Goal: Task Accomplishment & Management: Manage account settings

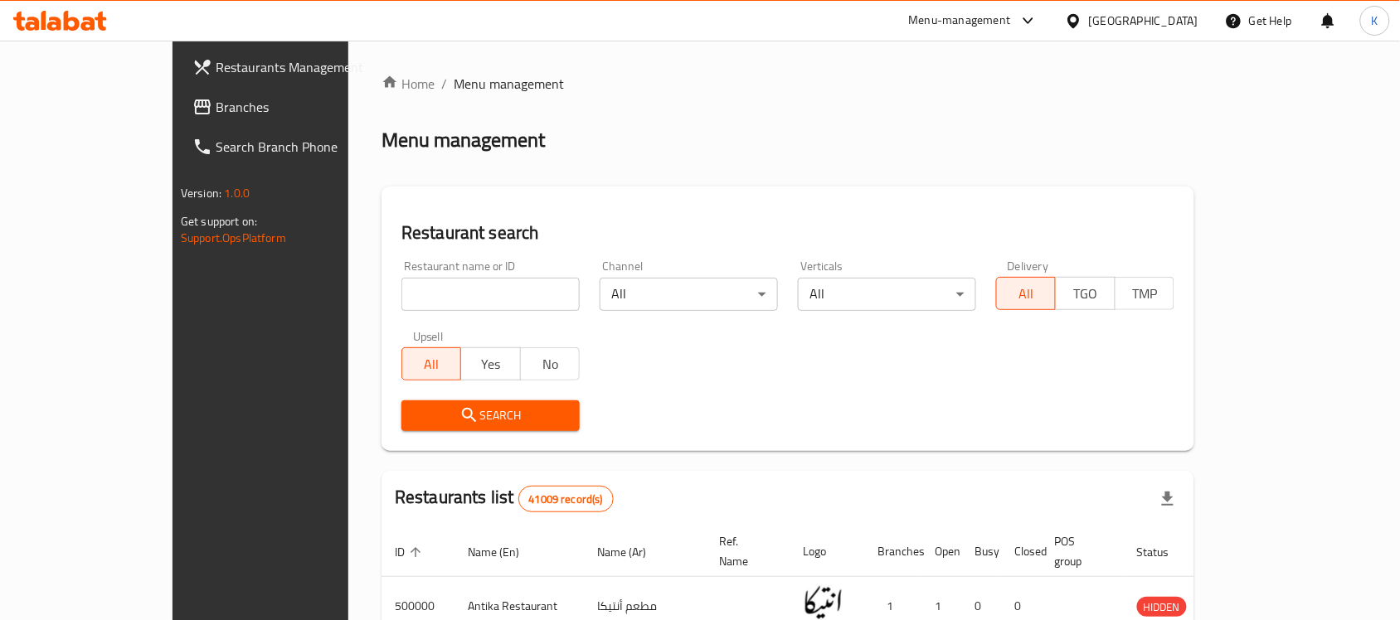
click at [1195, 14] on div "[GEOGRAPHIC_DATA]" at bounding box center [1143, 21] width 109 height 18
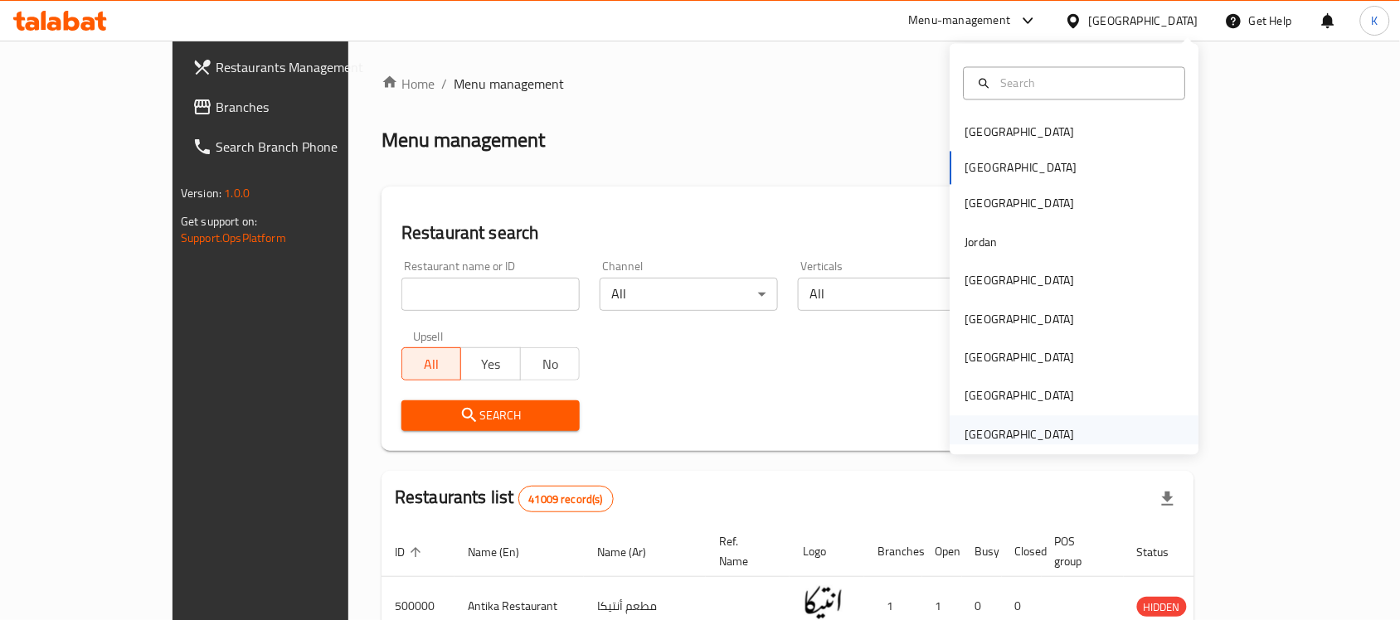
click at [1006, 432] on div "[GEOGRAPHIC_DATA]" at bounding box center [1019, 434] width 109 height 18
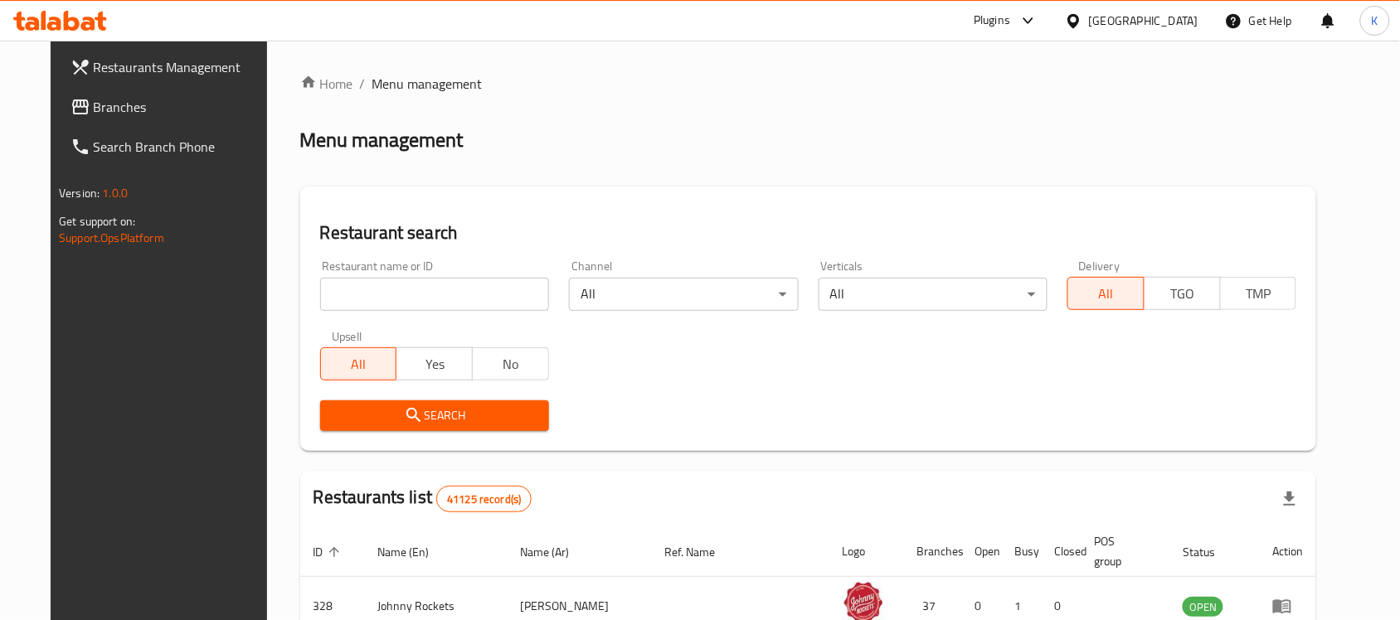
click at [450, 293] on input "search" at bounding box center [434, 294] width 229 height 33
type input "[PERSON_NAME]"
click button "Search" at bounding box center [434, 416] width 229 height 31
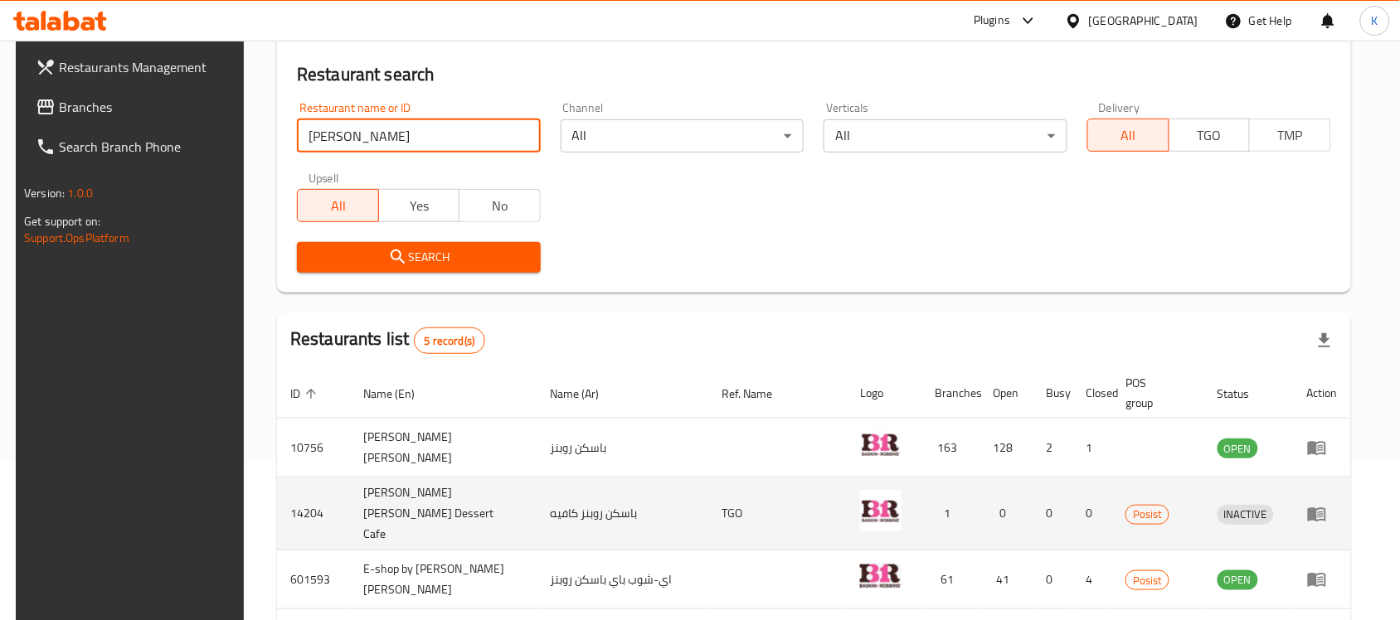
scroll to position [308, 0]
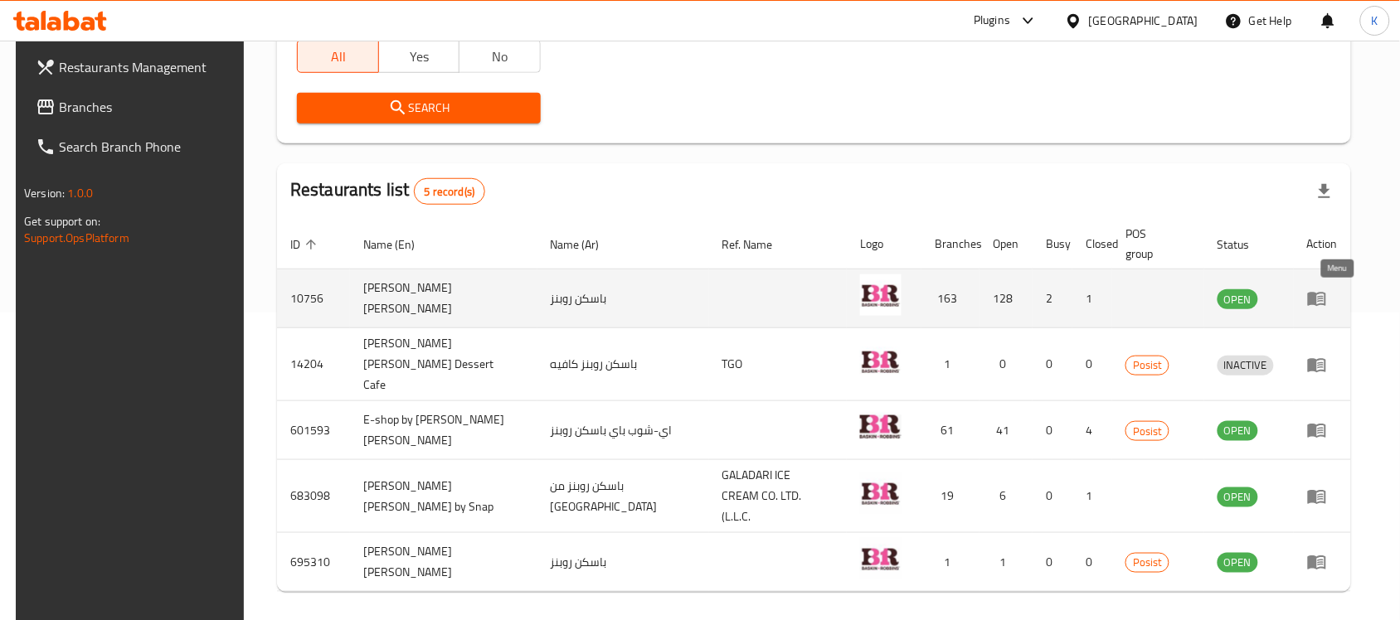
click at [1326, 299] on icon "enhanced table" at bounding box center [1317, 300] width 18 height 14
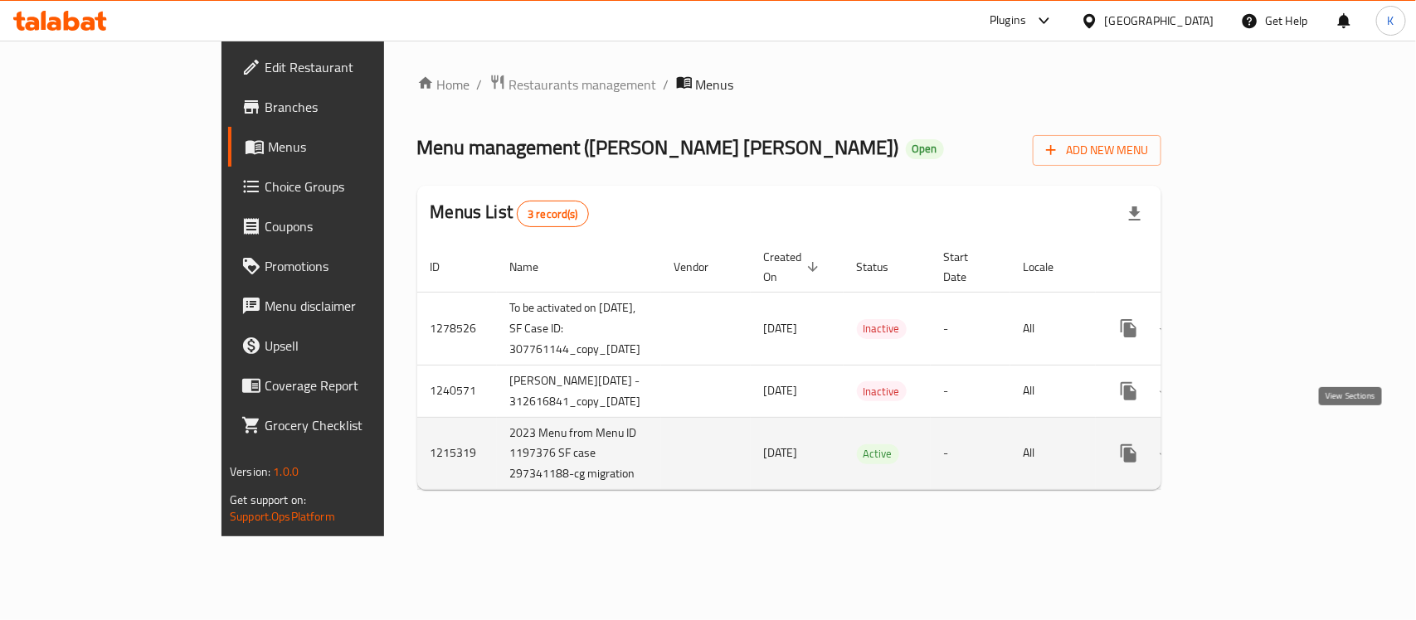
click at [1258, 444] on icon "enhanced table" at bounding box center [1248, 454] width 20 height 20
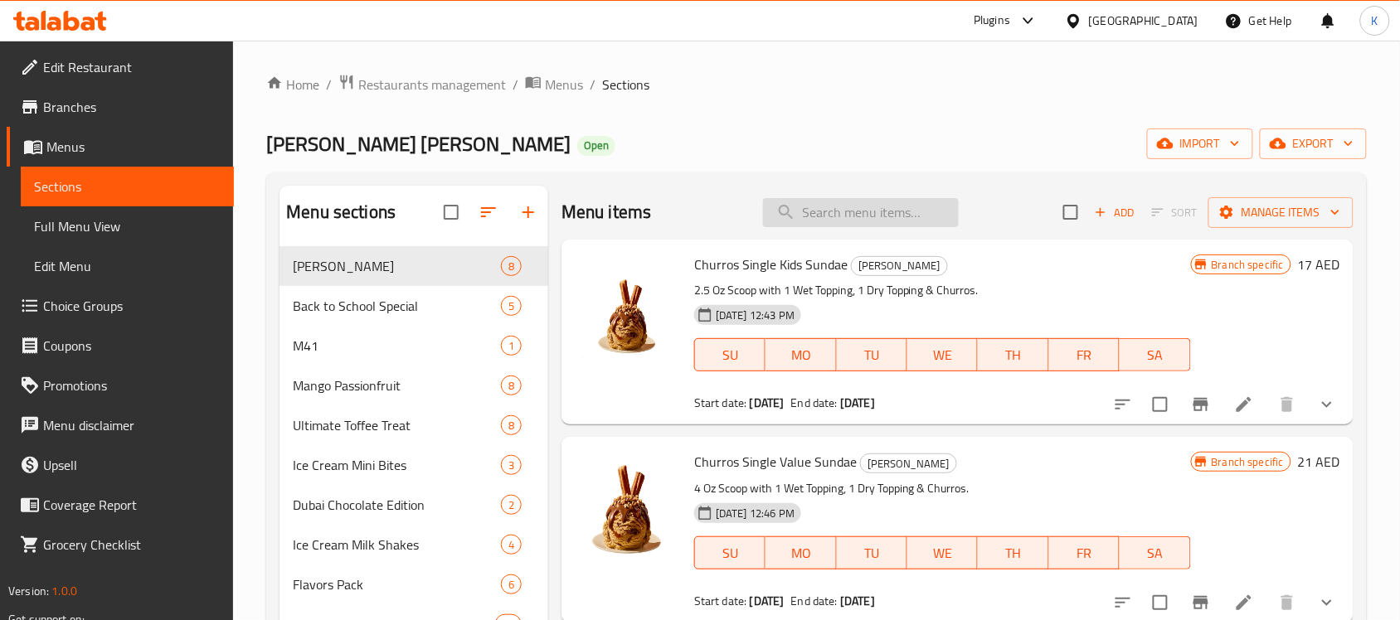
click at [829, 224] on input "search" at bounding box center [861, 212] width 196 height 29
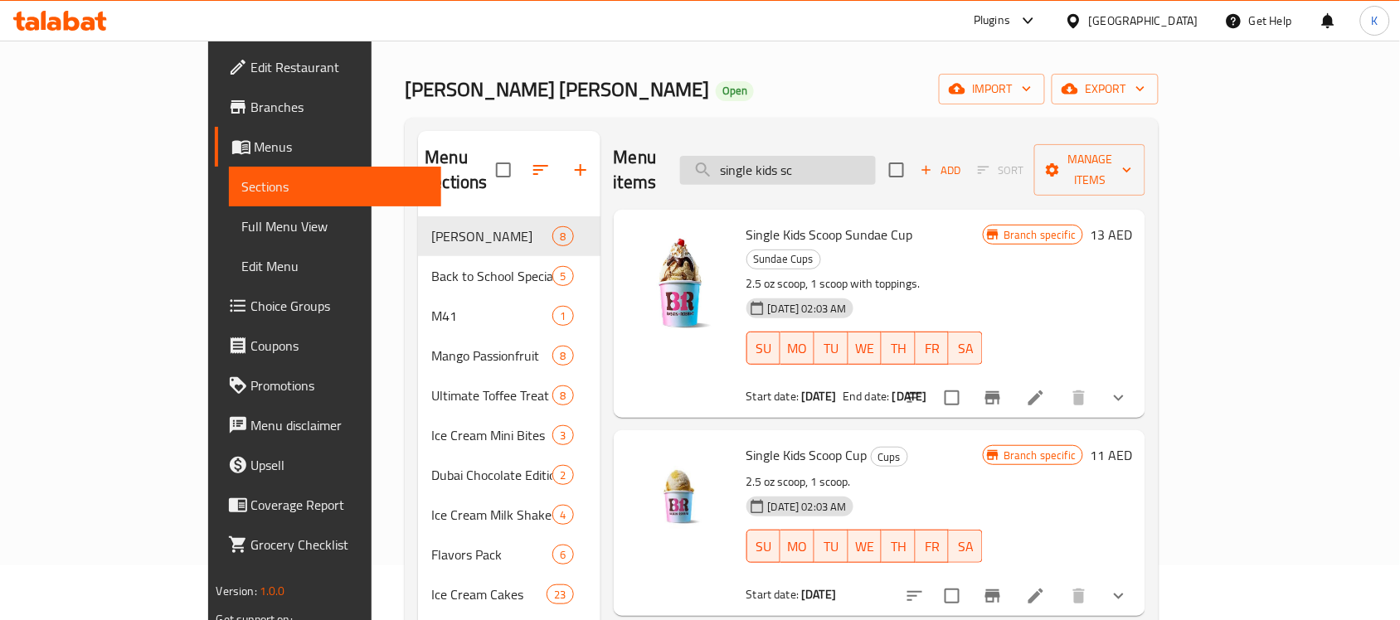
scroll to position [104, 0]
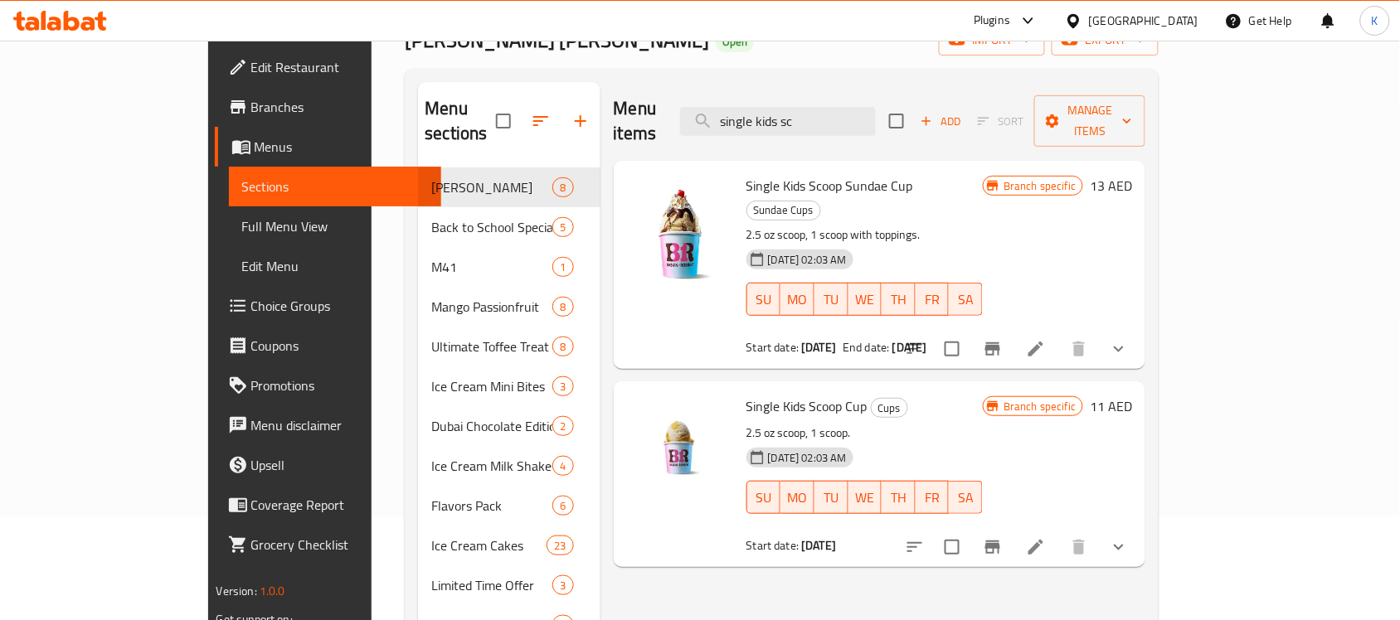
type input "single kids sc"
click at [1129, 537] on icon "show more" at bounding box center [1119, 547] width 20 height 20
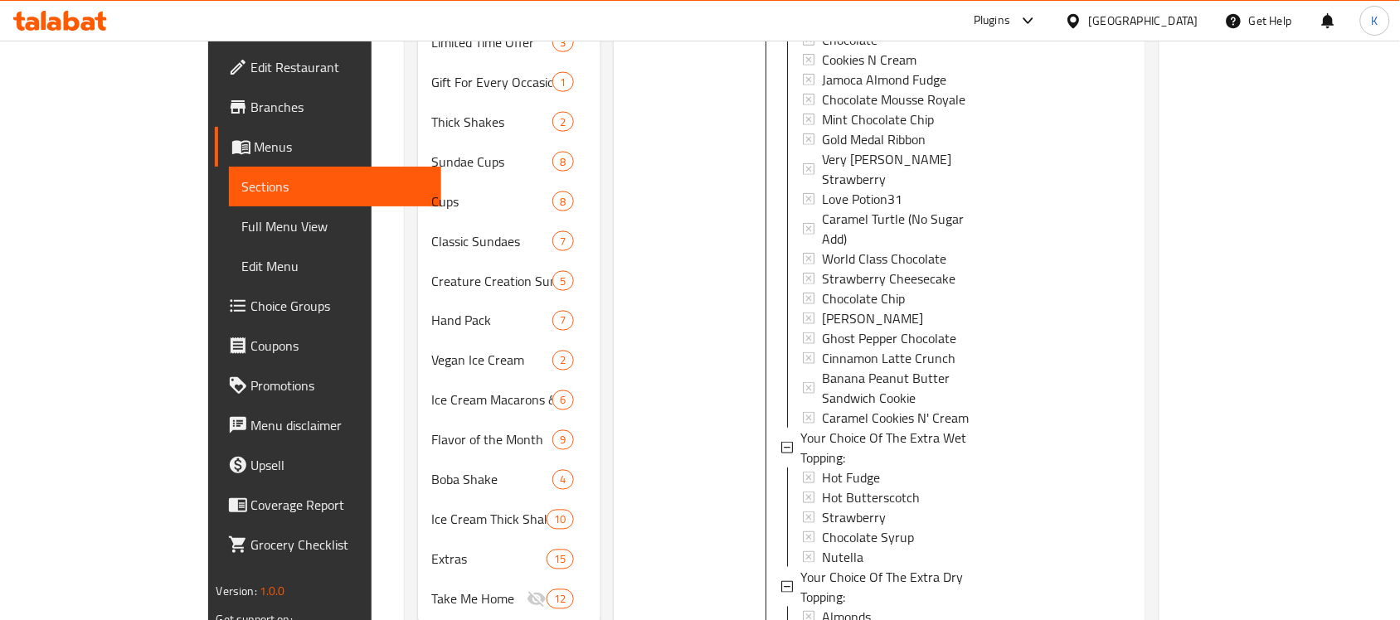
scroll to position [673, 0]
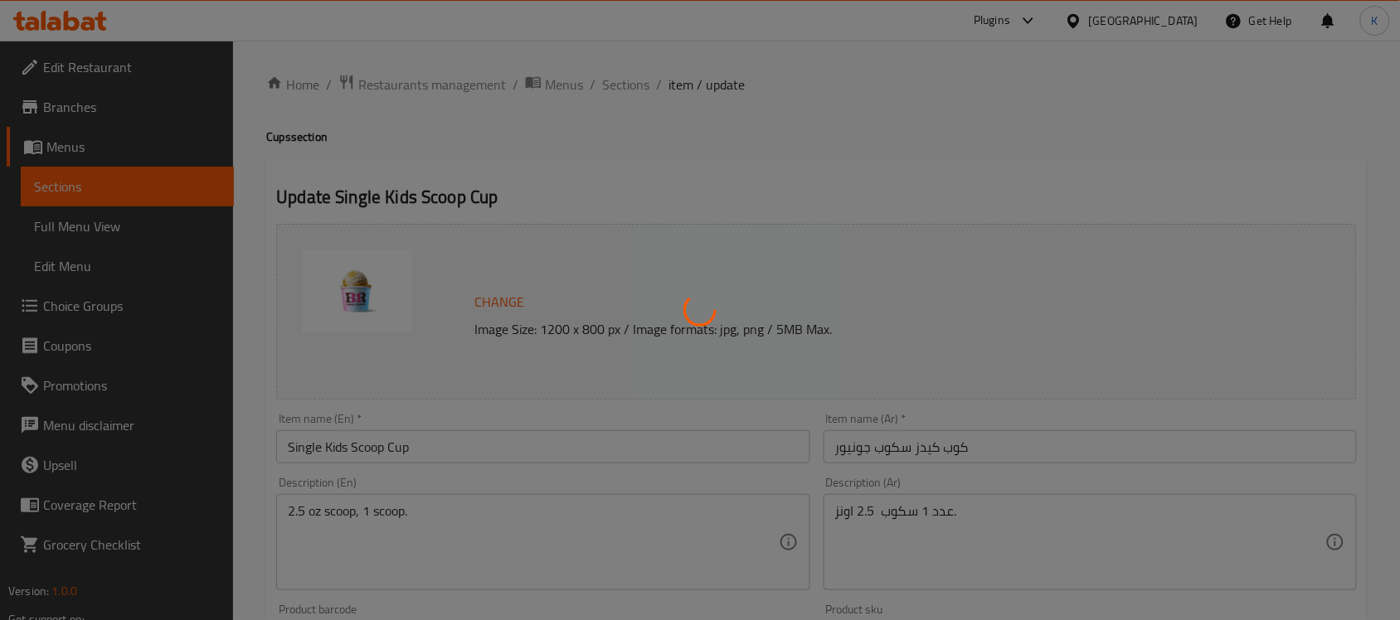
click at [797, 359] on div at bounding box center [700, 310] width 1400 height 620
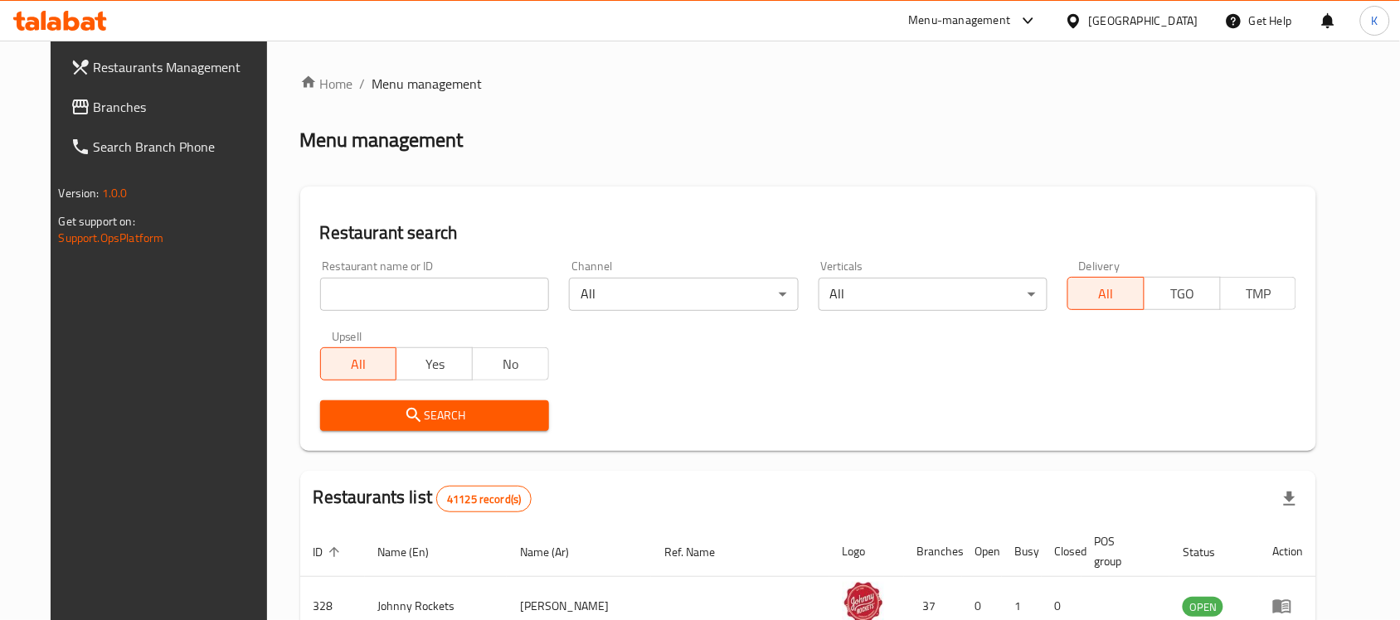
click at [435, 291] on input "search" at bounding box center [434, 294] width 229 height 33
type input "Baskin Robb"
click button "Search" at bounding box center [434, 416] width 229 height 31
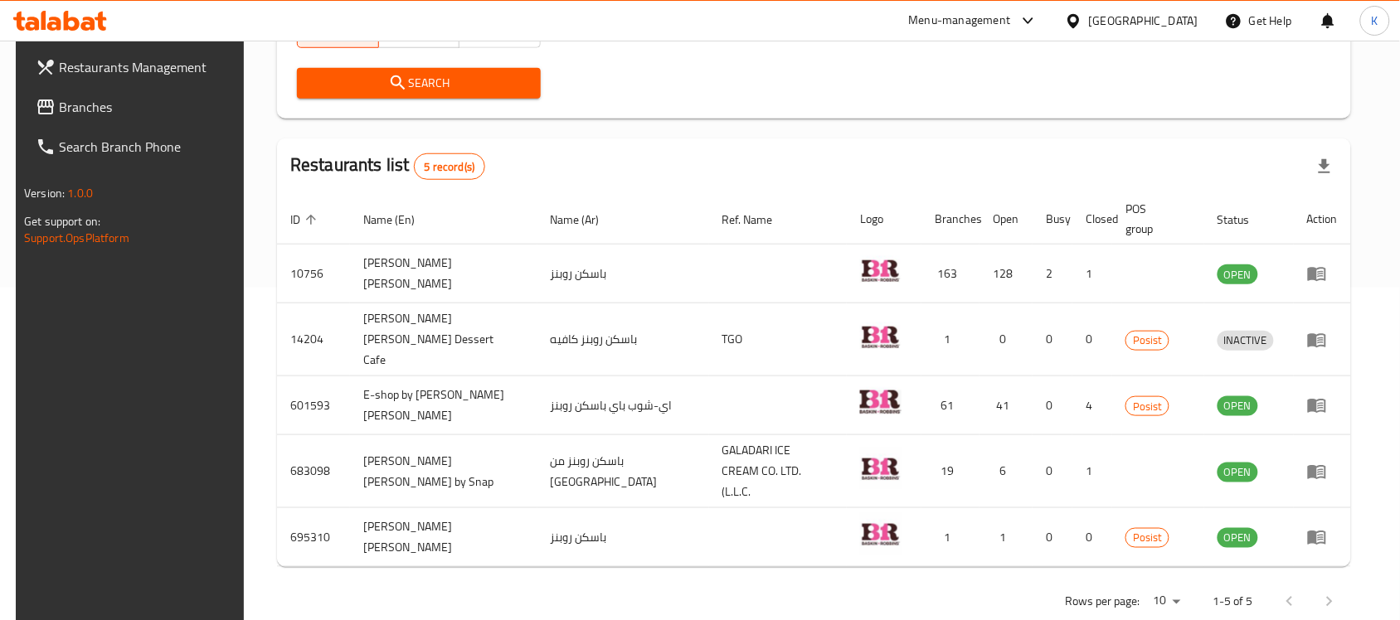
scroll to position [340, 0]
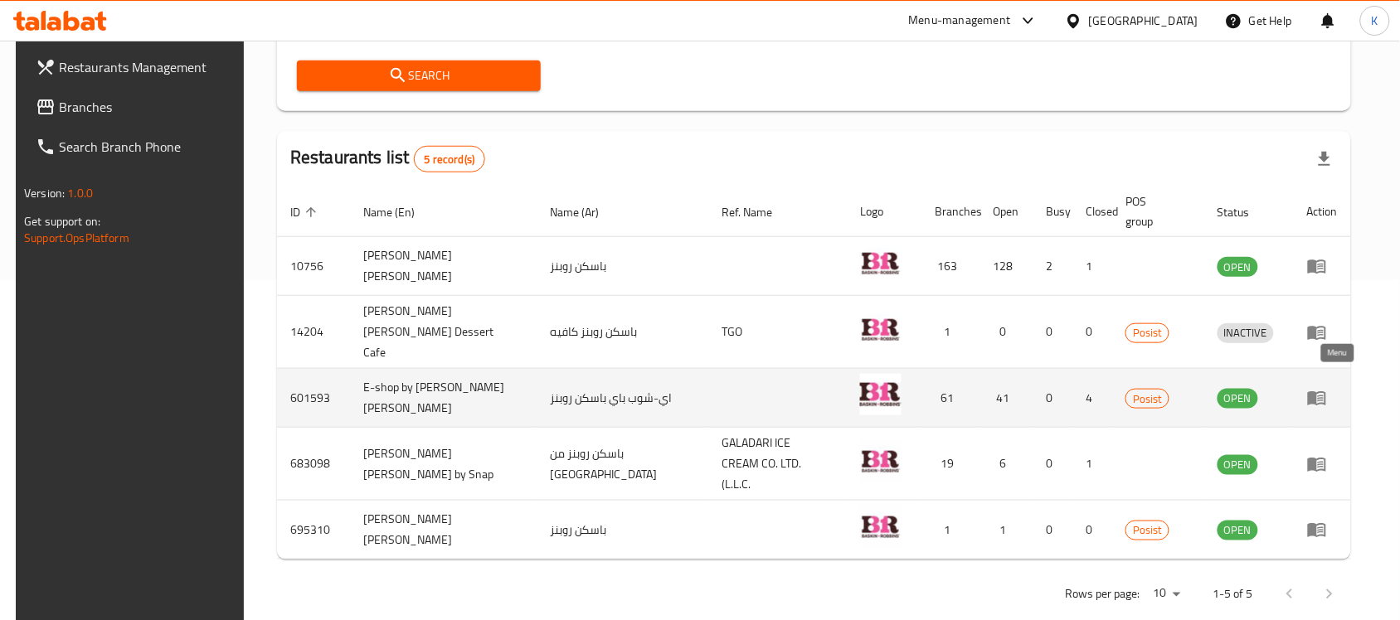
click at [1327, 388] on icon "enhanced table" at bounding box center [1317, 398] width 20 height 20
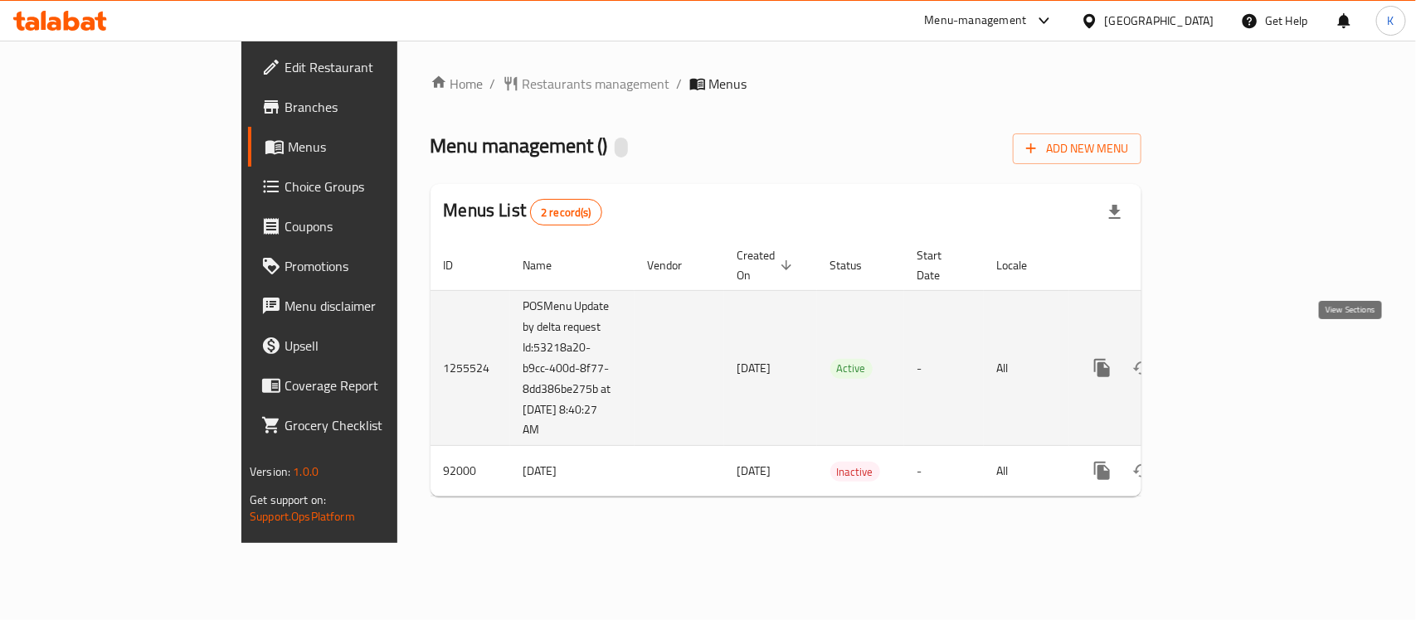
click at [1229, 361] on icon "enhanced table" at bounding box center [1221, 368] width 15 height 15
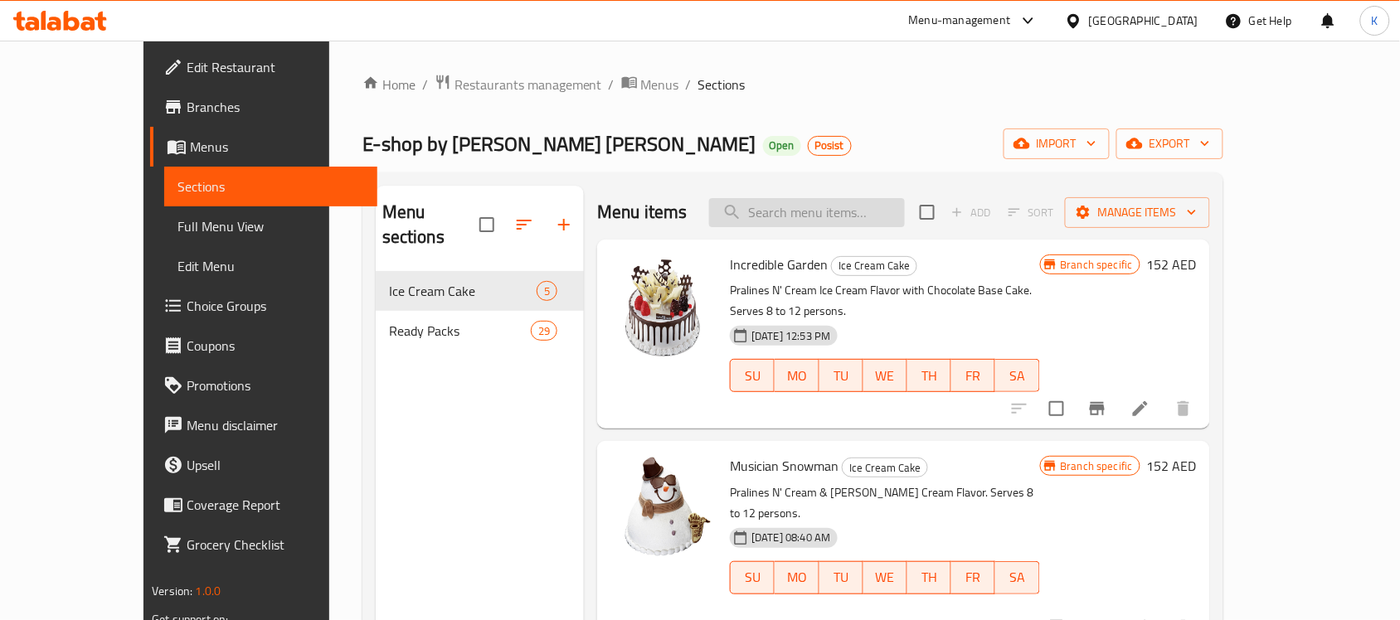
click at [885, 218] on input "search" at bounding box center [807, 212] width 196 height 29
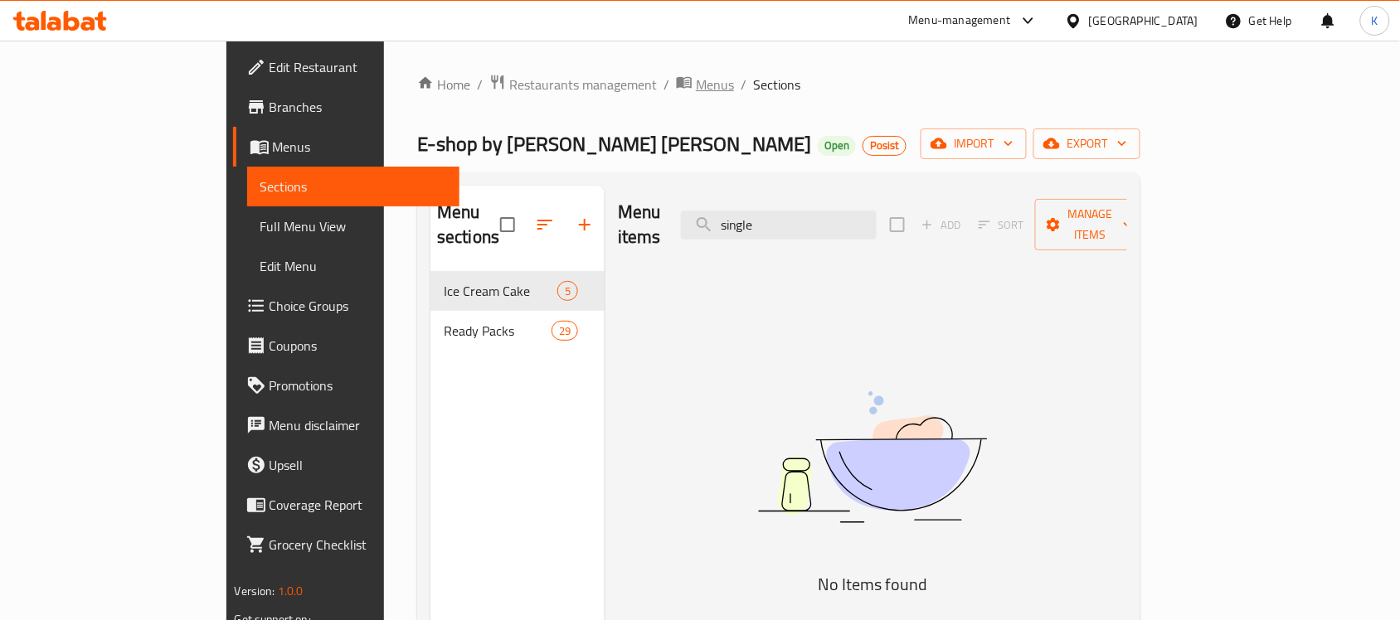
type input "single"
click at [696, 83] on span "Menus" at bounding box center [715, 85] width 38 height 20
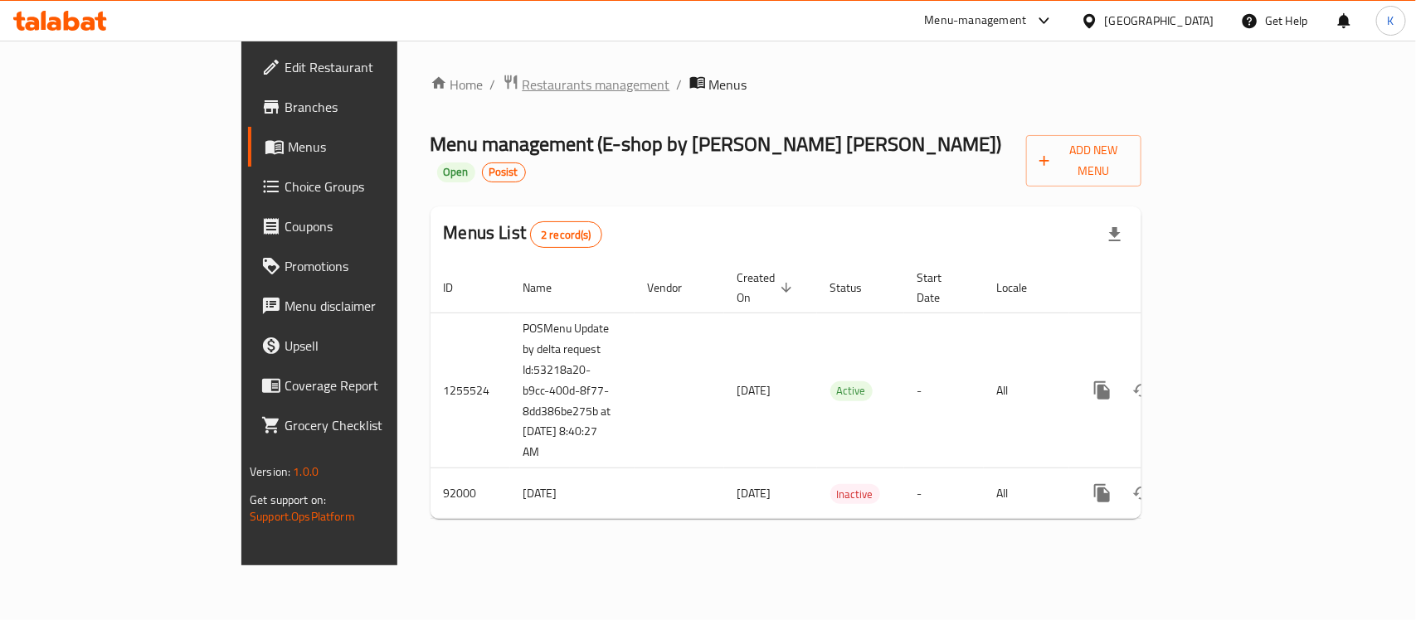
click at [523, 84] on span "Restaurants management" at bounding box center [597, 85] width 148 height 20
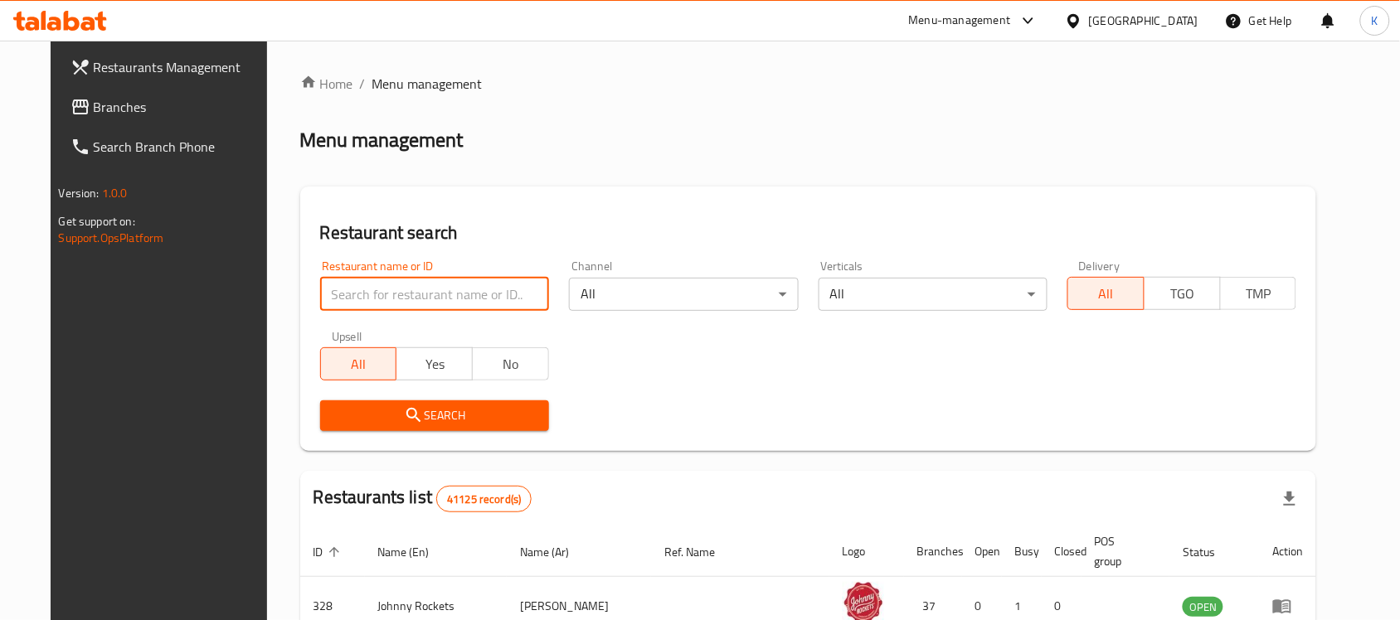
click at [450, 286] on input "search" at bounding box center [434, 294] width 229 height 33
type input "[PERSON_NAME]"
click button "Search" at bounding box center [434, 416] width 229 height 31
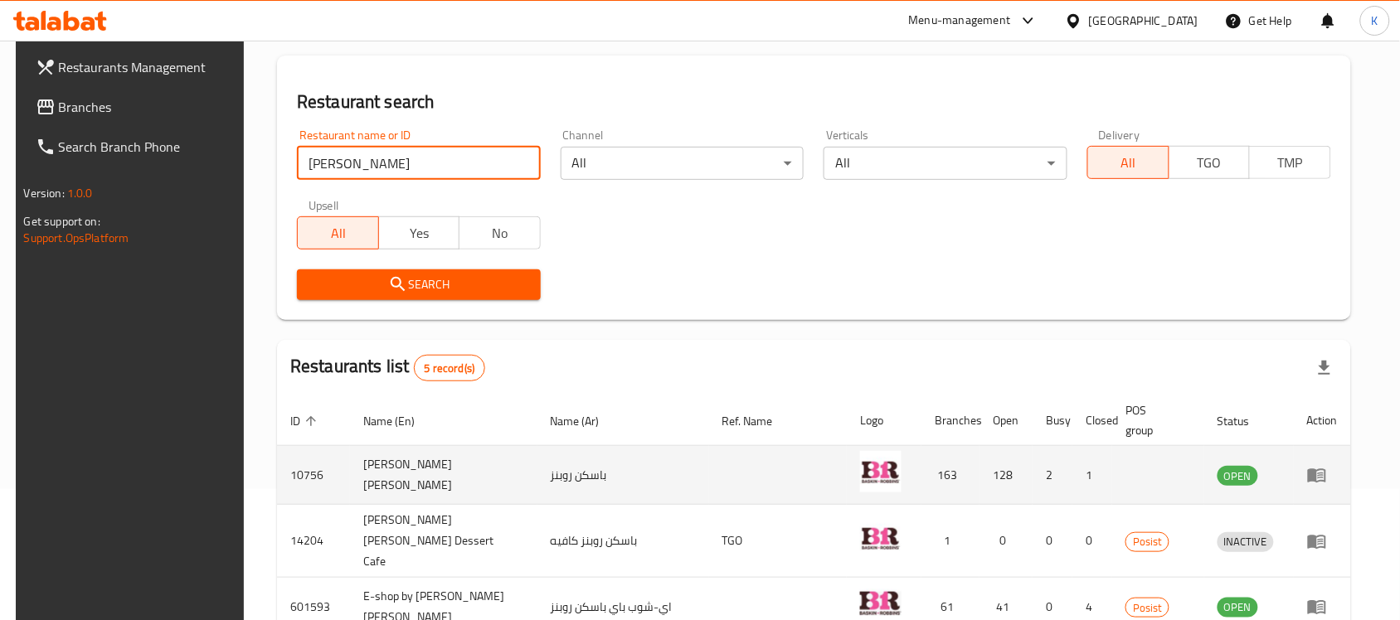
scroll to position [308, 0]
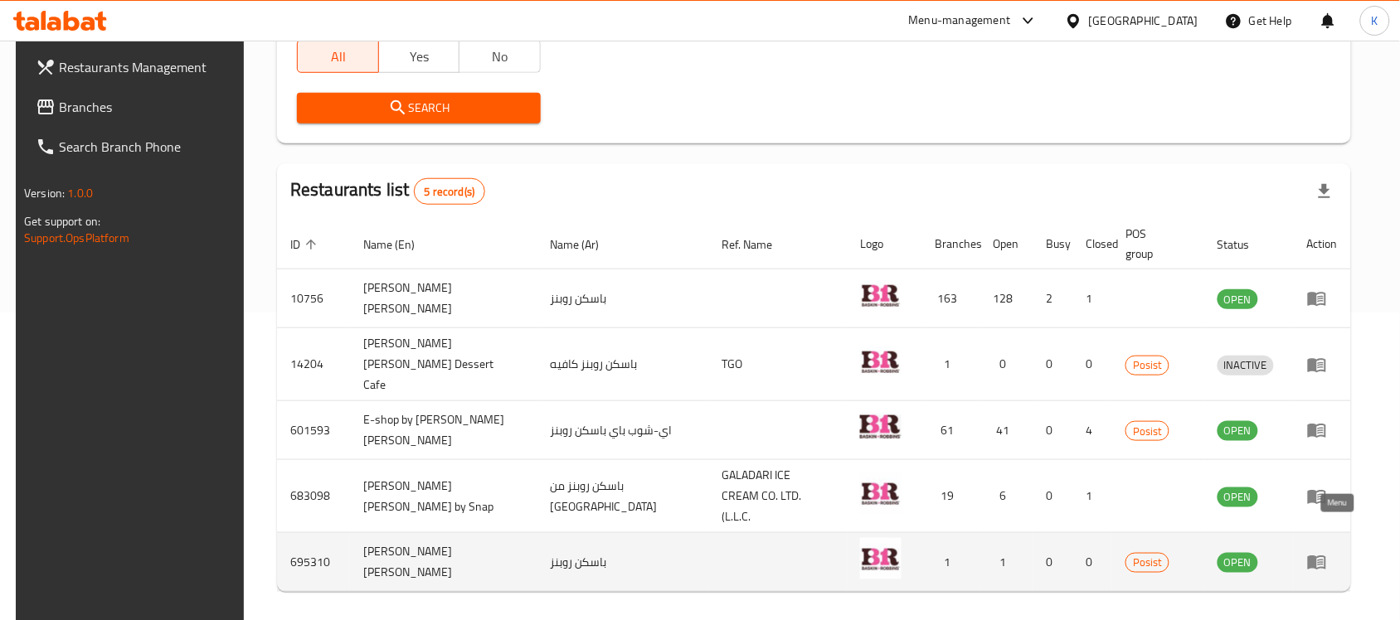
click at [1327, 552] on icon "enhanced table" at bounding box center [1317, 562] width 20 height 20
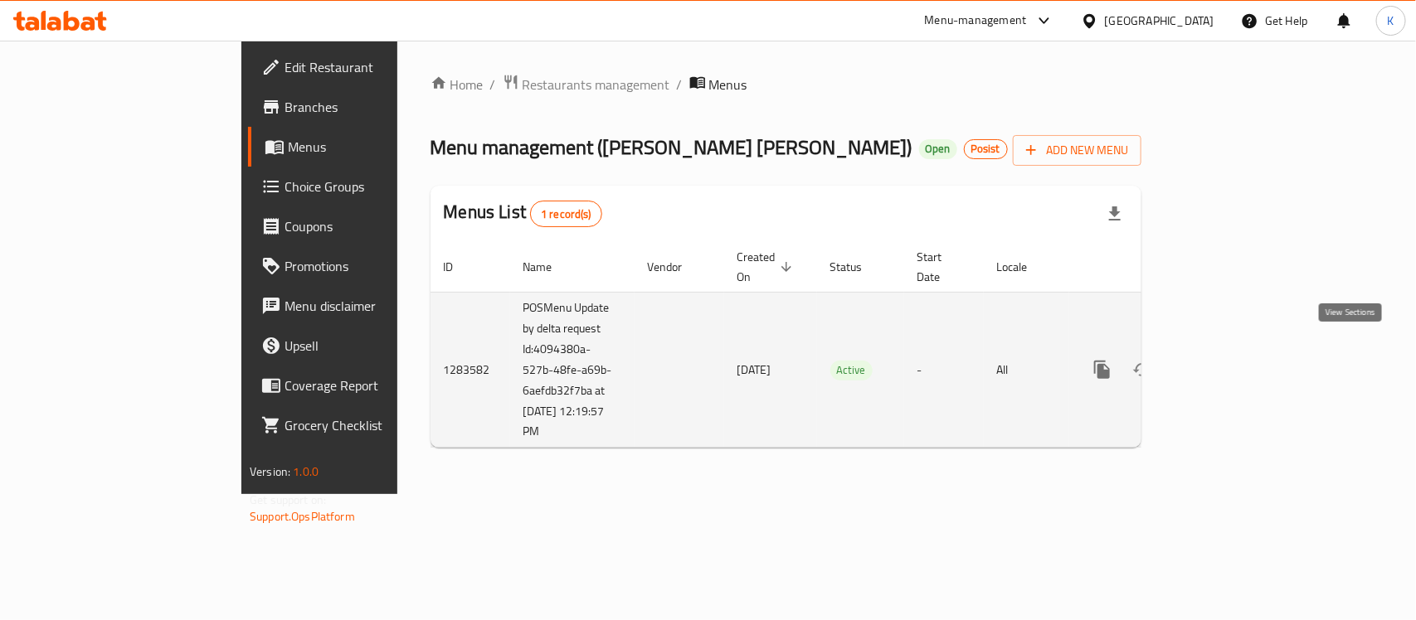
click at [1232, 360] on icon "enhanced table" at bounding box center [1222, 370] width 20 height 20
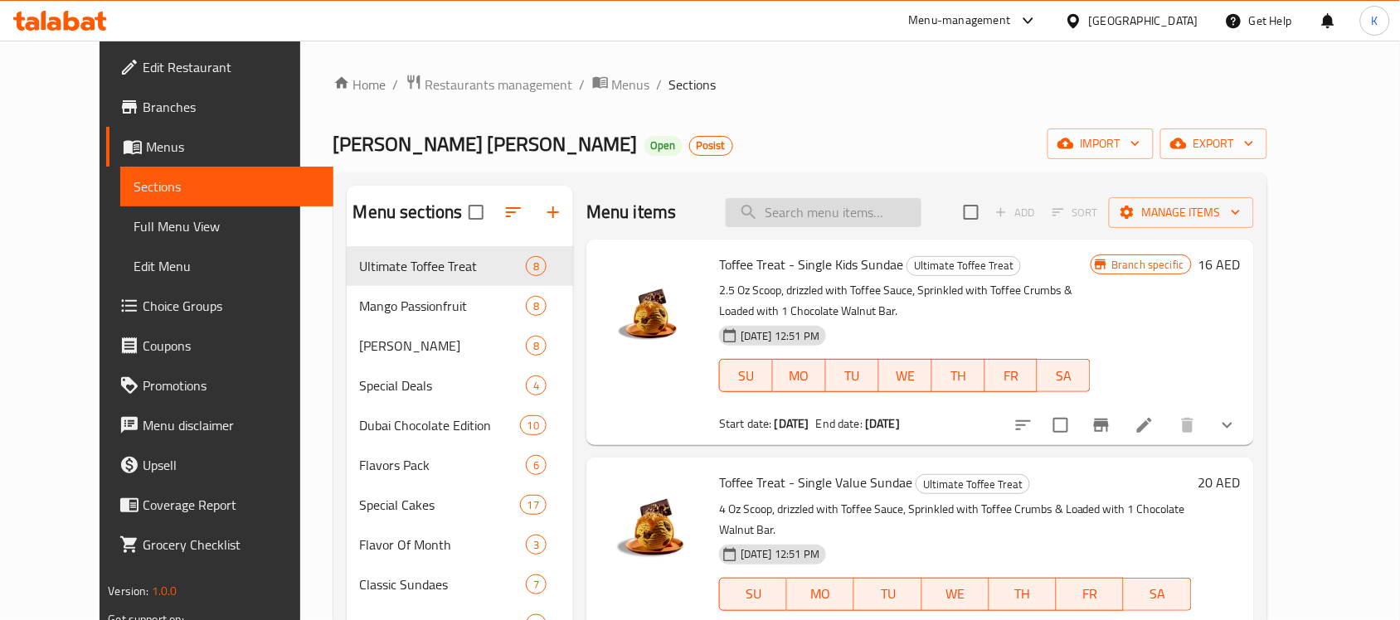
click at [810, 218] on input "search" at bounding box center [824, 212] width 196 height 29
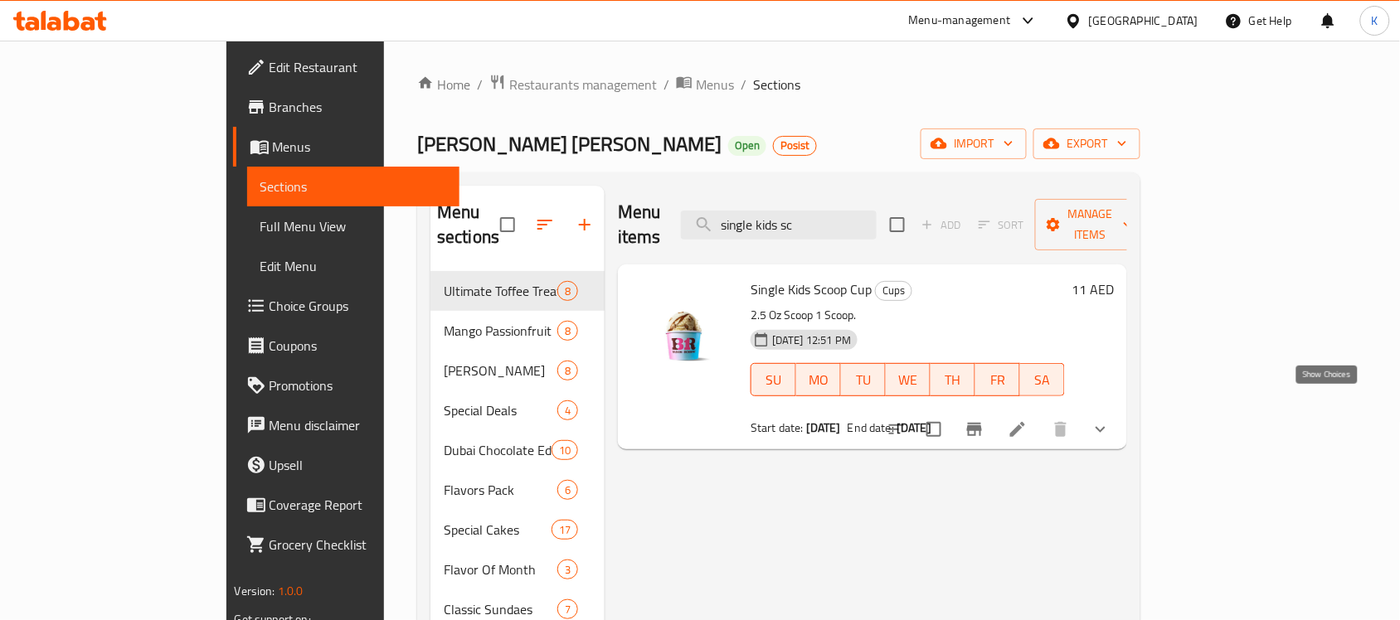
type input "single kids sc"
click at [1106, 427] on icon "show more" at bounding box center [1101, 430] width 10 height 6
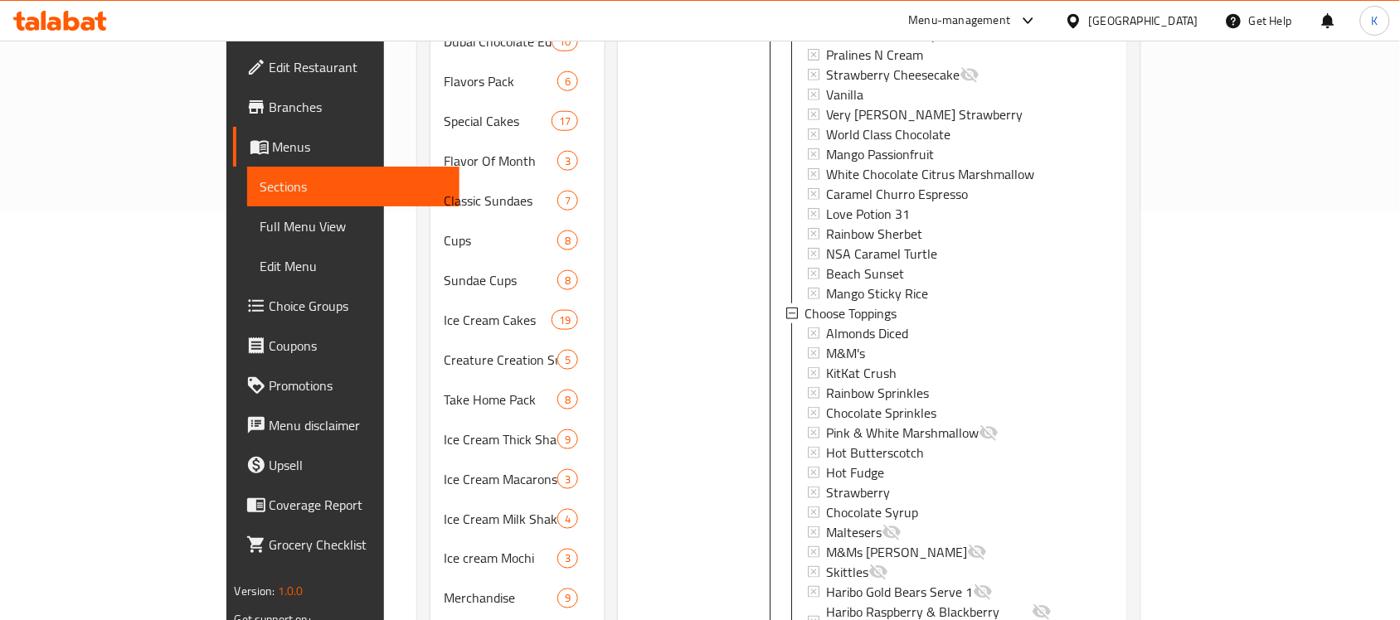
scroll to position [553, 0]
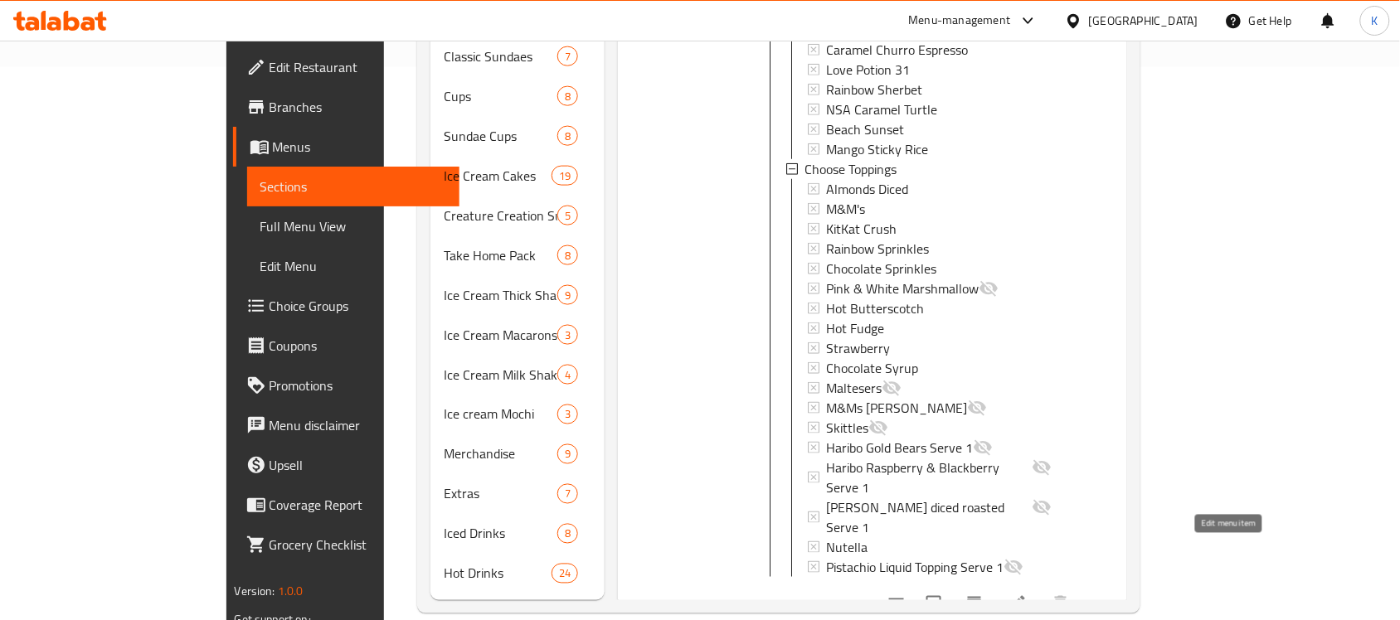
click at [1028, 594] on icon at bounding box center [1018, 604] width 20 height 20
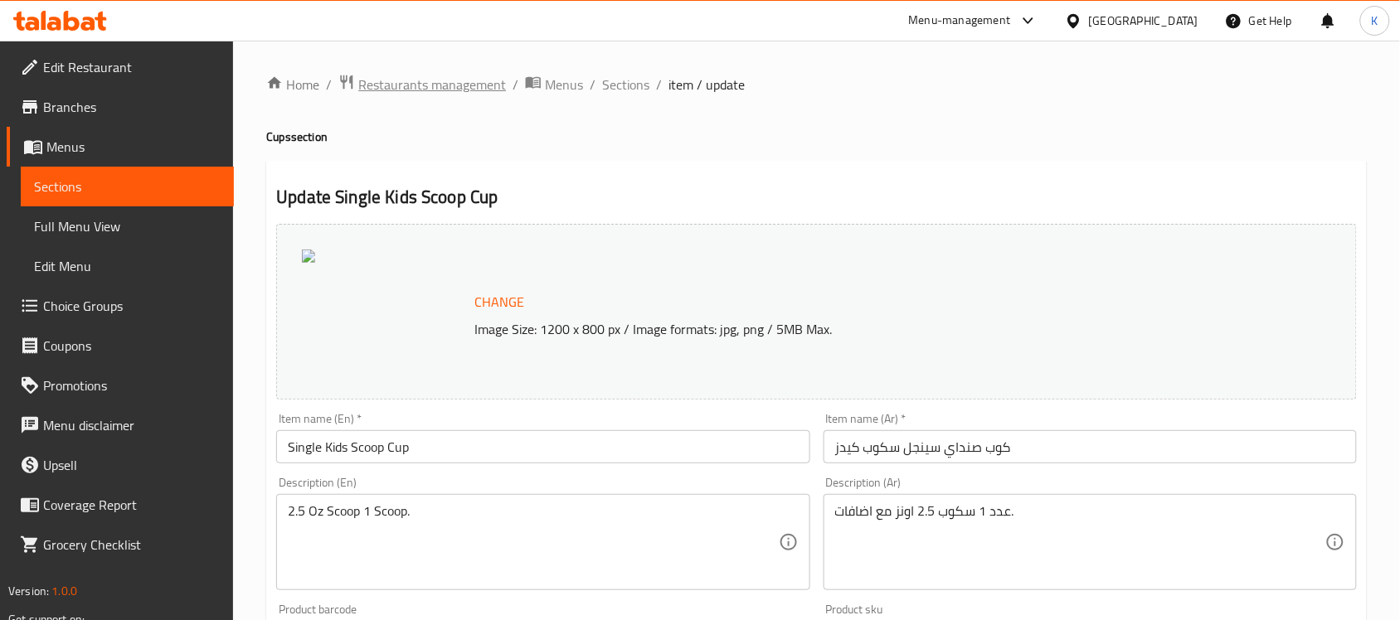
click at [503, 81] on span "Restaurants management" at bounding box center [432, 85] width 148 height 20
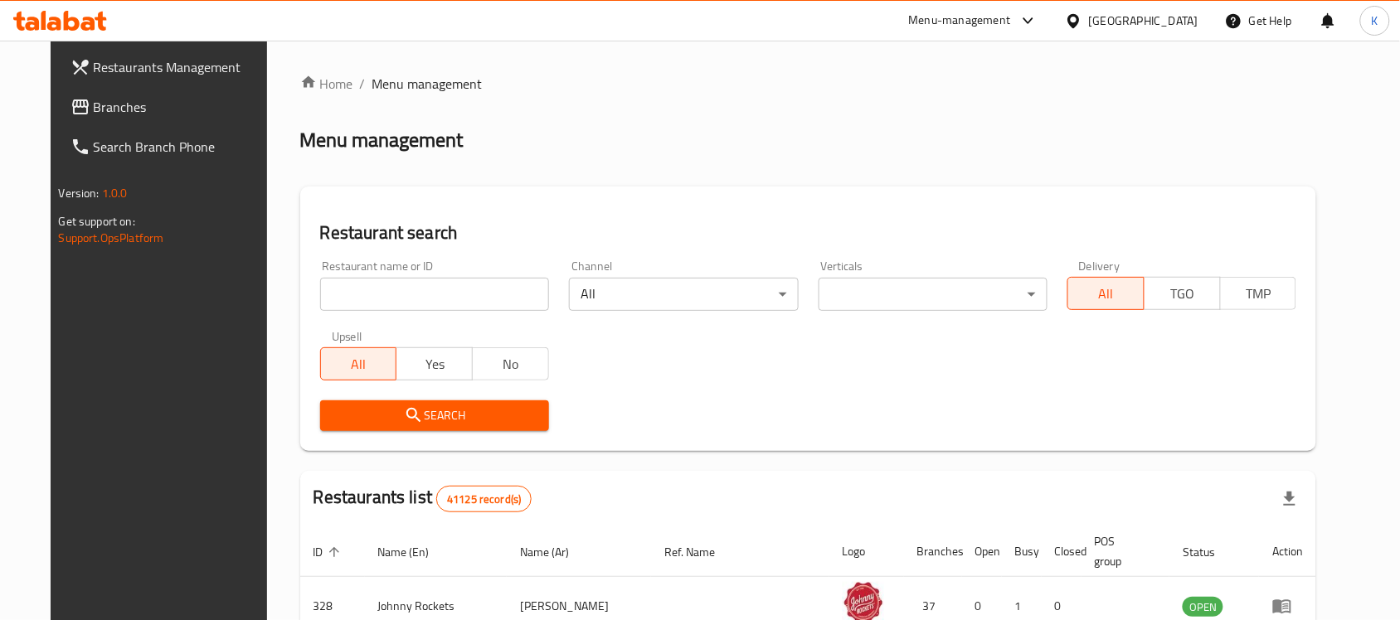
click at [479, 289] on input "search" at bounding box center [434, 294] width 229 height 33
type input "baskin robb"
click button "Search" at bounding box center [434, 416] width 229 height 31
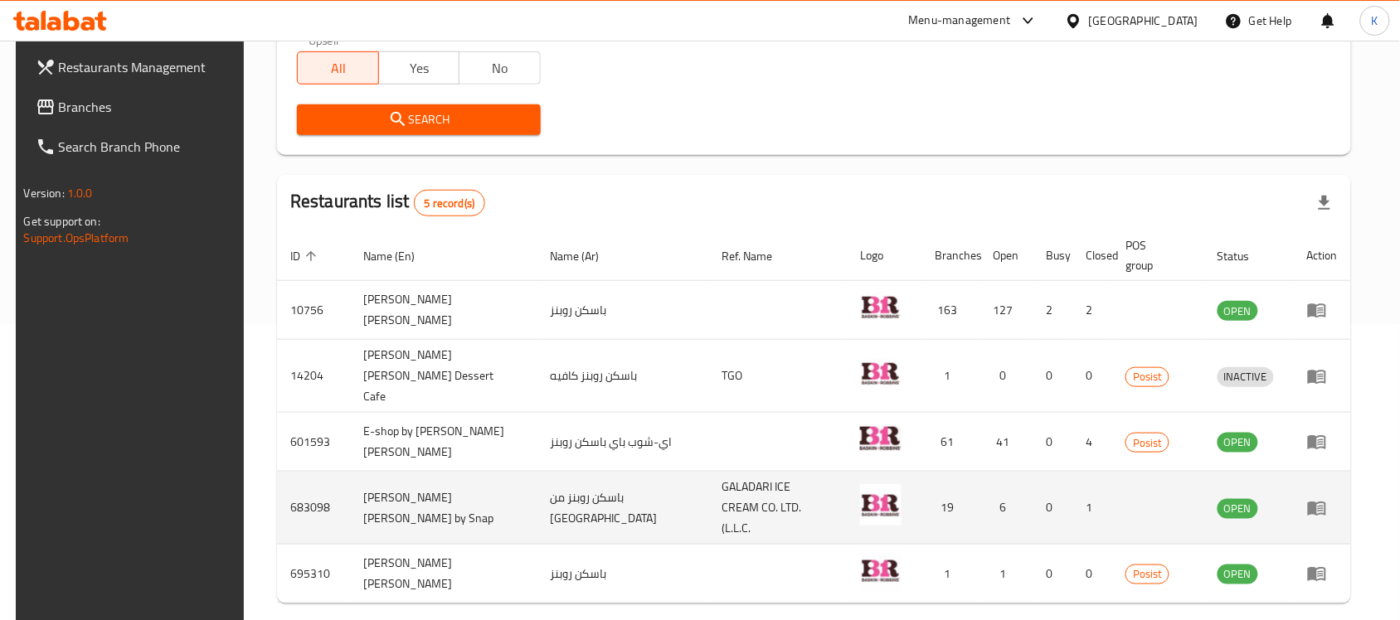
scroll to position [340, 0]
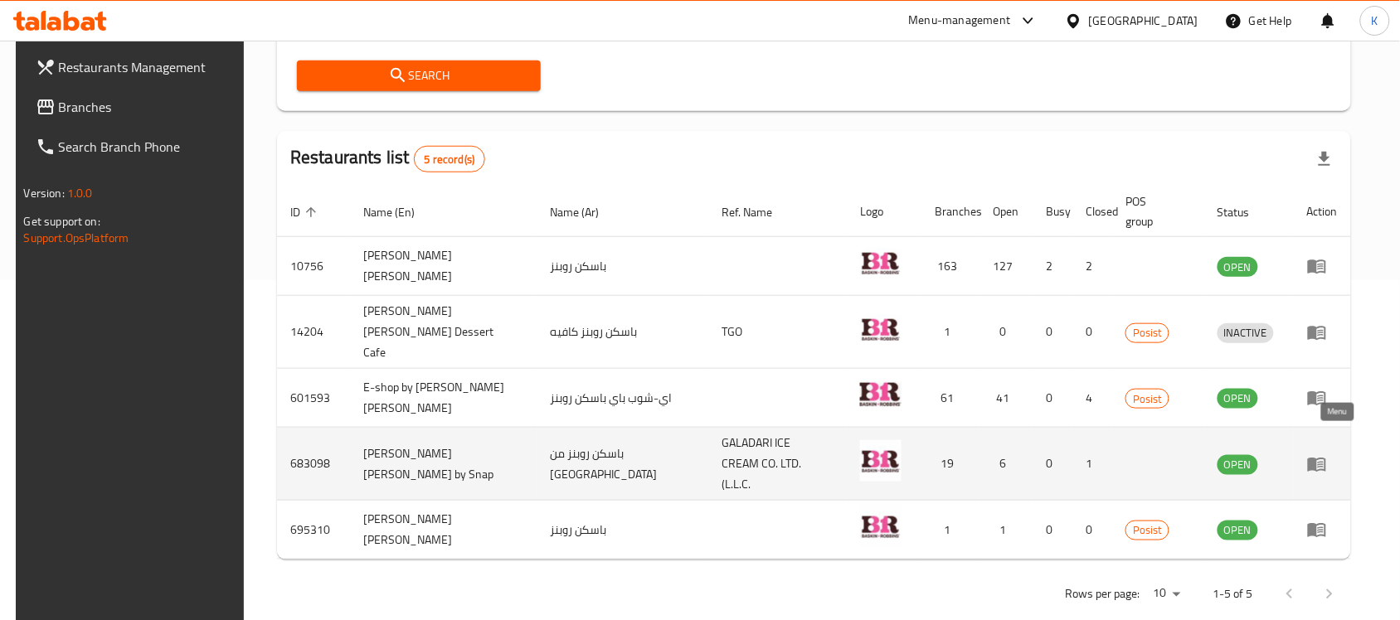
click at [1327, 455] on icon "enhanced table" at bounding box center [1317, 465] width 20 height 20
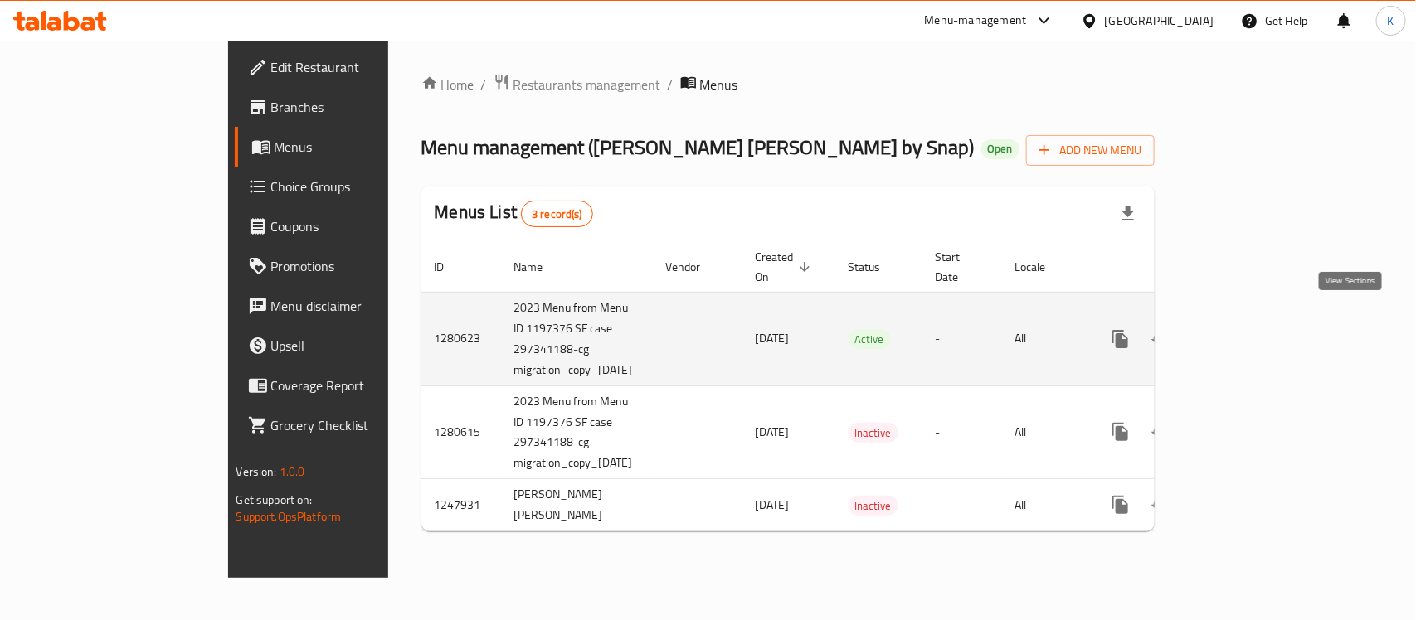
click at [1250, 329] on icon "enhanced table" at bounding box center [1240, 339] width 20 height 20
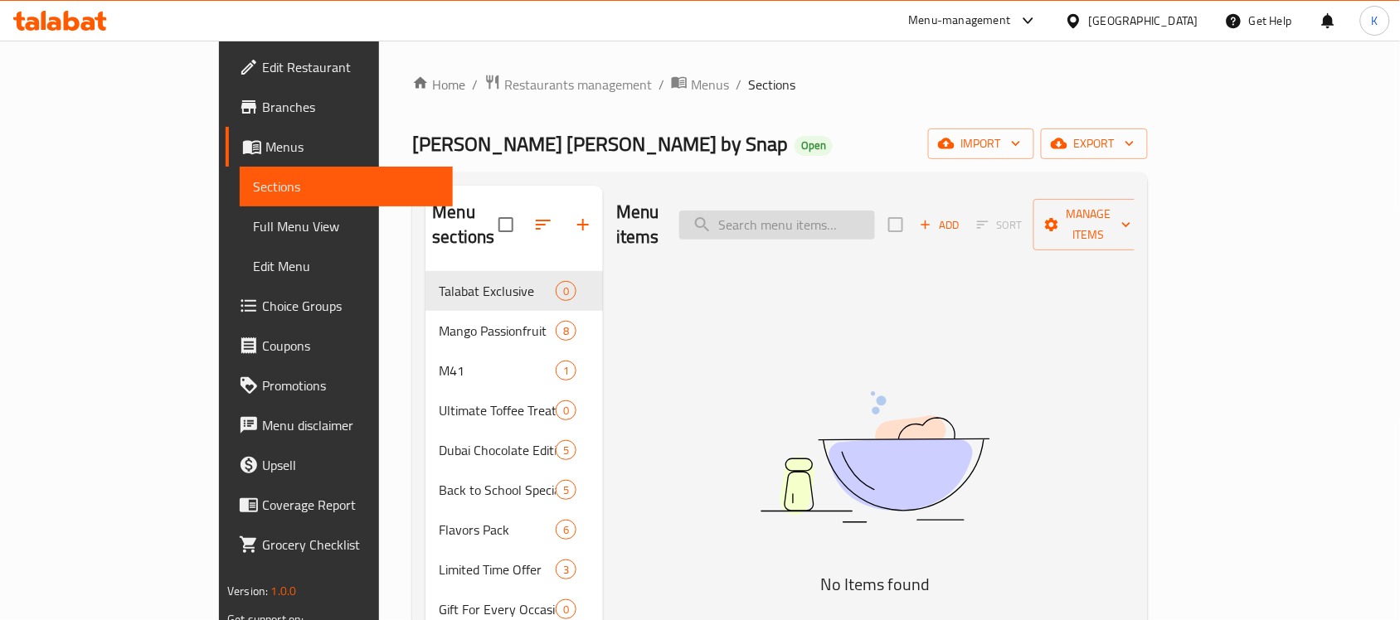
click at [844, 211] on input "search" at bounding box center [777, 225] width 196 height 29
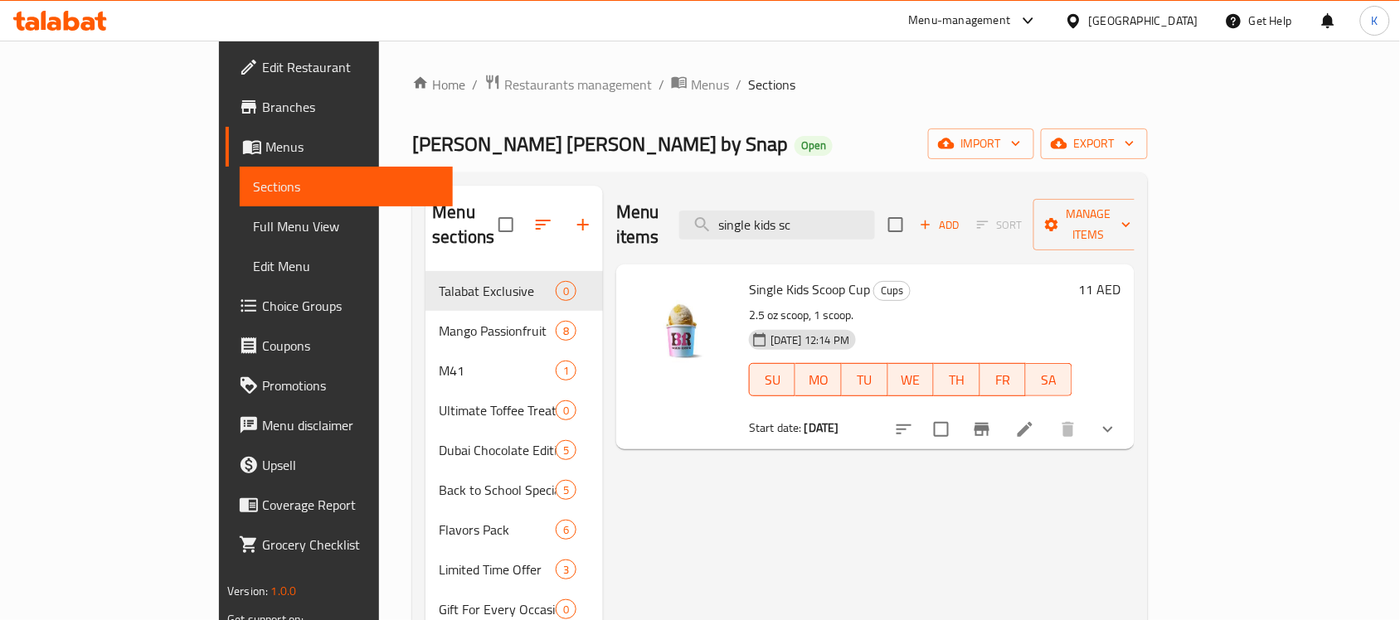
type input "single kids sc"
click at [1128, 416] on button "show more" at bounding box center [1108, 430] width 40 height 40
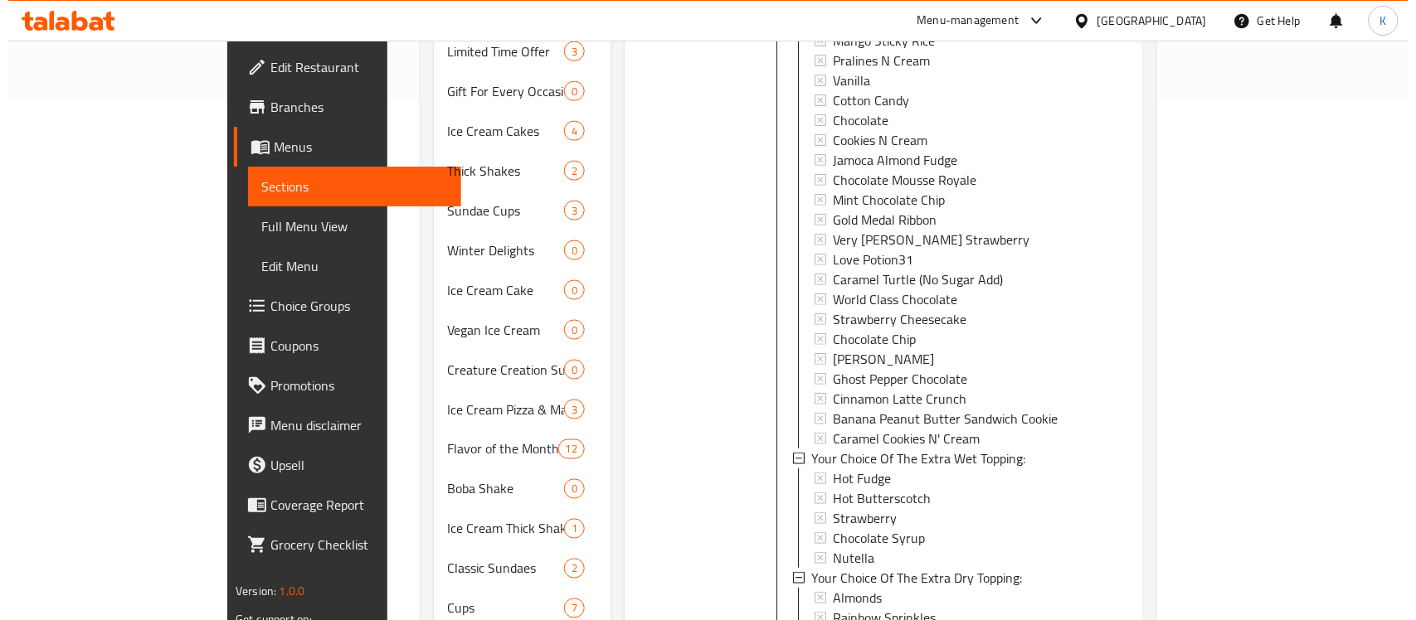
scroll to position [673, 0]
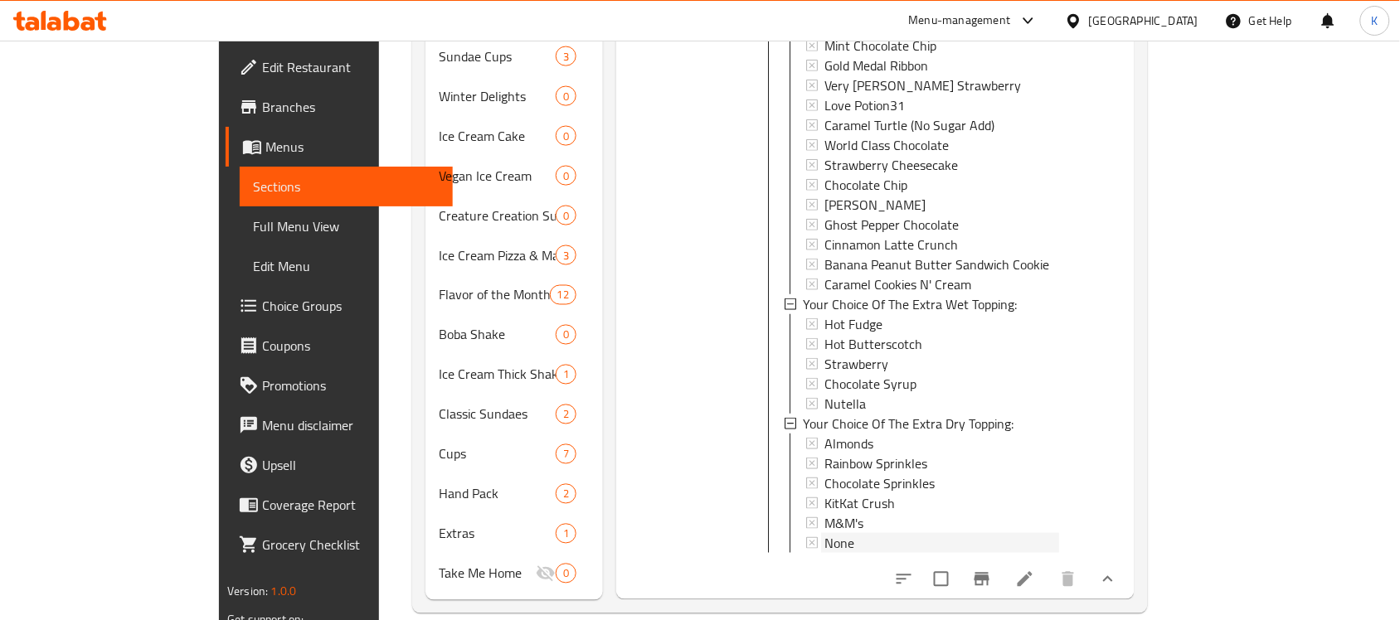
click at [824, 533] on span "None" at bounding box center [839, 543] width 30 height 20
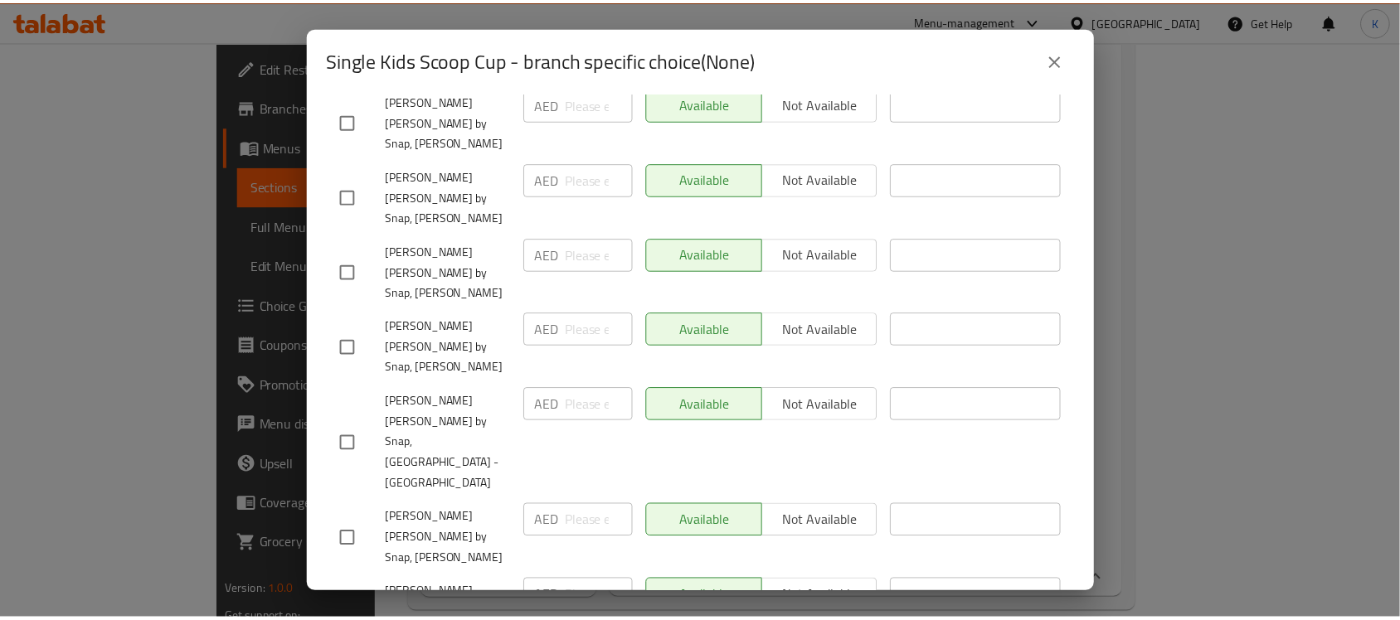
scroll to position [955, 0]
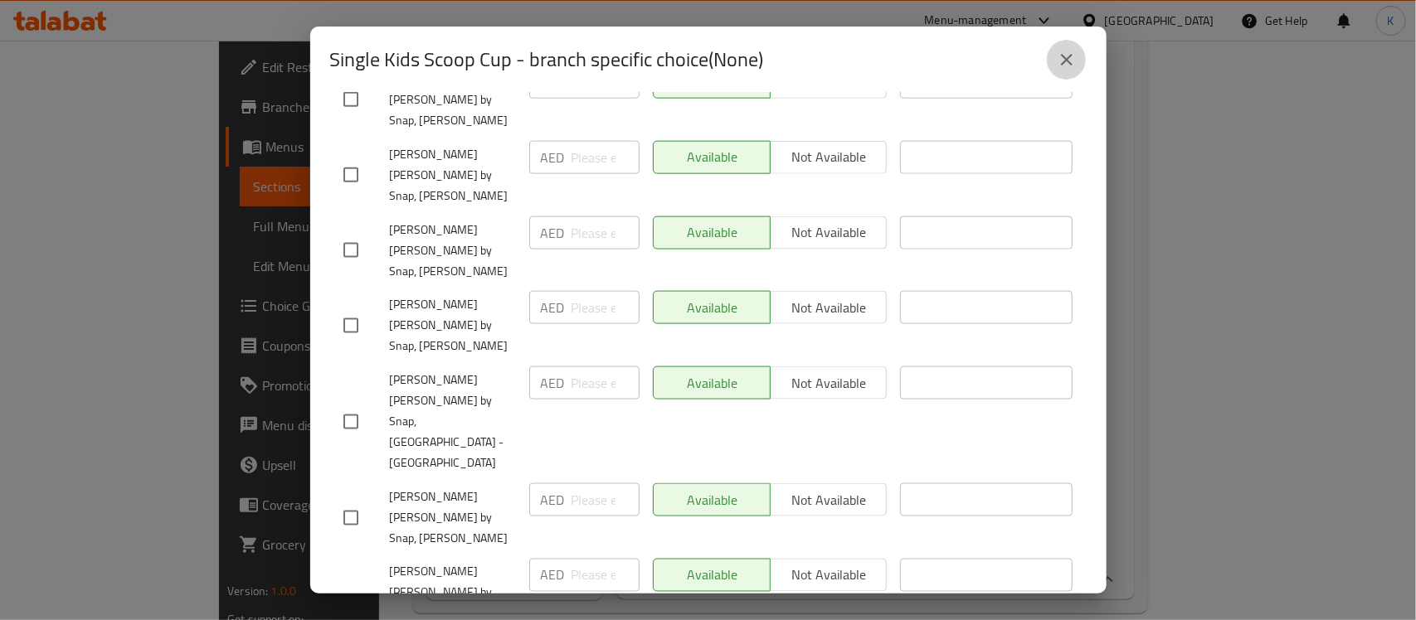
click at [1060, 54] on icon "close" at bounding box center [1067, 60] width 20 height 20
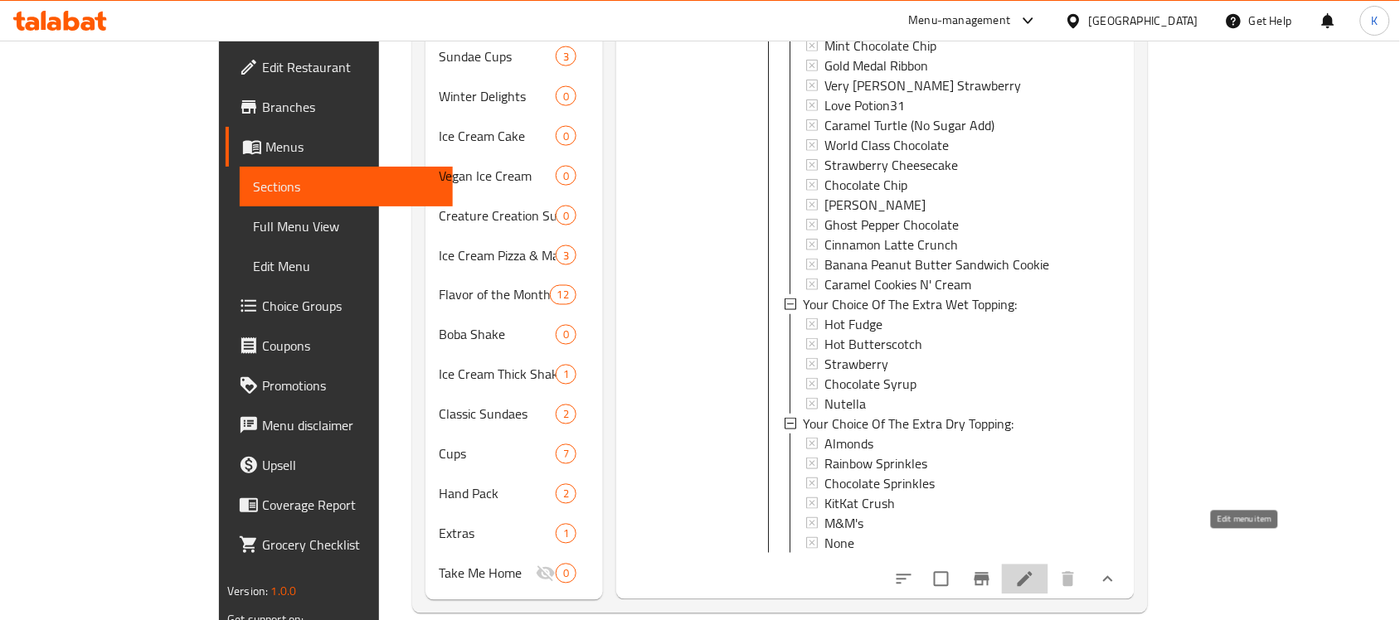
click at [1033, 572] on icon at bounding box center [1025, 579] width 15 height 15
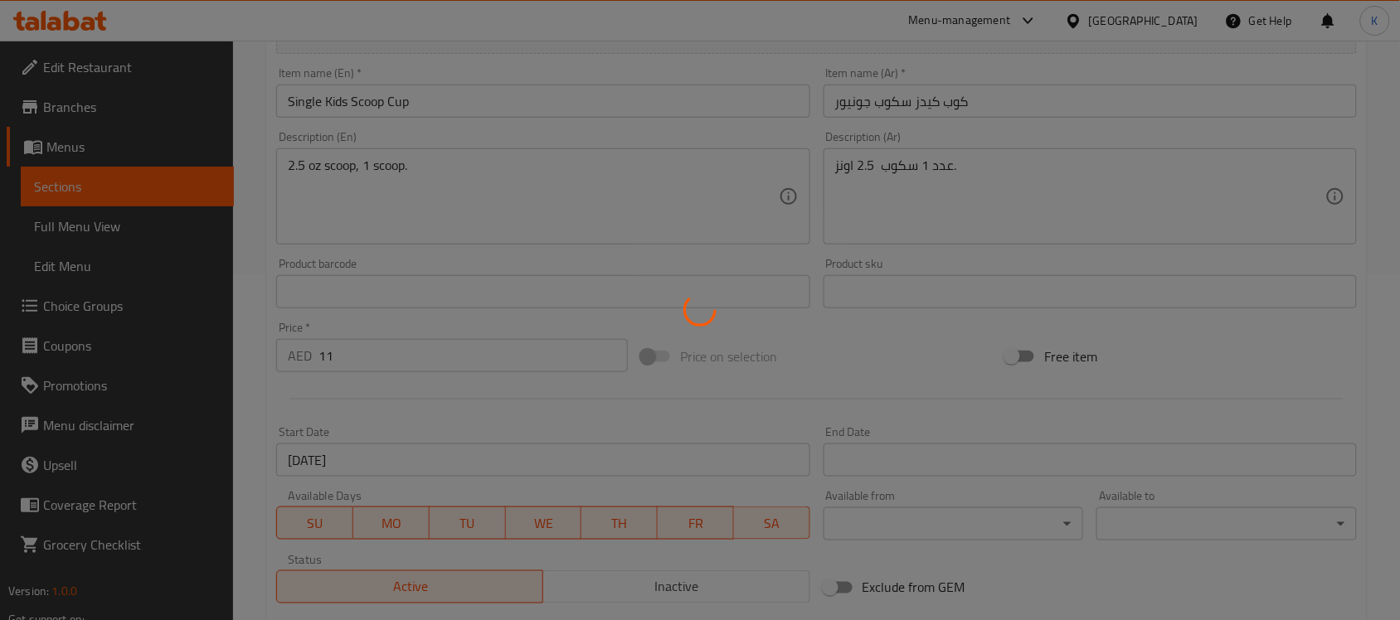
scroll to position [739, 0]
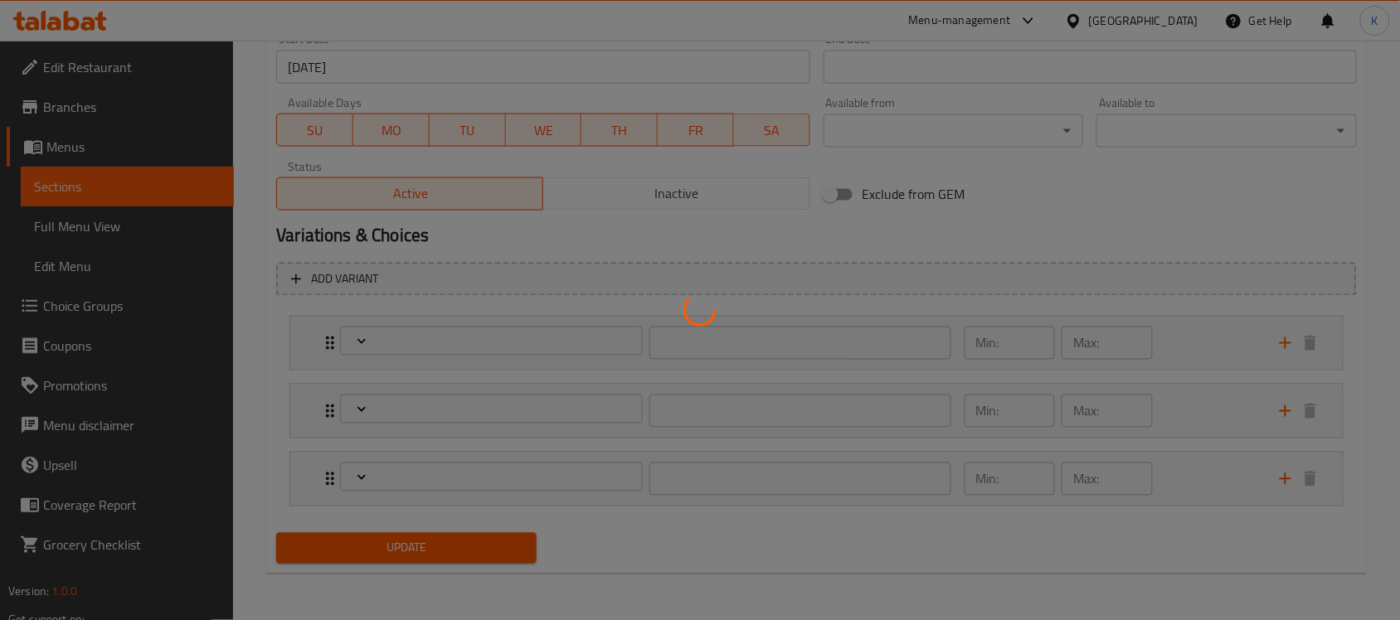
type input "إختيارك من نكهة الأيس كريم:::"
type input "1"
type input "اختيارك من الإضافات الرطبة:"
type input "0"
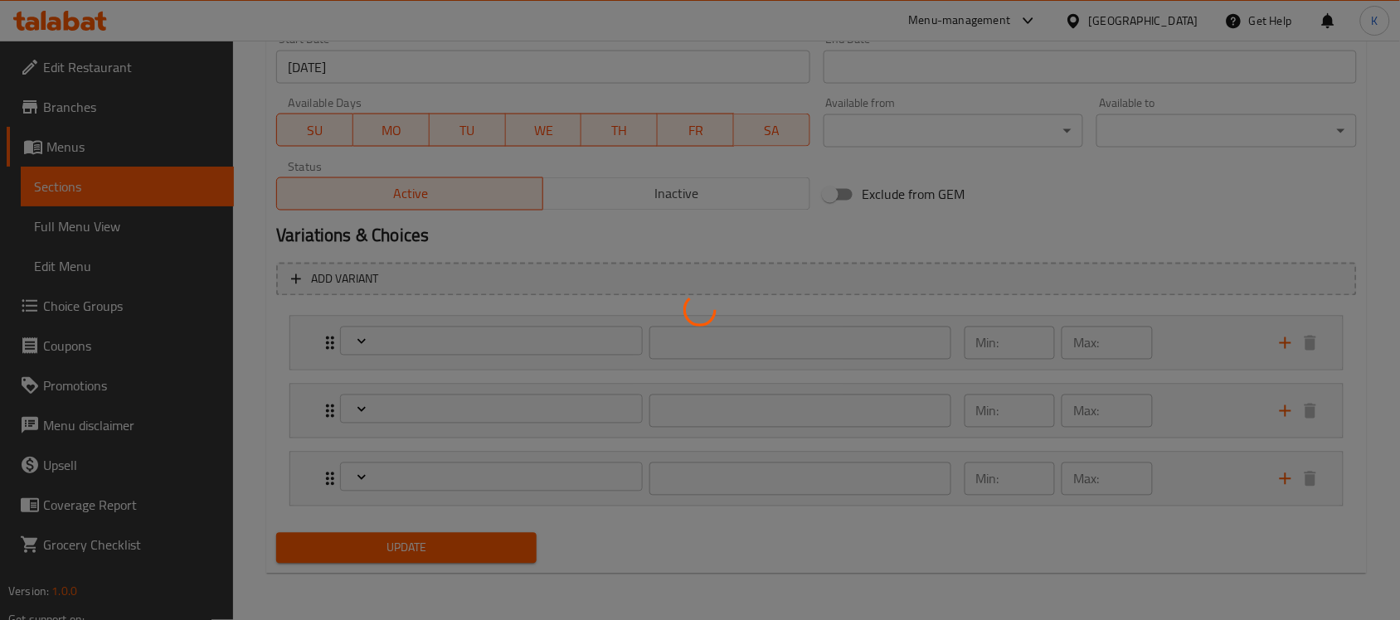
type input "0"
type input "اختيارك من الإضافات الجافة الإضافية:"
type input "0"
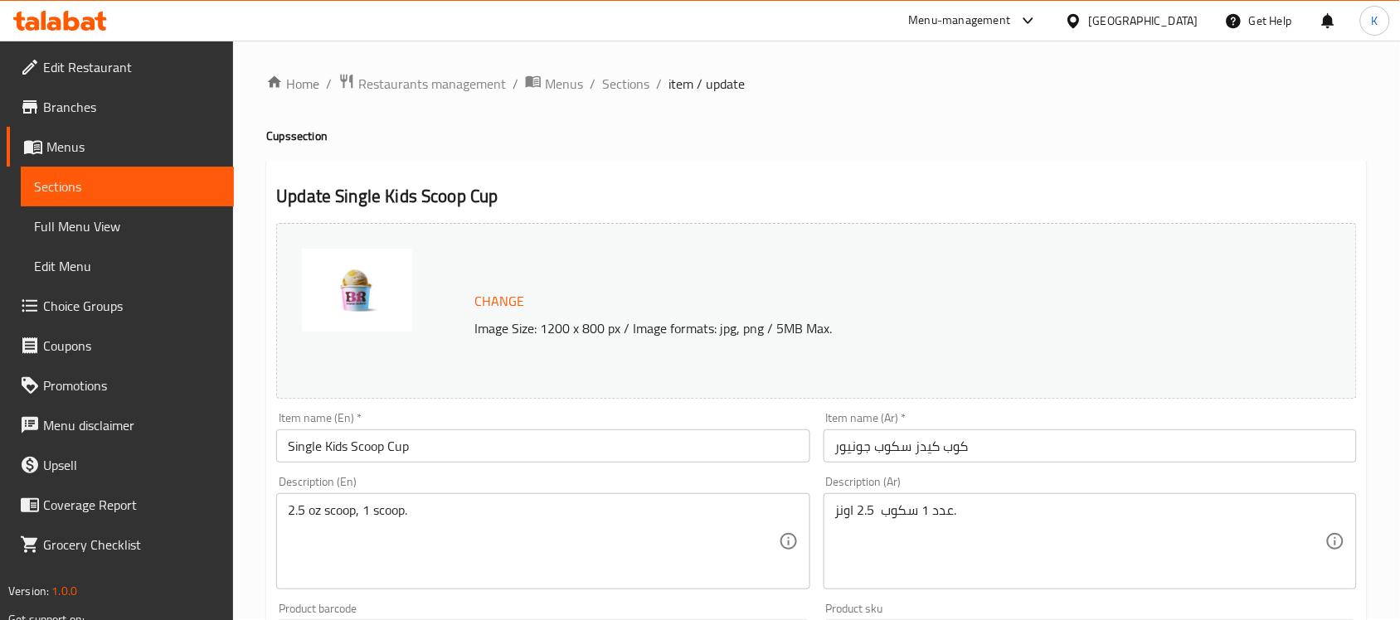
scroll to position [0, 0]
click at [536, 75] on icon "breadcrumb" at bounding box center [533, 82] width 17 height 17
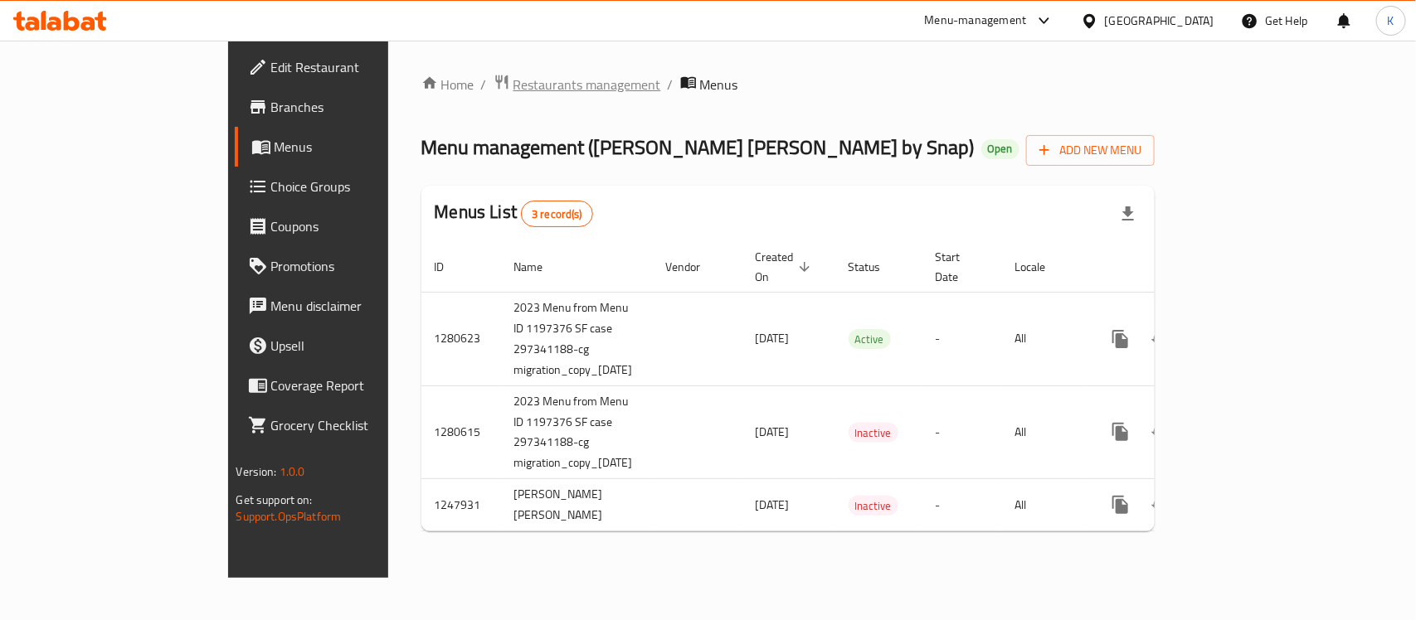
click at [513, 85] on span "Restaurants management" at bounding box center [587, 85] width 148 height 20
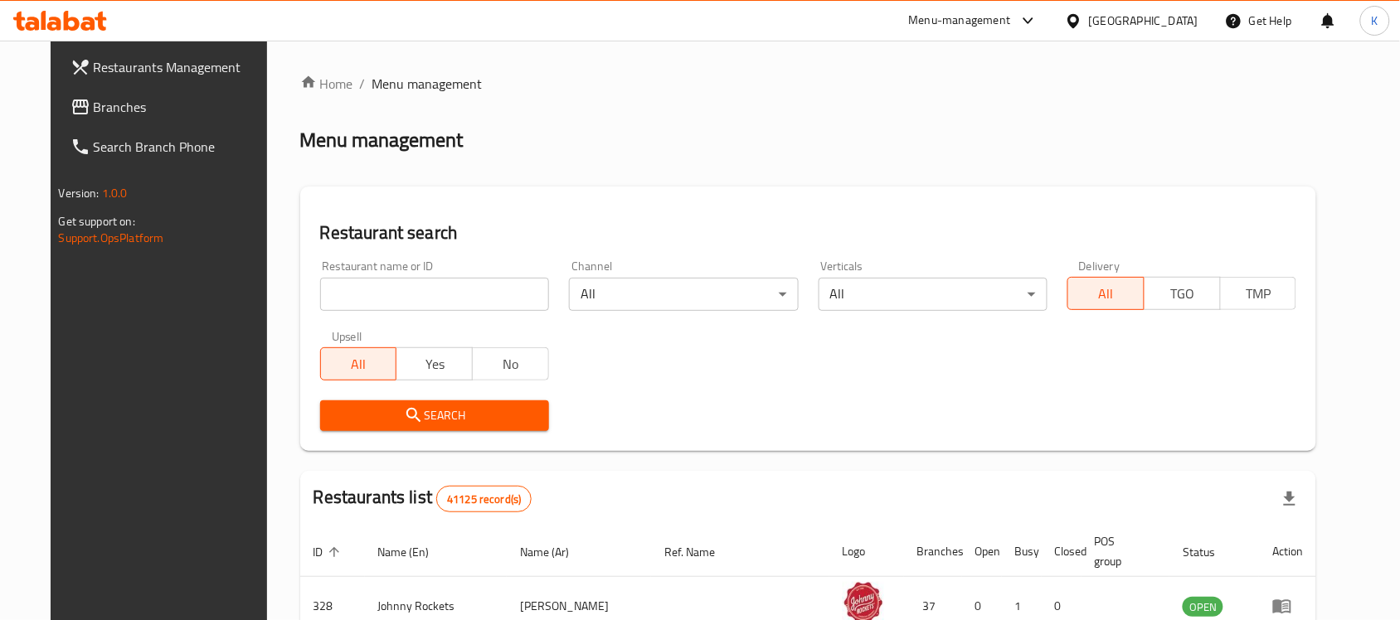
click at [474, 299] on input "search" at bounding box center [434, 294] width 229 height 33
type input "baskin robb"
click button "Search" at bounding box center [434, 416] width 229 height 31
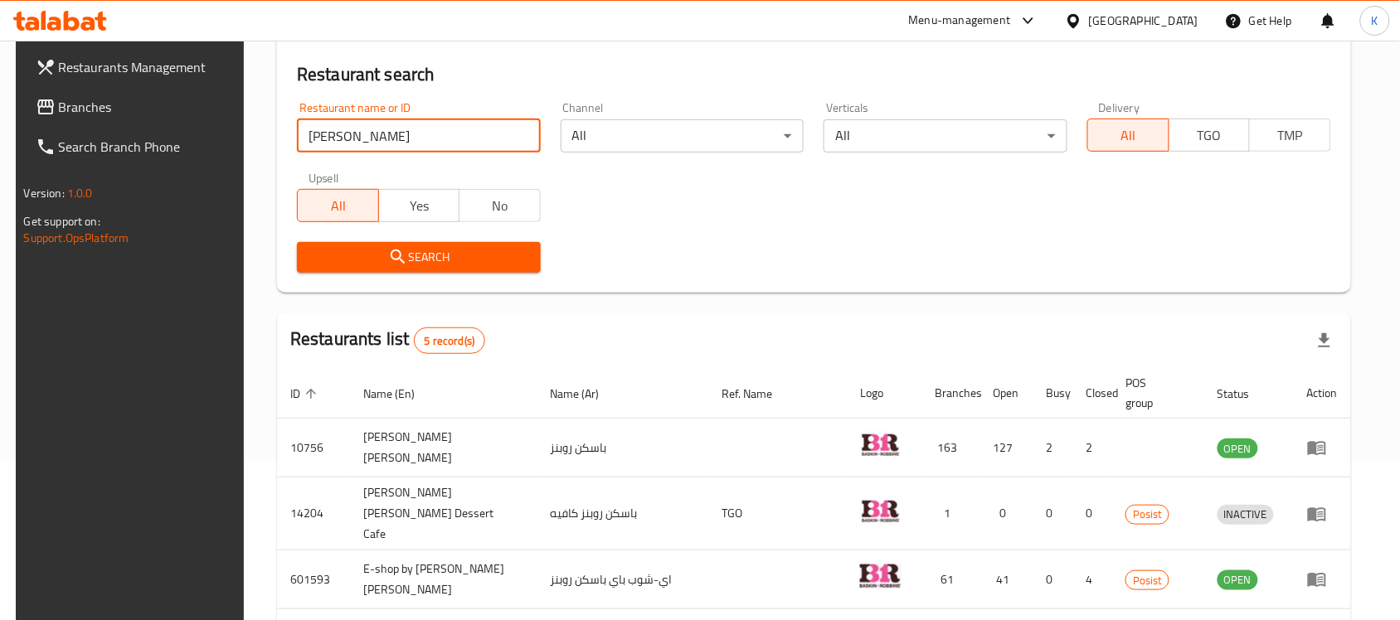
scroll to position [308, 0]
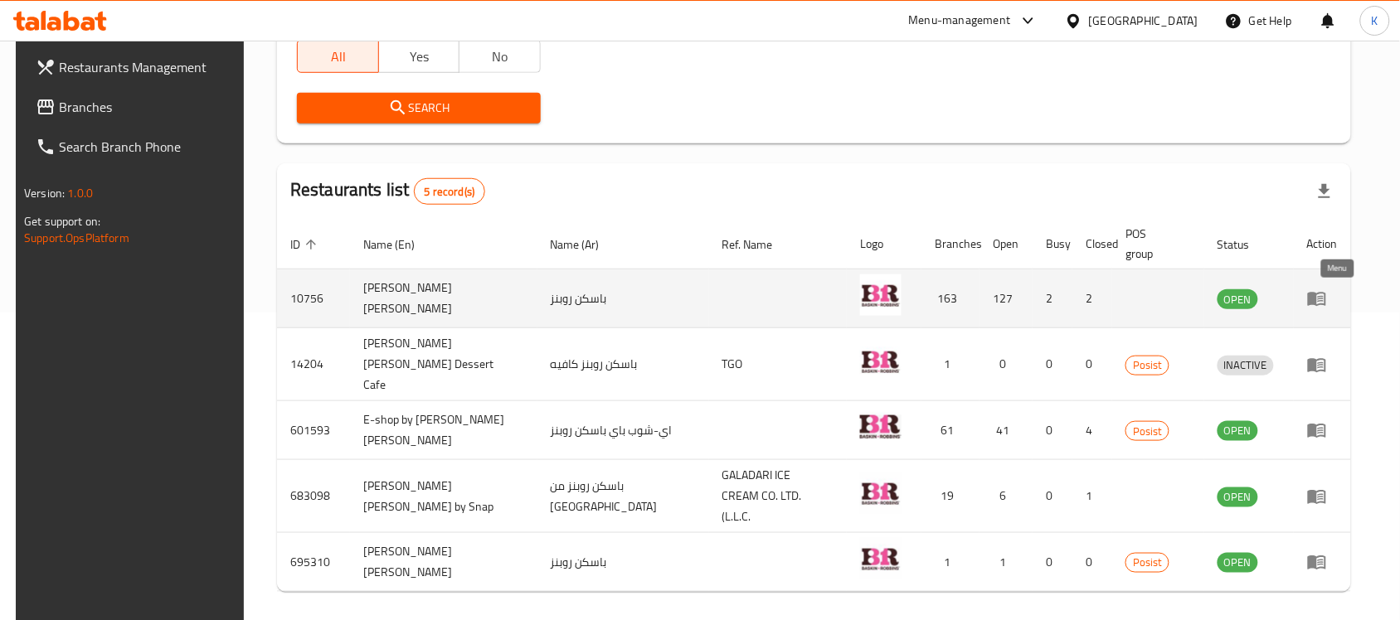
click at [1326, 299] on icon "enhanced table" at bounding box center [1317, 300] width 18 height 14
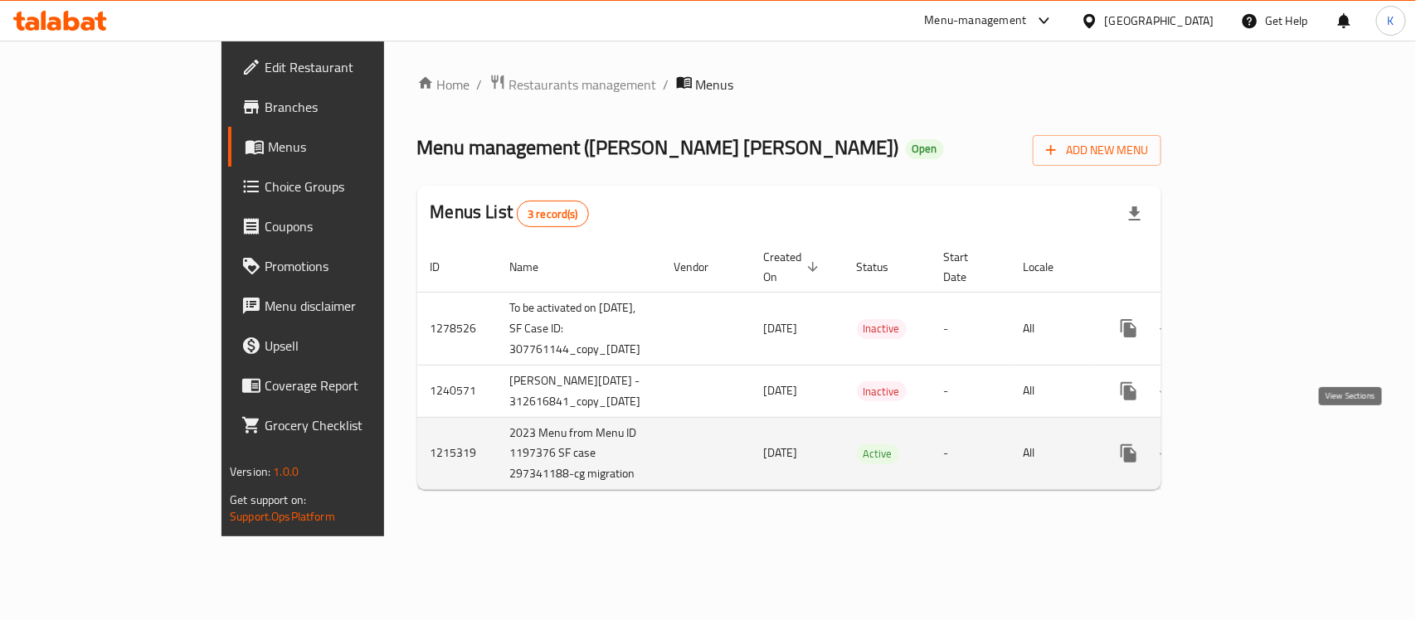
click at [1258, 444] on icon "enhanced table" at bounding box center [1248, 454] width 20 height 20
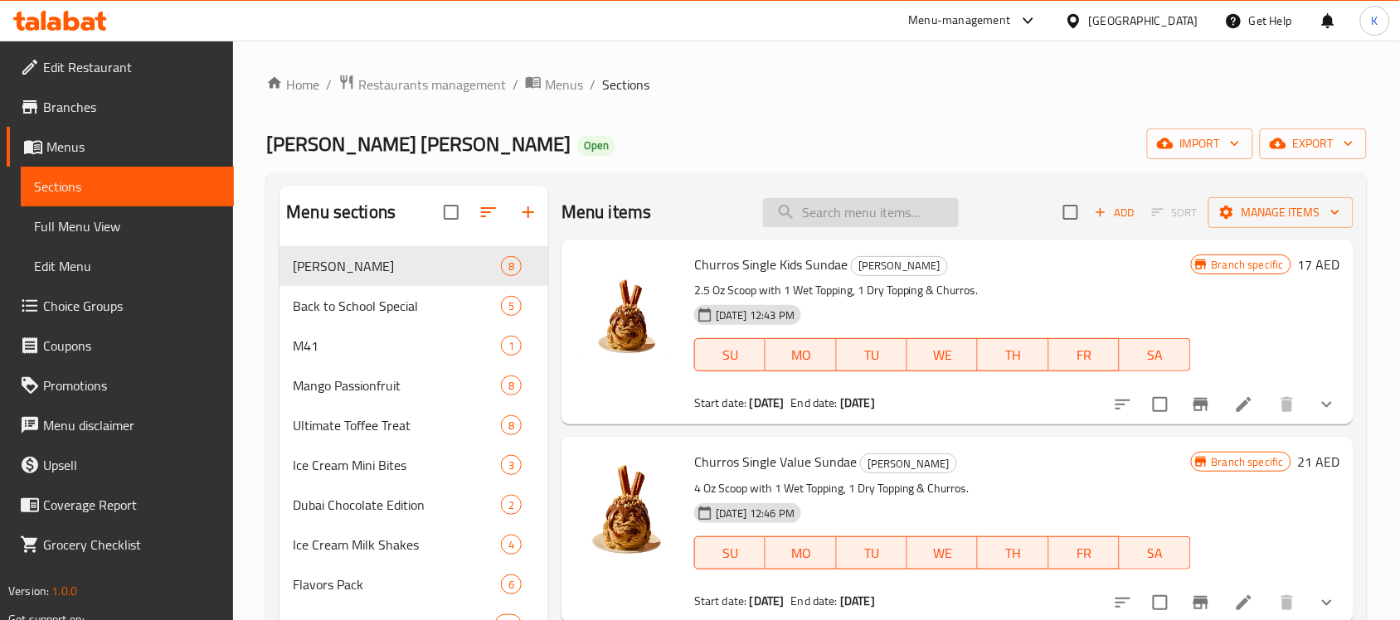
click at [876, 225] on input "search" at bounding box center [861, 212] width 196 height 29
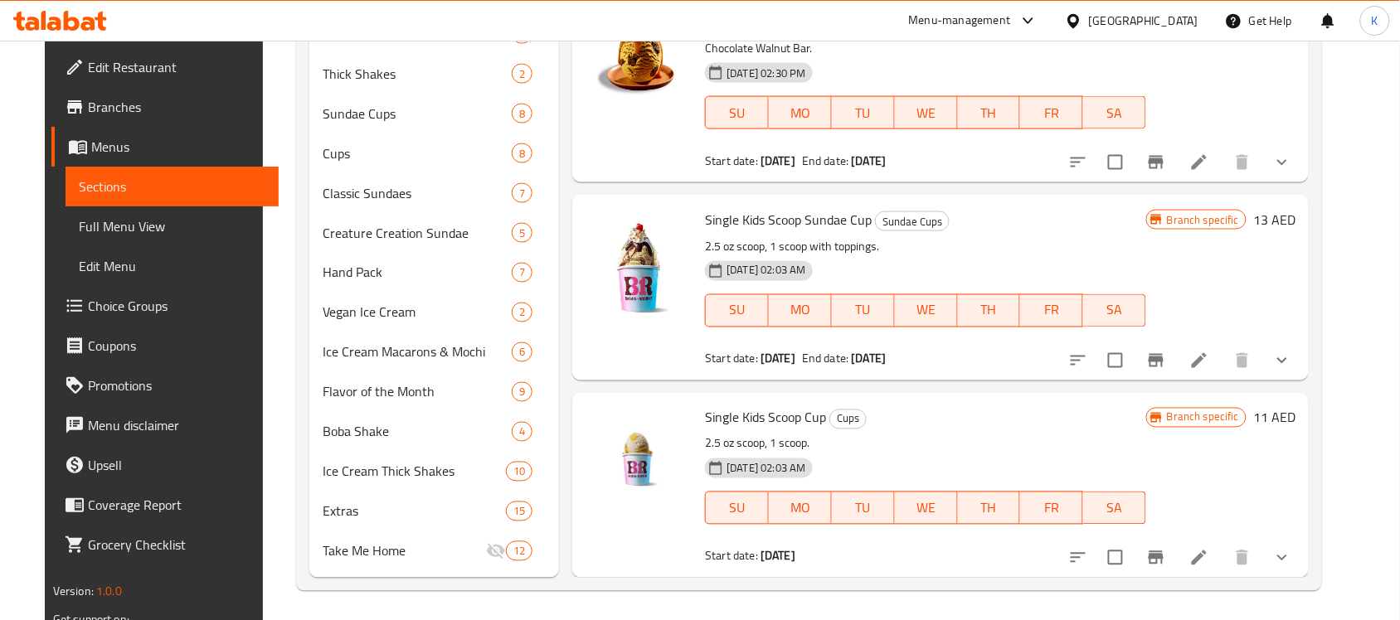
scroll to position [673, 0]
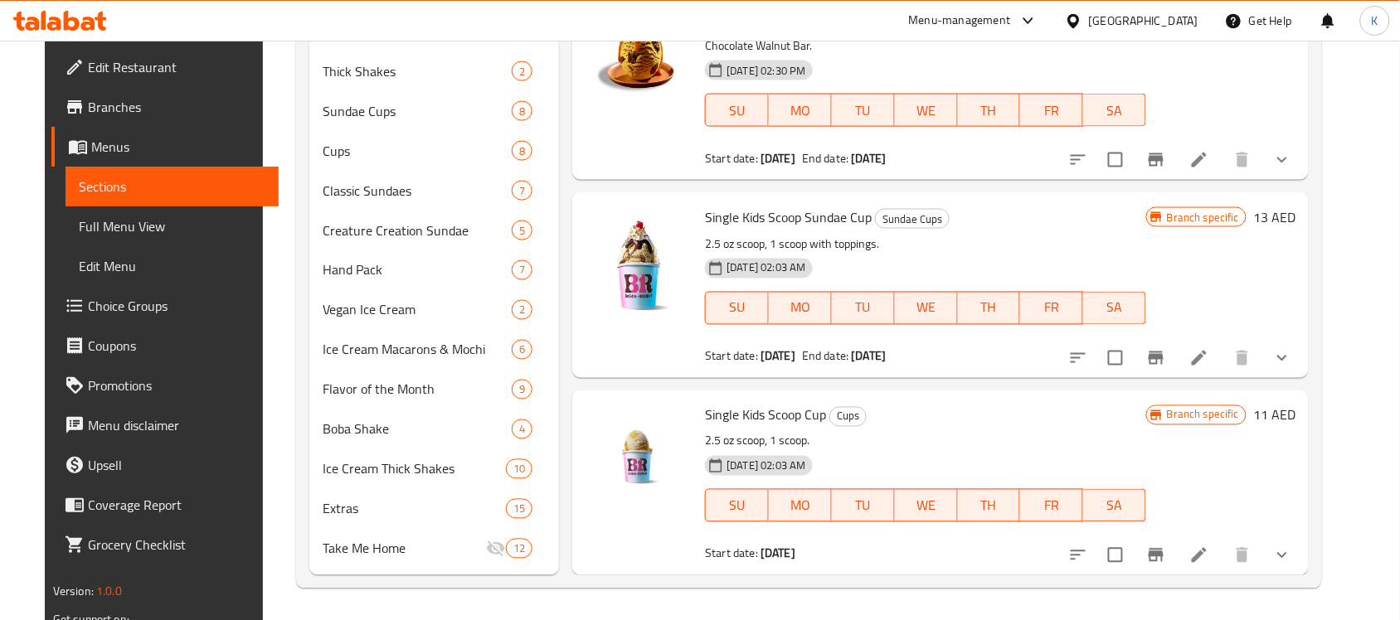
type input "single kids s"
click at [1302, 540] on button "show more" at bounding box center [1282, 556] width 40 height 40
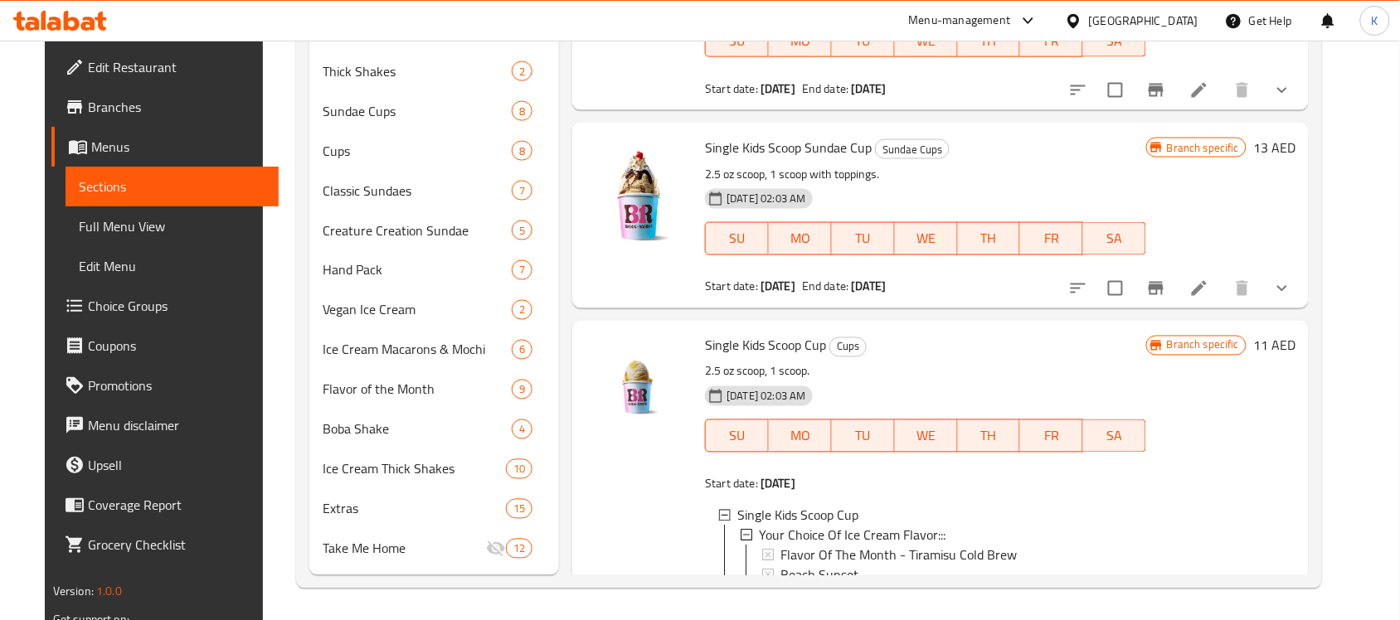
scroll to position [0, 0]
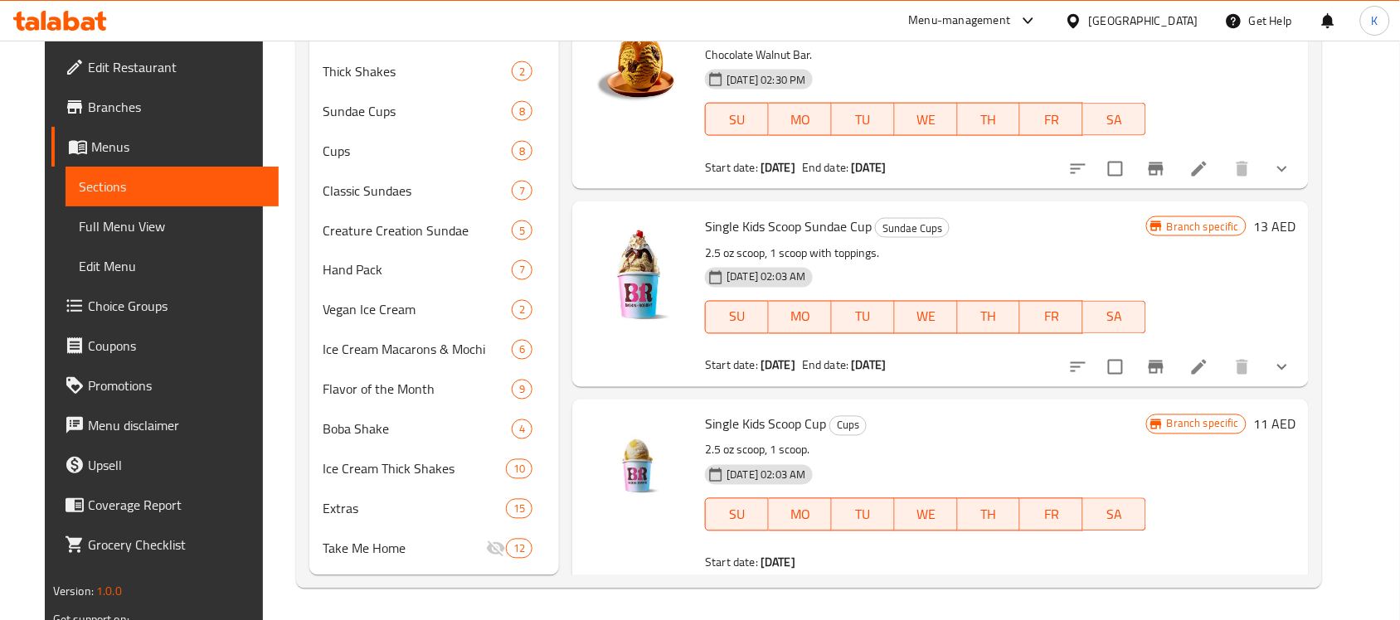
click at [1292, 357] on icon "show more" at bounding box center [1282, 367] width 20 height 20
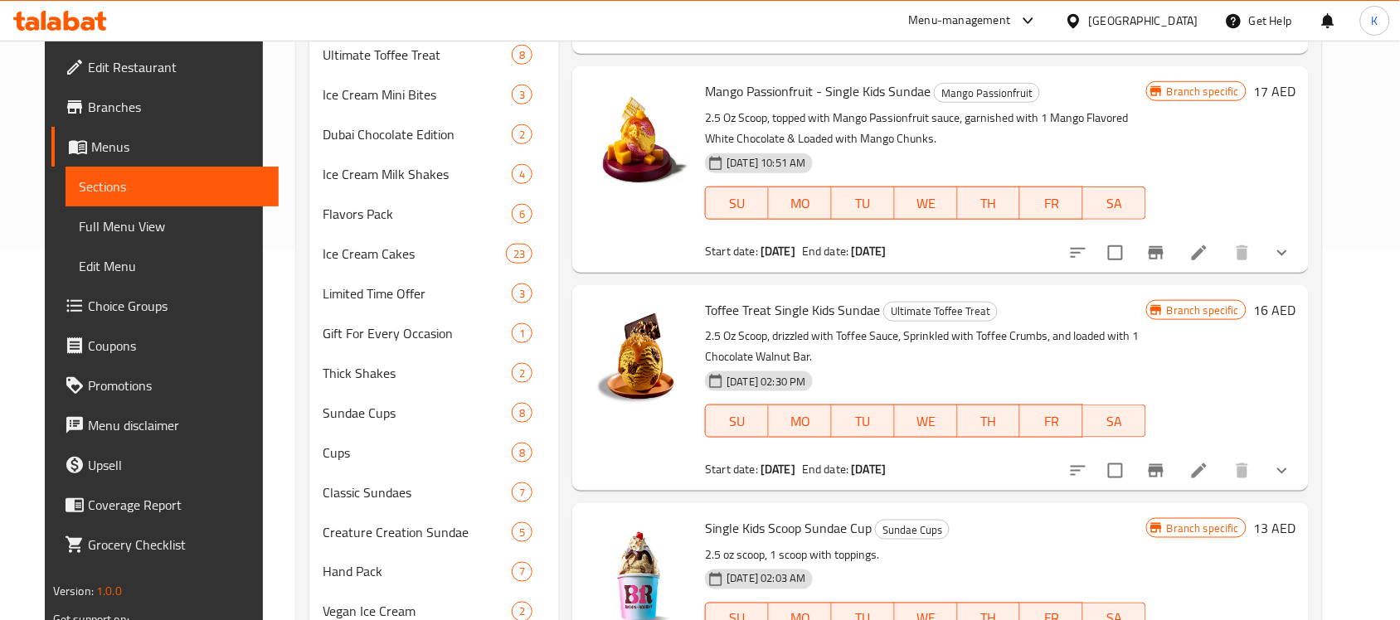
scroll to position [362, 0]
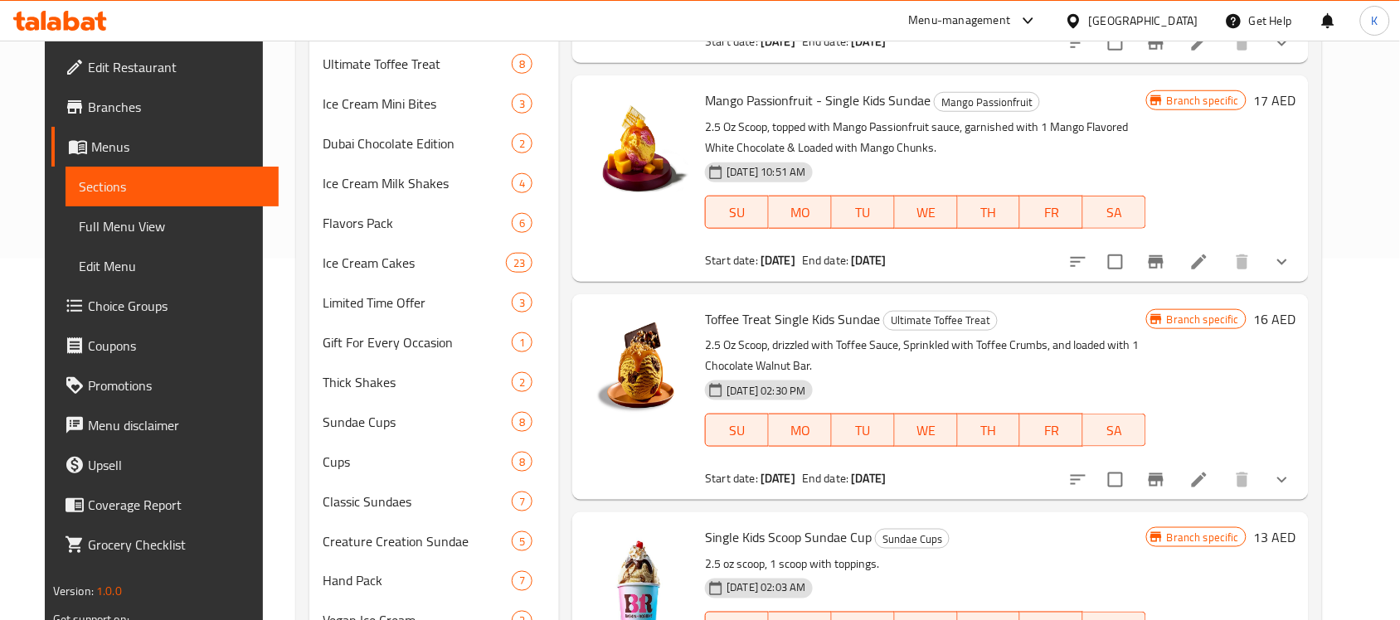
click at [1292, 473] on icon "show more" at bounding box center [1282, 480] width 20 height 20
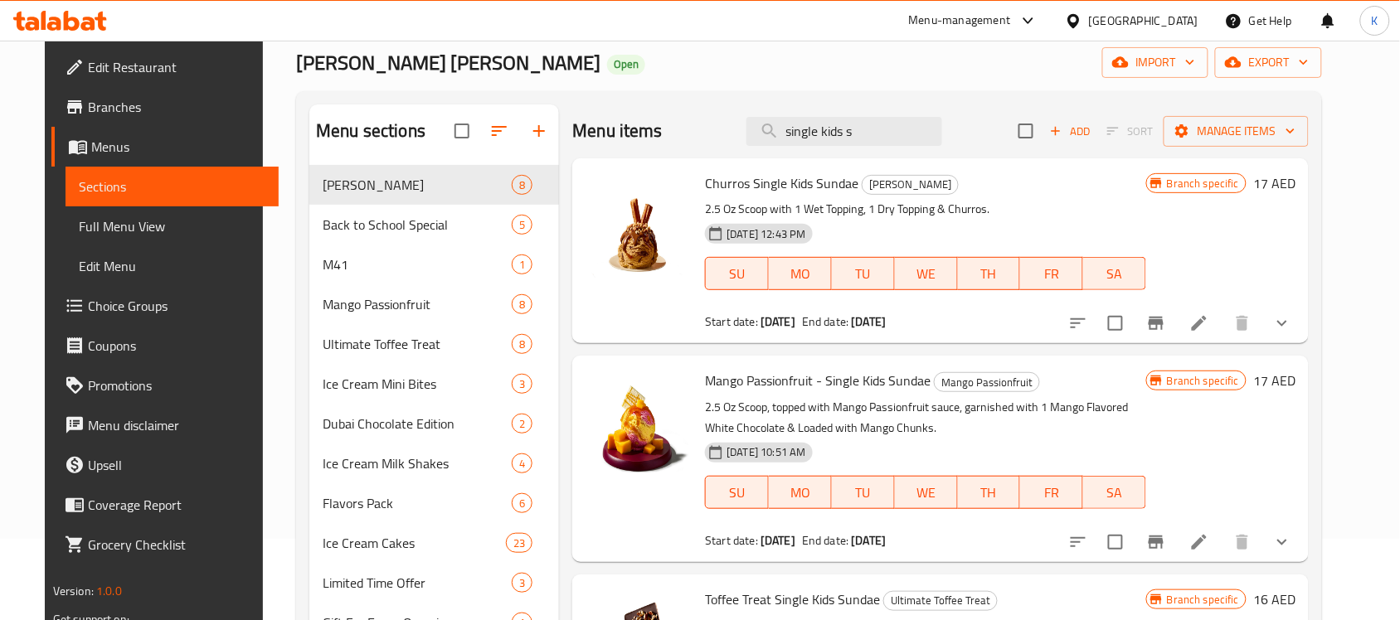
scroll to position [51, 0]
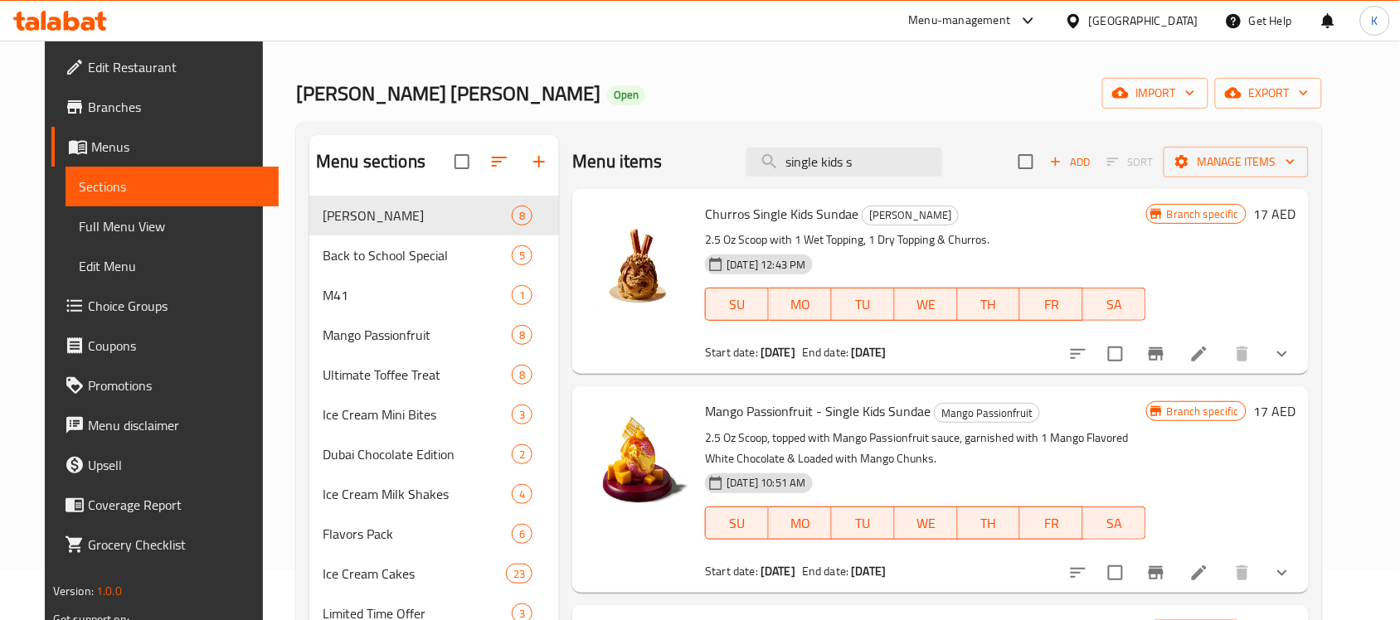
click at [1302, 365] on button "show more" at bounding box center [1282, 354] width 40 height 40
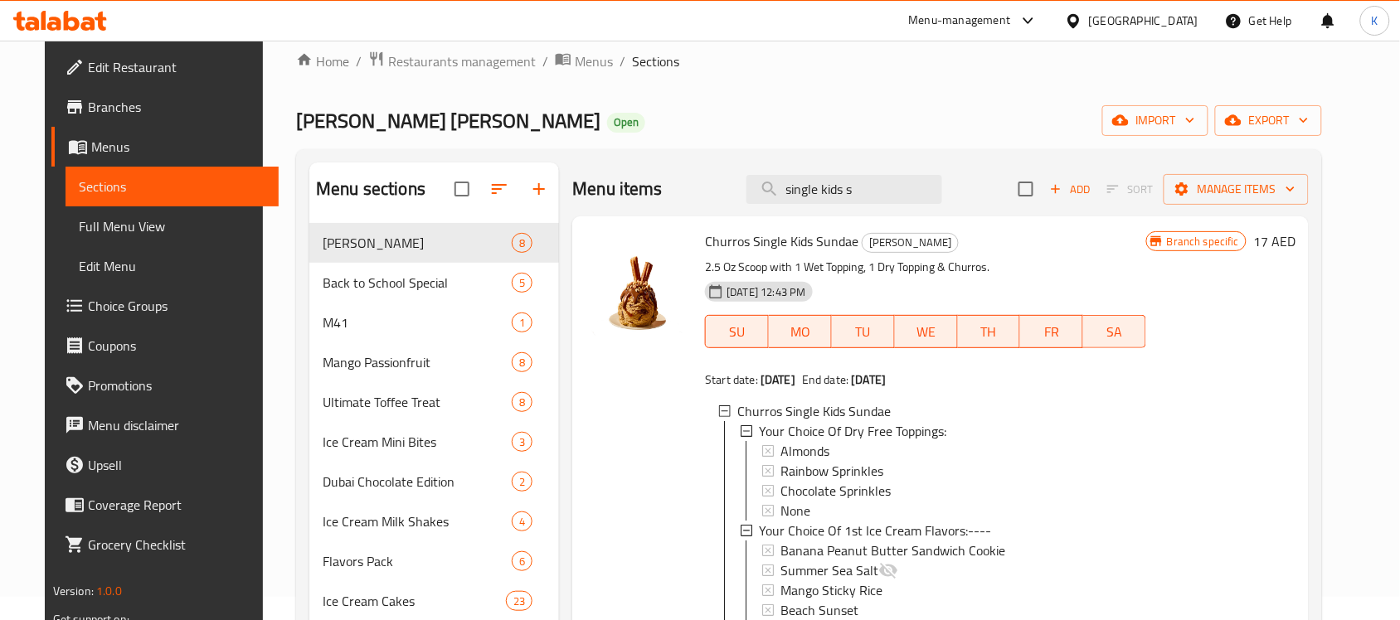
scroll to position [0, 0]
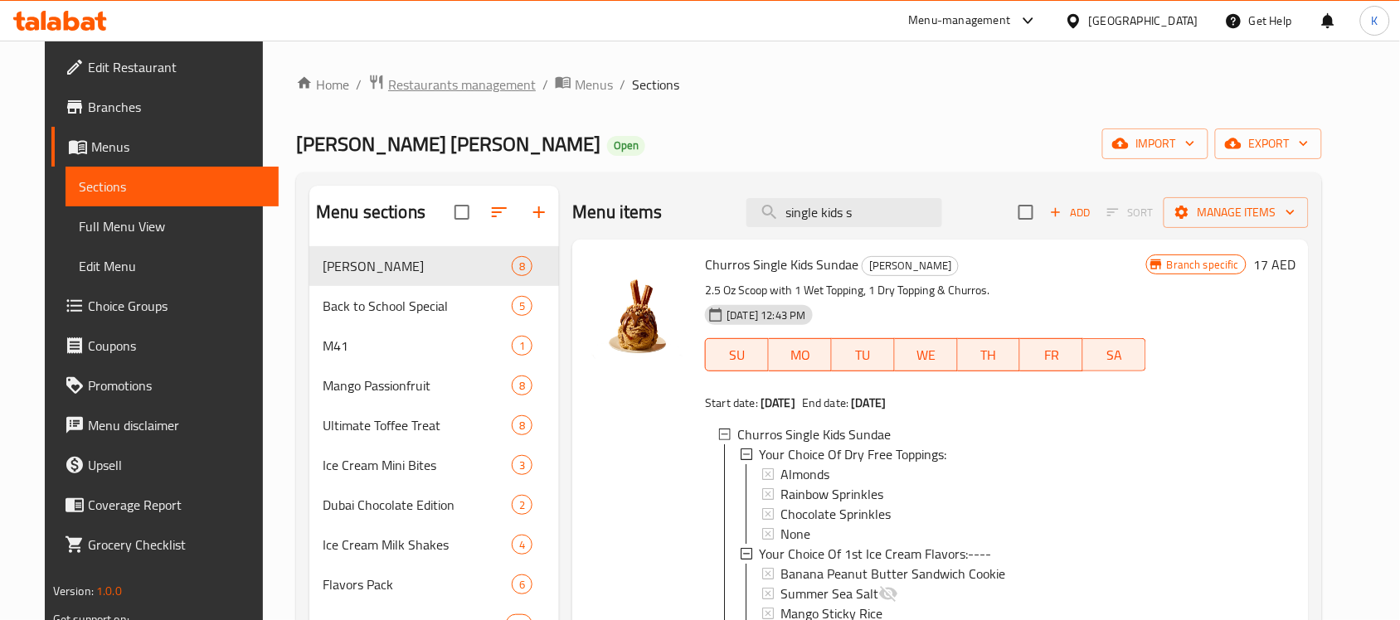
click at [485, 80] on span "Restaurants management" at bounding box center [462, 85] width 148 height 20
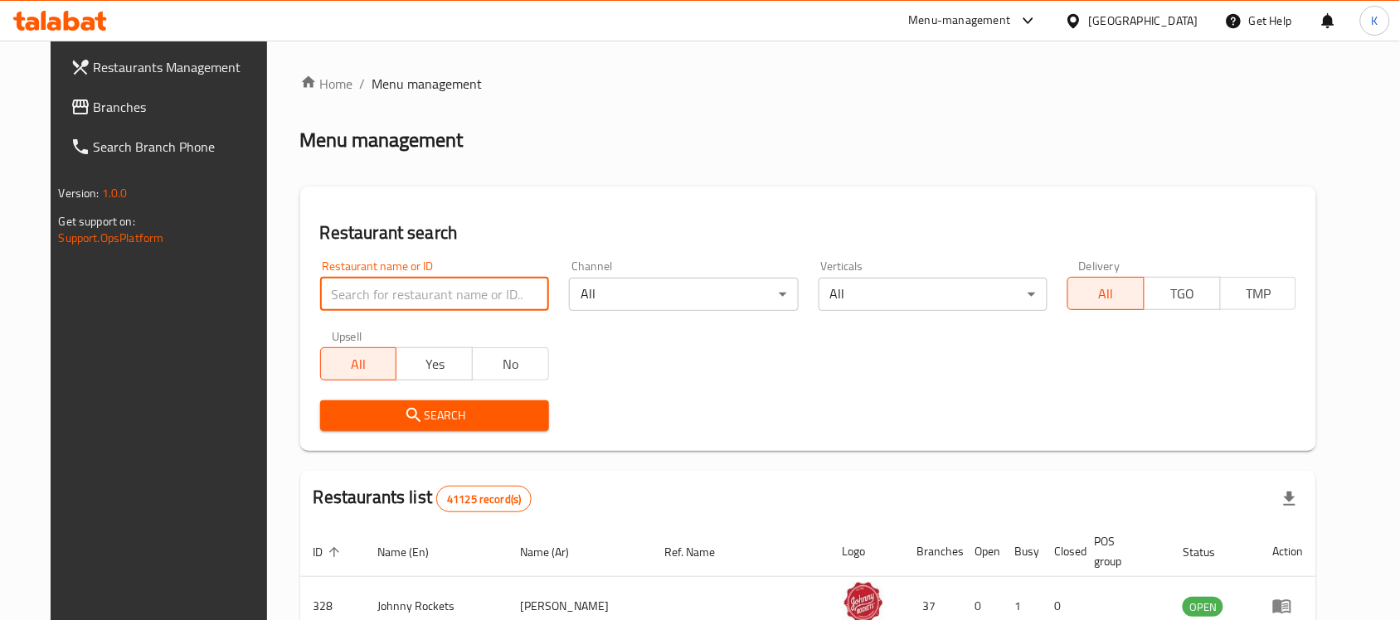
click at [434, 296] on input "search" at bounding box center [434, 294] width 229 height 33
type input "baskin robbin"
click button "Search" at bounding box center [434, 416] width 229 height 31
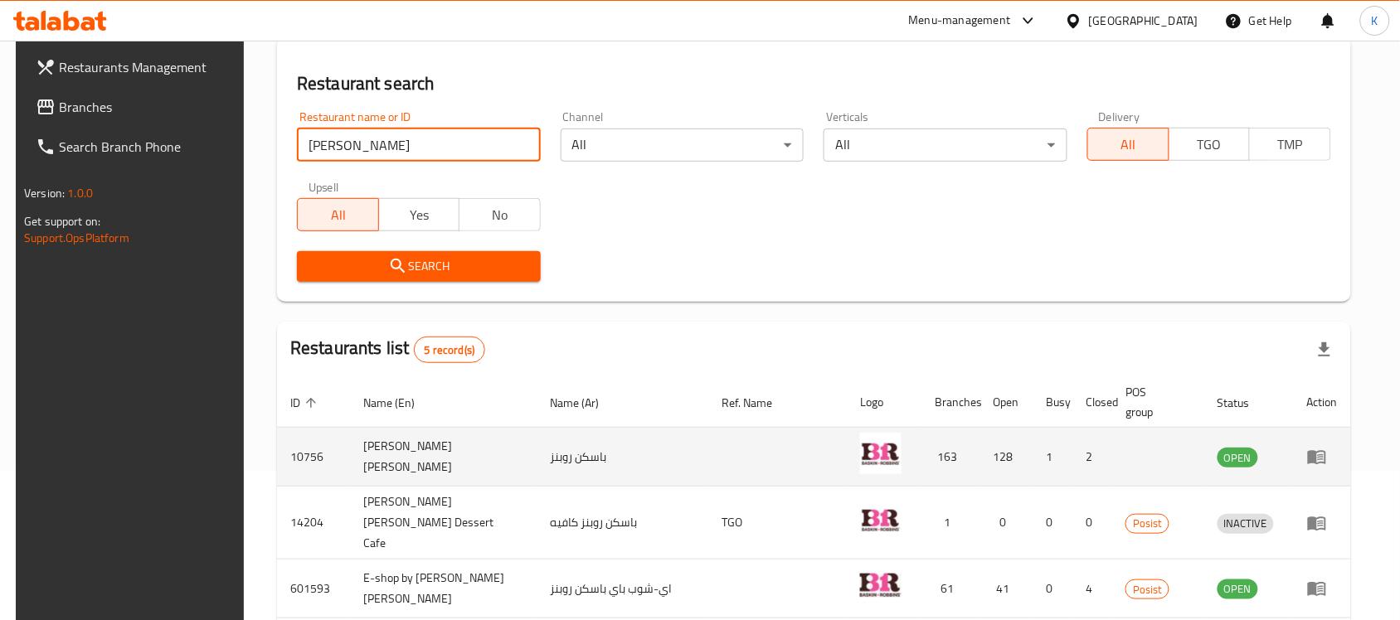
scroll to position [308, 0]
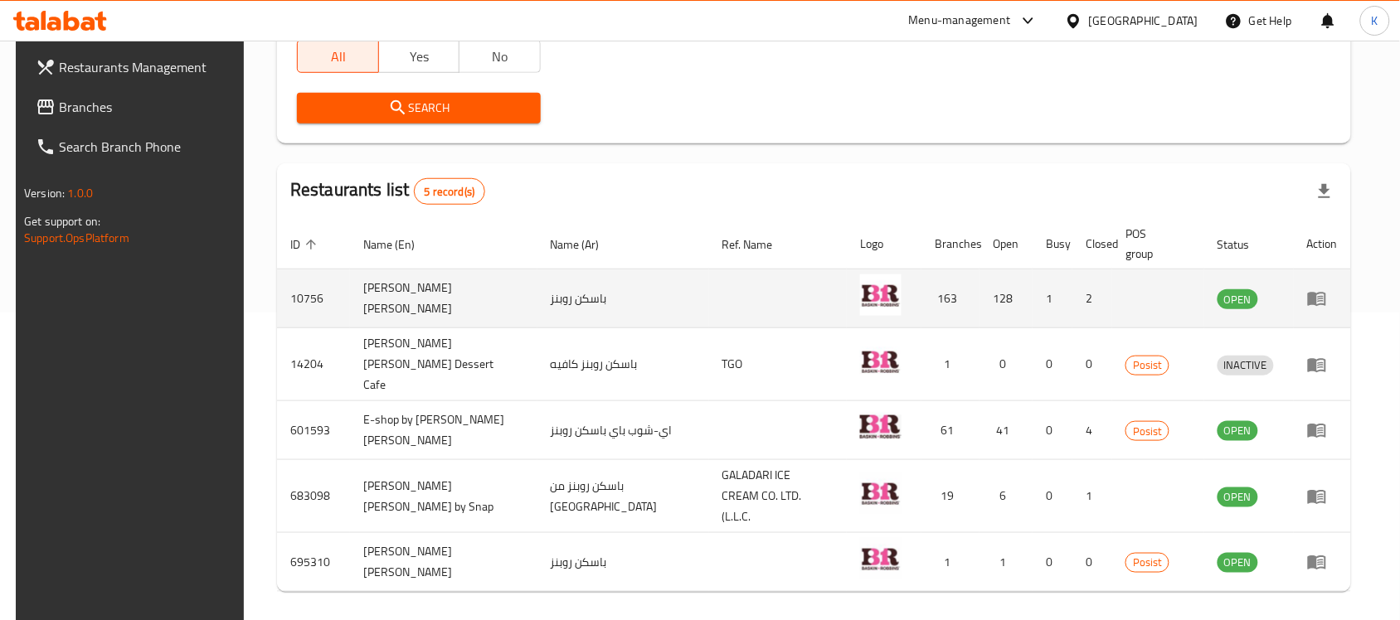
click at [1338, 299] on link "enhanced table" at bounding box center [1322, 299] width 31 height 20
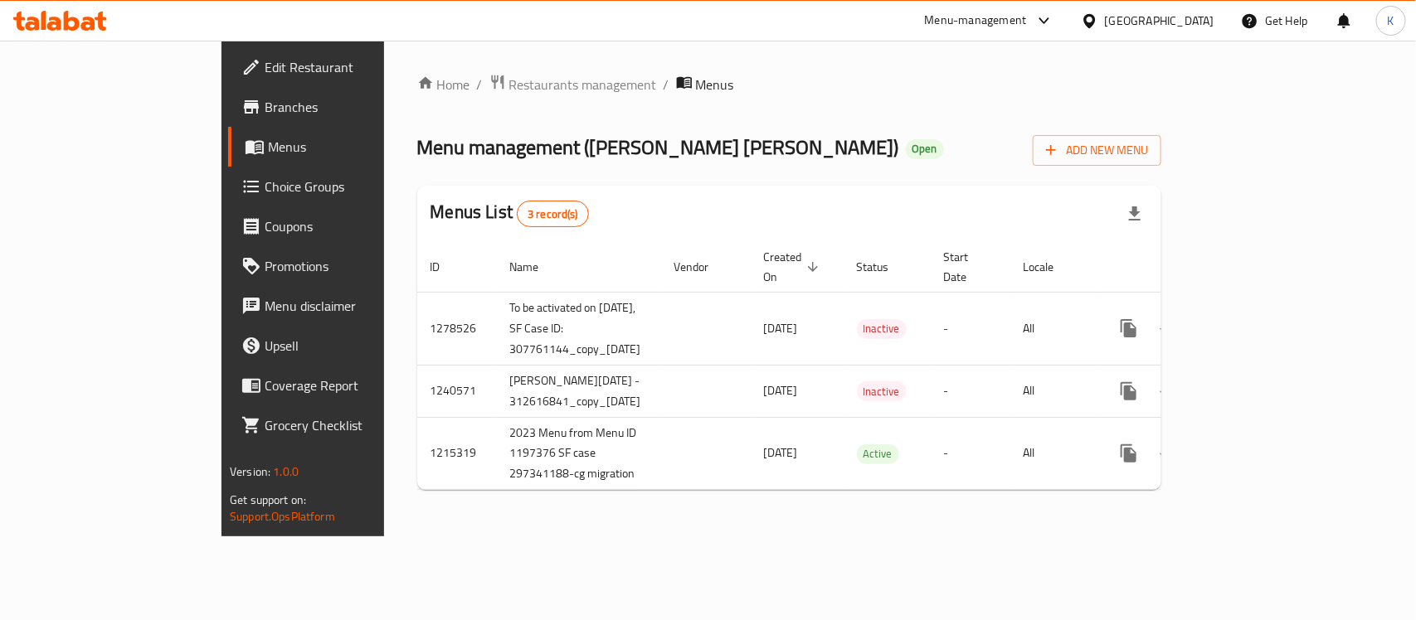
click at [265, 177] on span "Choice Groups" at bounding box center [355, 187] width 180 height 20
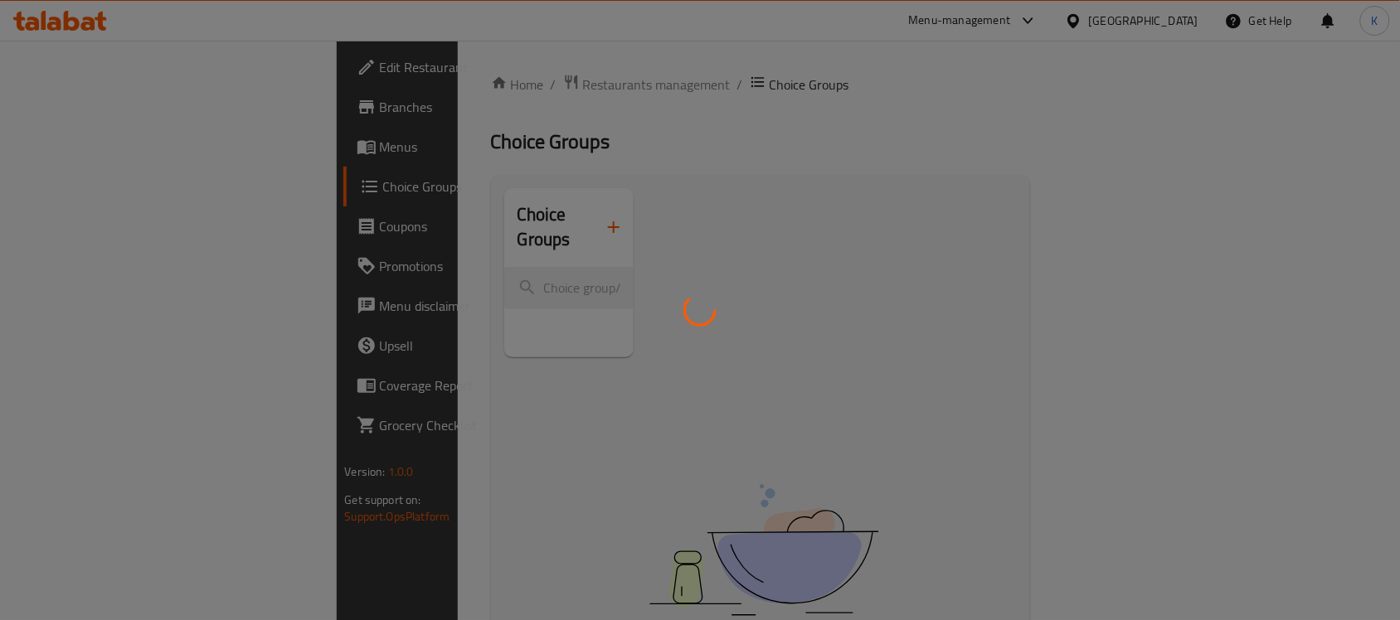
click at [454, 265] on div at bounding box center [700, 310] width 1400 height 620
click at [420, 260] on div at bounding box center [700, 310] width 1400 height 620
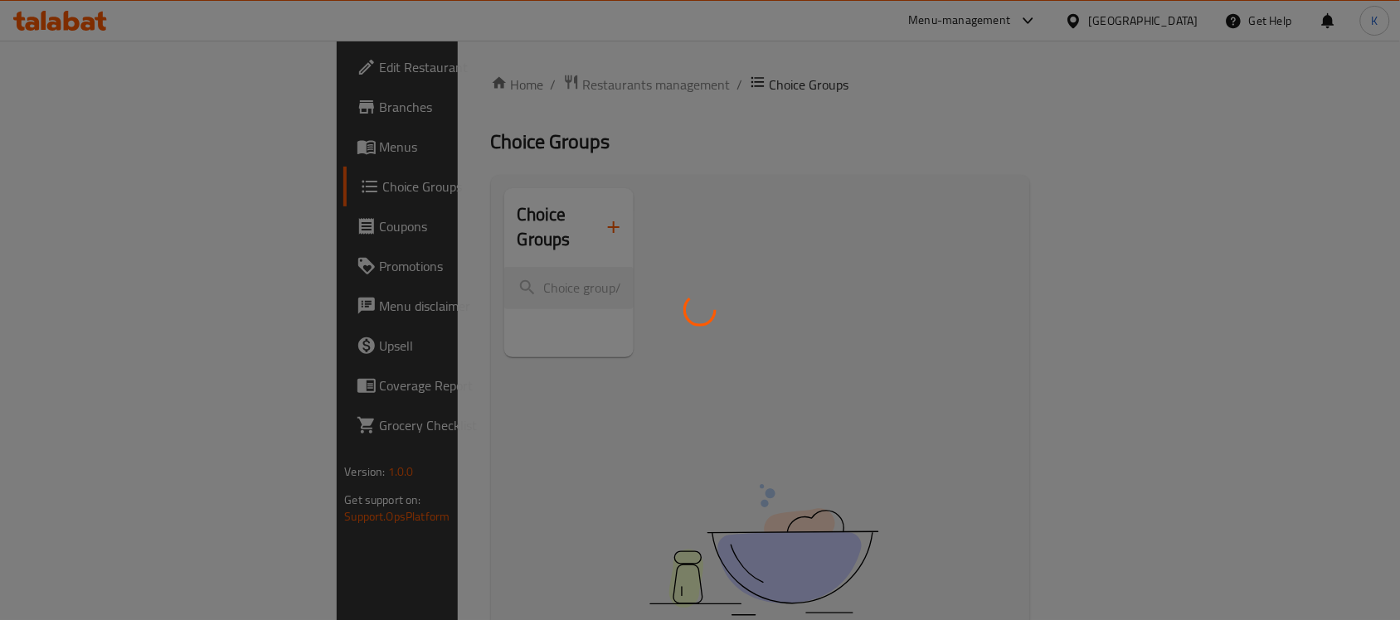
click at [420, 260] on div at bounding box center [700, 310] width 1400 height 620
click at [438, 263] on div at bounding box center [700, 310] width 1400 height 620
click at [444, 265] on div at bounding box center [700, 310] width 1400 height 620
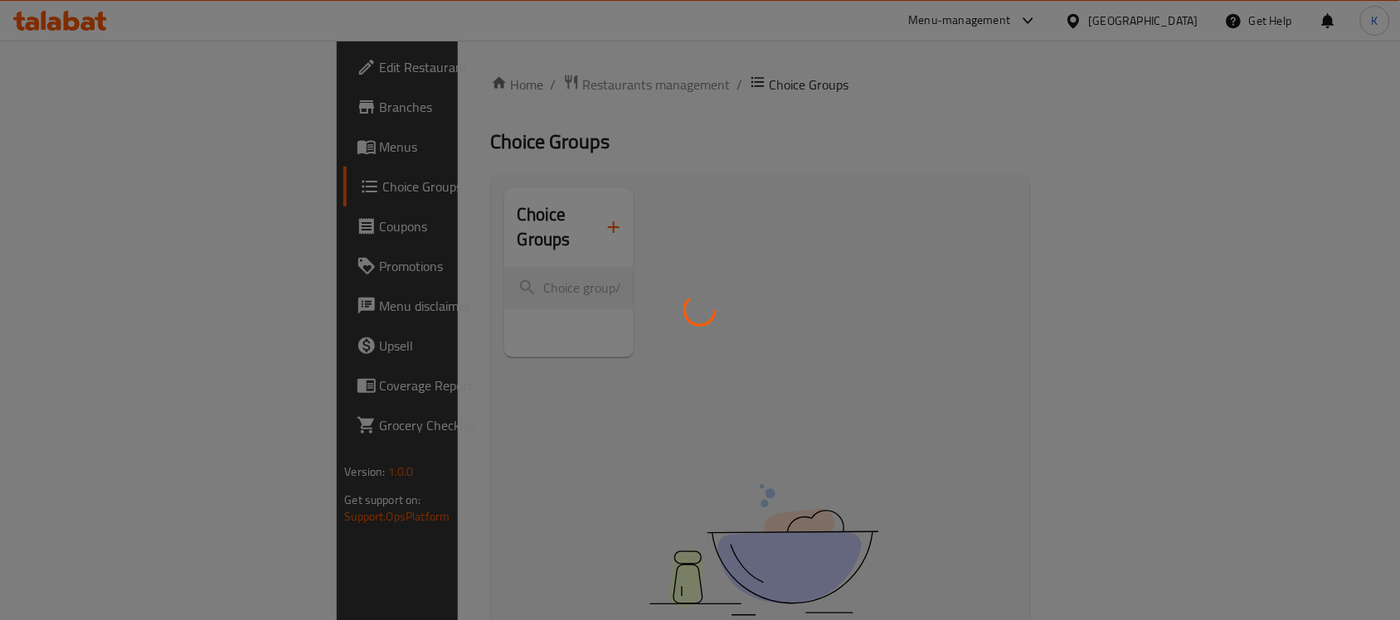
click at [459, 270] on div at bounding box center [700, 310] width 1400 height 620
click at [448, 260] on div at bounding box center [700, 310] width 1400 height 620
drag, startPoint x: 819, startPoint y: 322, endPoint x: 883, endPoint y: 4, distance: 324.2
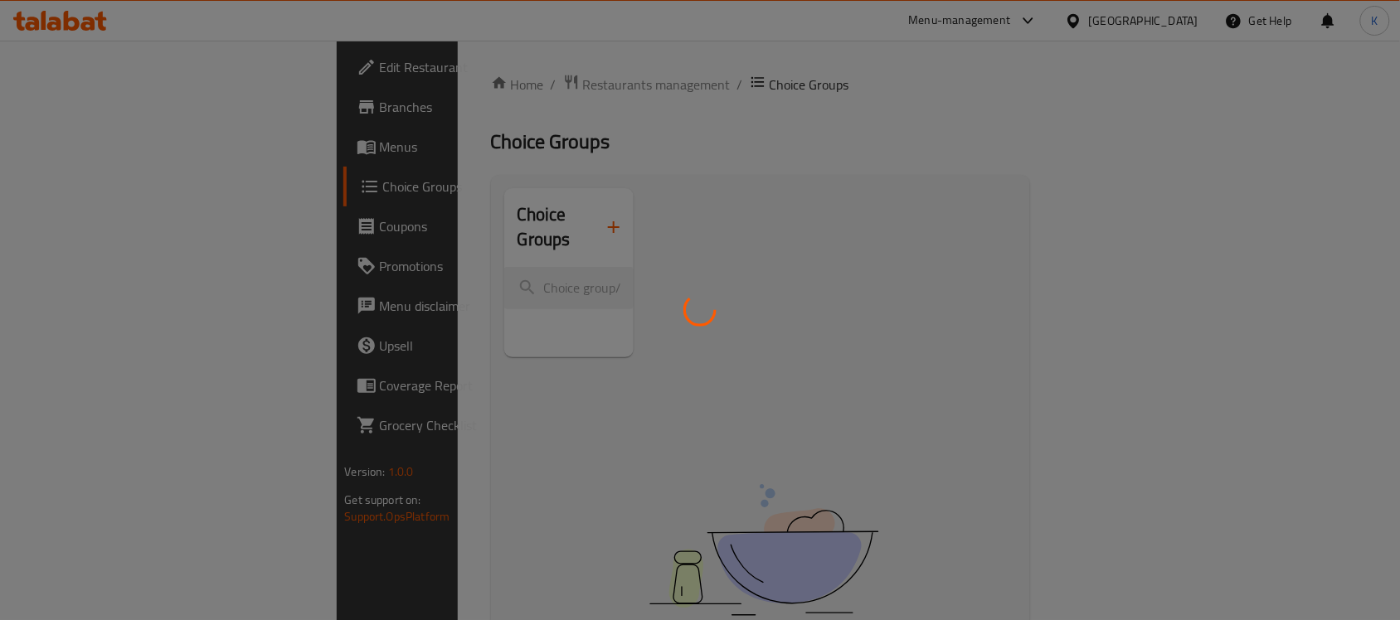
click at [819, 323] on div at bounding box center [700, 310] width 1400 height 620
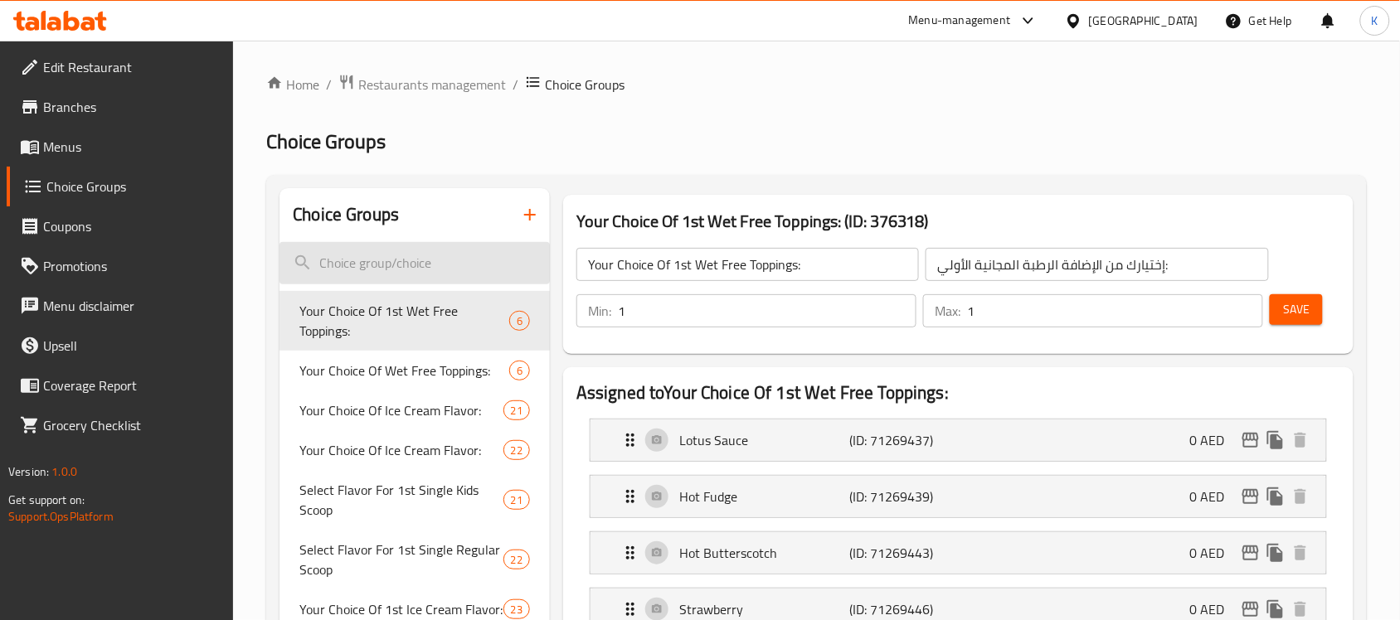
click at [401, 265] on input "search" at bounding box center [415, 263] width 270 height 42
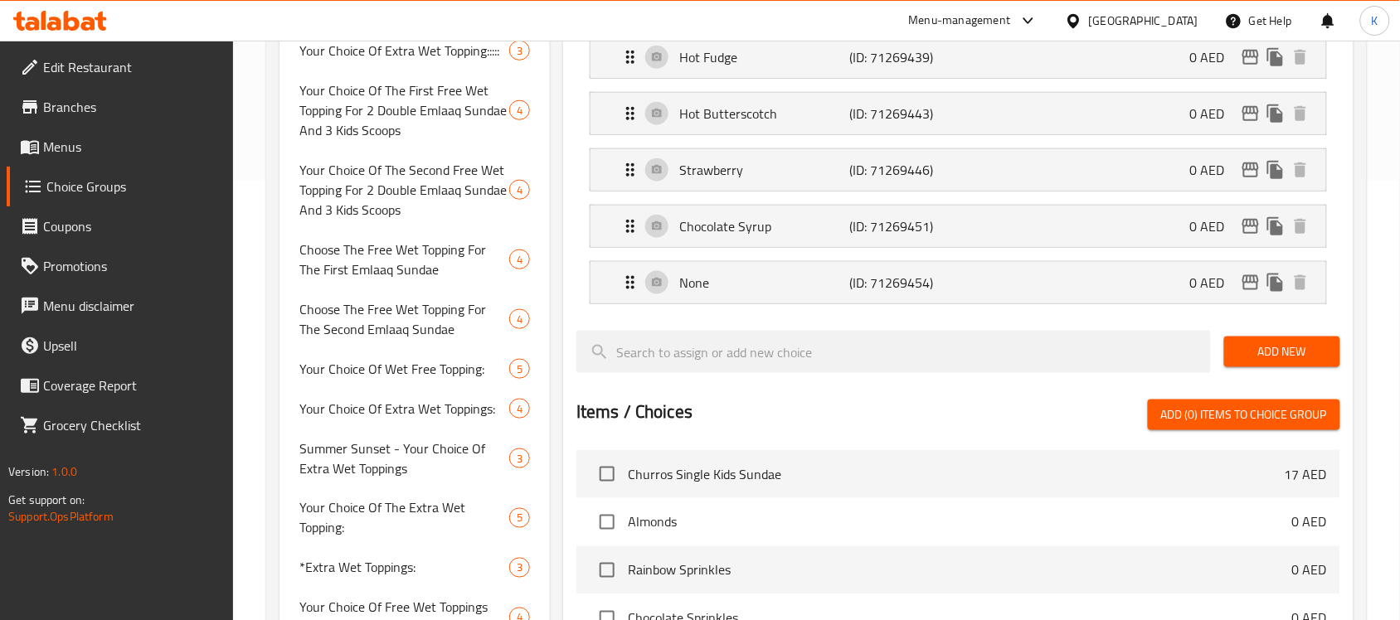
scroll to position [207, 0]
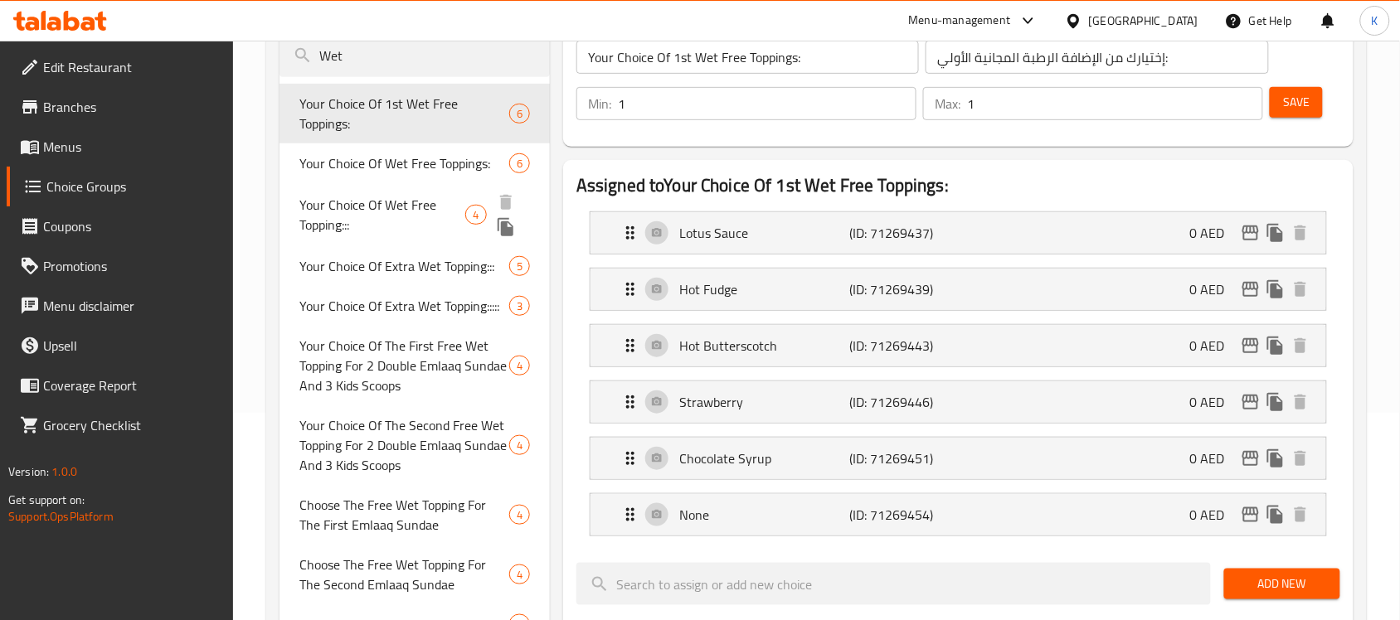
type input "Wet"
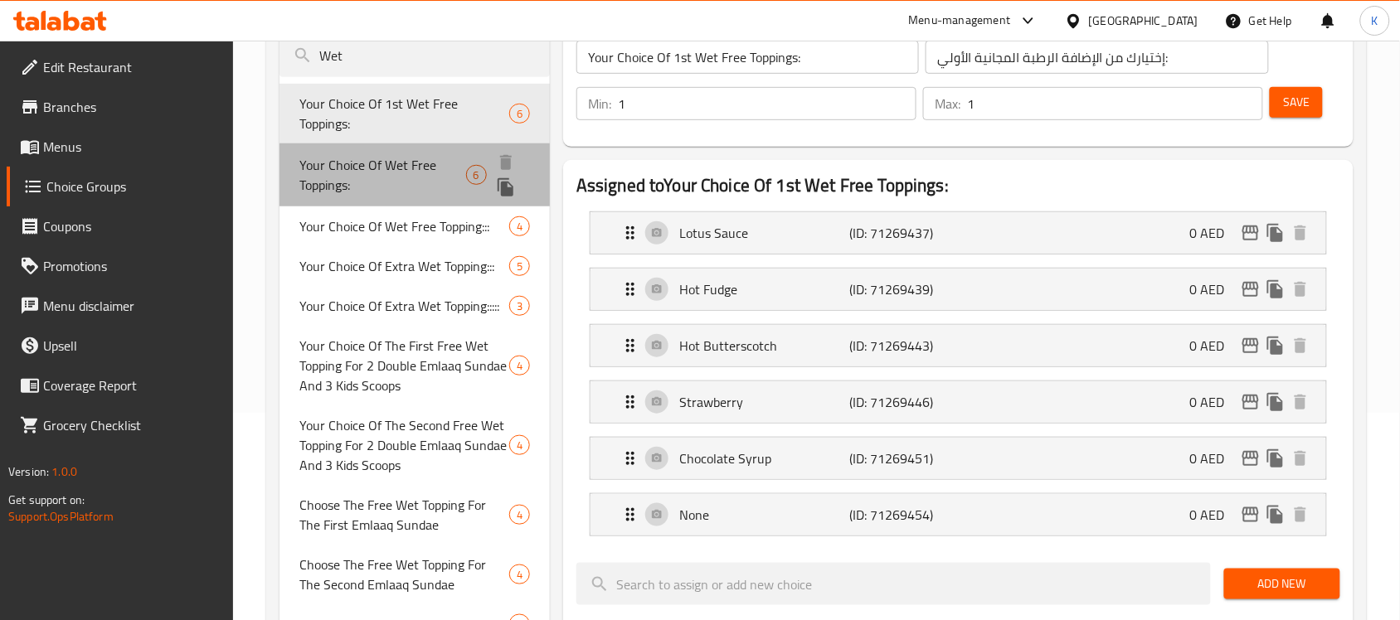
click at [411, 170] on span "Your Choice Of Wet Free Toppings:" at bounding box center [382, 175] width 166 height 40
type input "Your Choice Of Wet Free Toppings:"
type input "إختيارك من الإضافة الرطبة المجانية:"
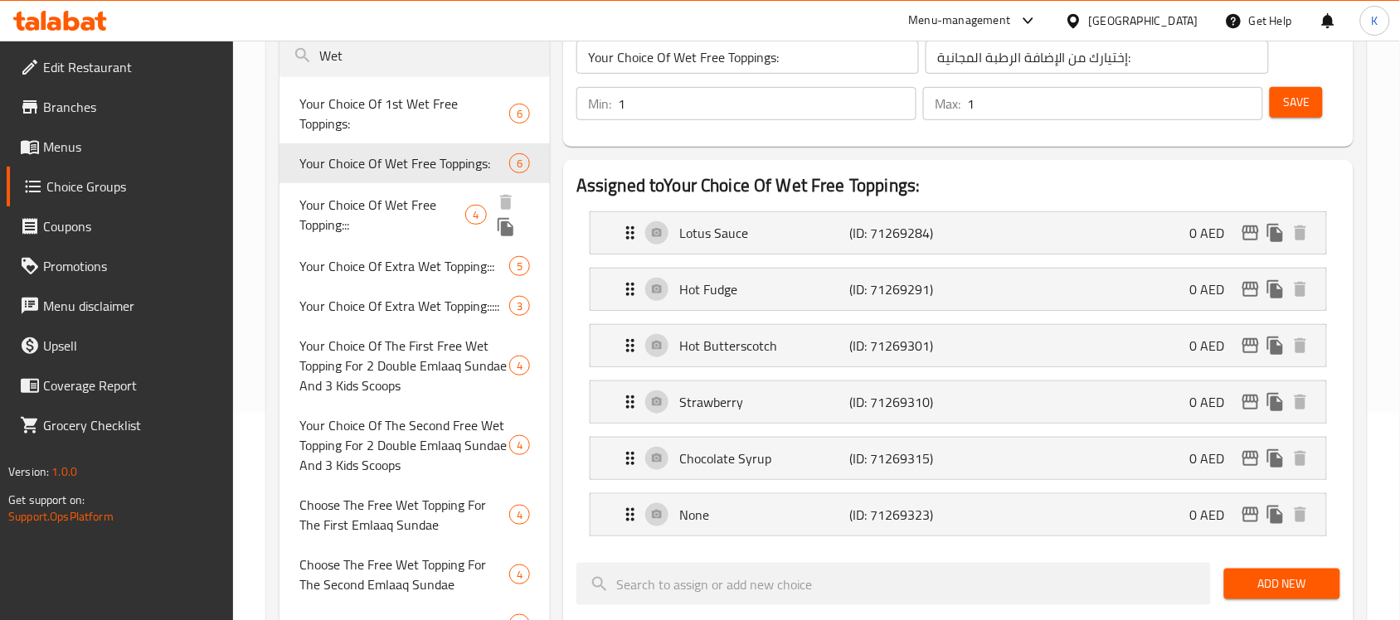
click at [377, 236] on div "Your Choice Of Wet Free Topping::: 4" at bounding box center [415, 214] width 270 height 63
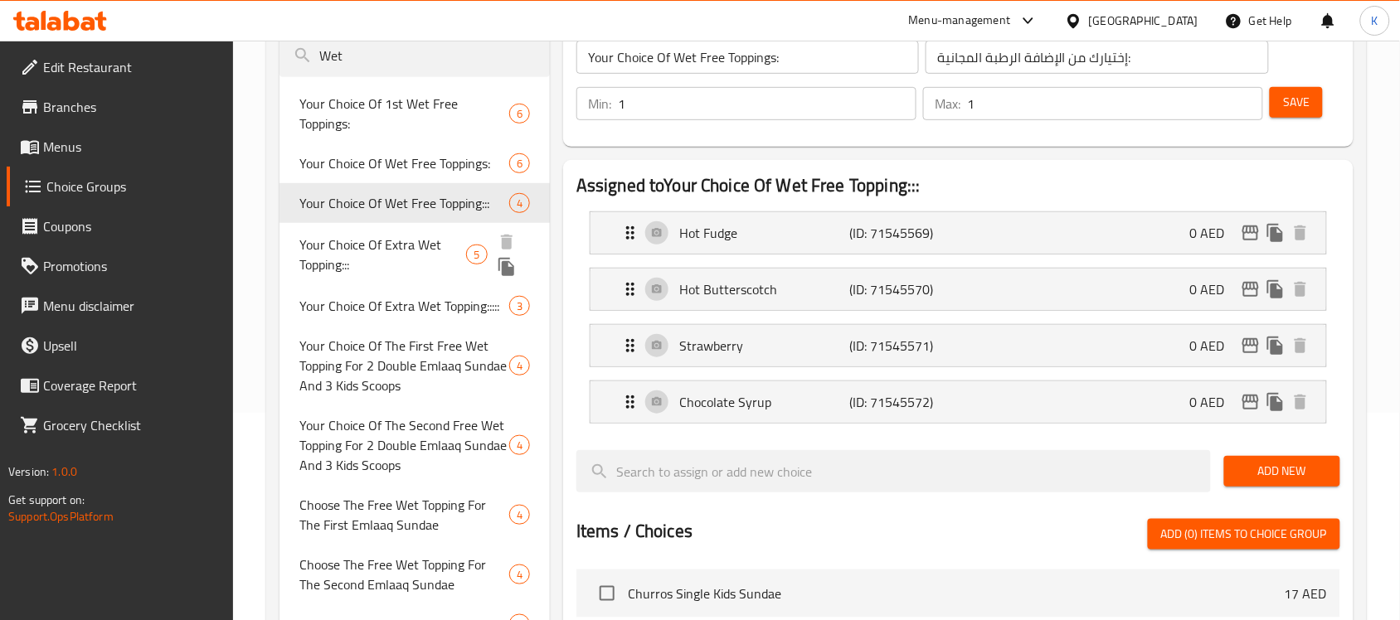
type input "Your Choice Of Wet Free Topping:::"
type input "إختيارك من الإضافة الرطبة المجانية:::"
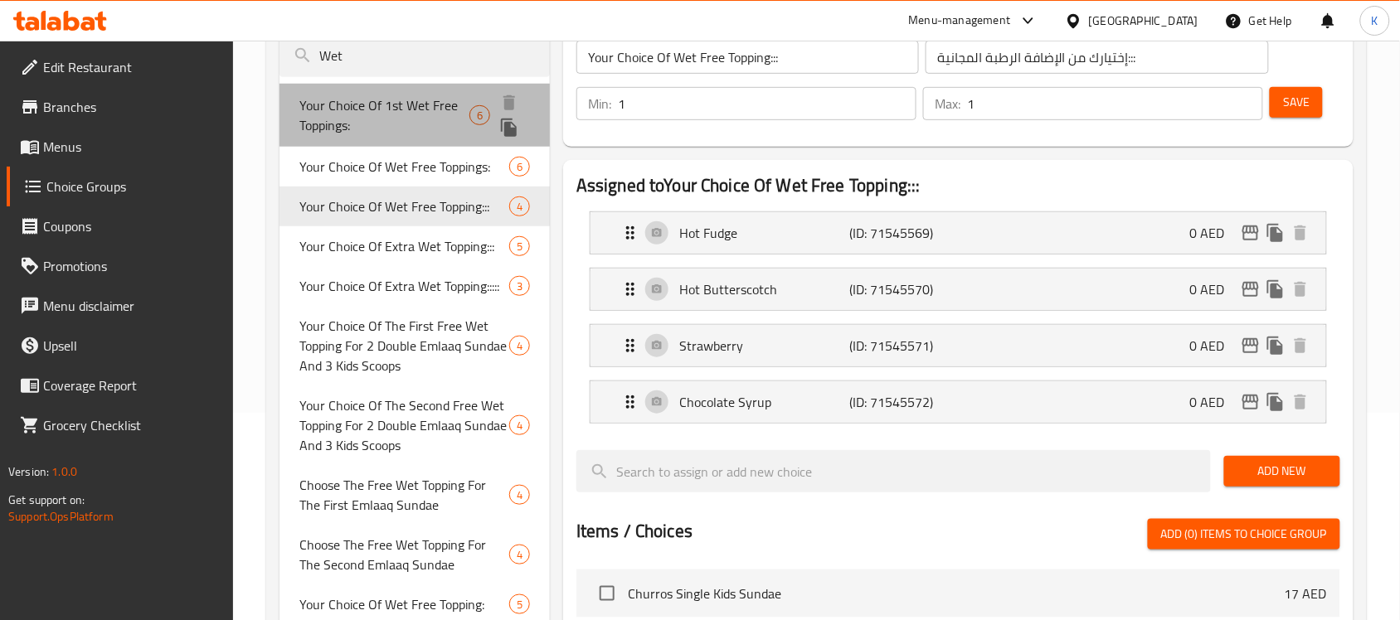
click at [391, 110] on span "Your Choice Of 1st Wet Free Toppings:" at bounding box center [384, 115] width 170 height 40
type input "Your Choice Of 1st Wet Free Toppings:"
type input "إختيارك من الإضافة الرطبة المجانية الأولي:"
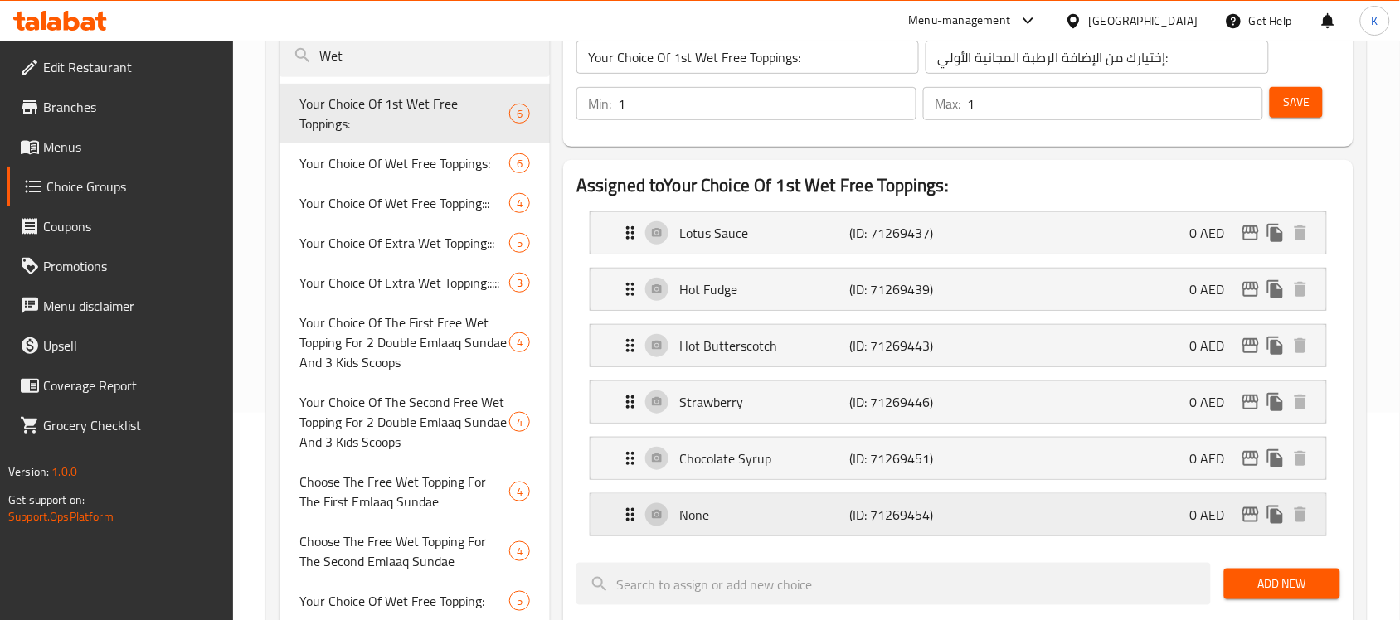
click at [942, 502] on div "None (ID: 71269454) 0 AED" at bounding box center [963, 514] width 686 height 41
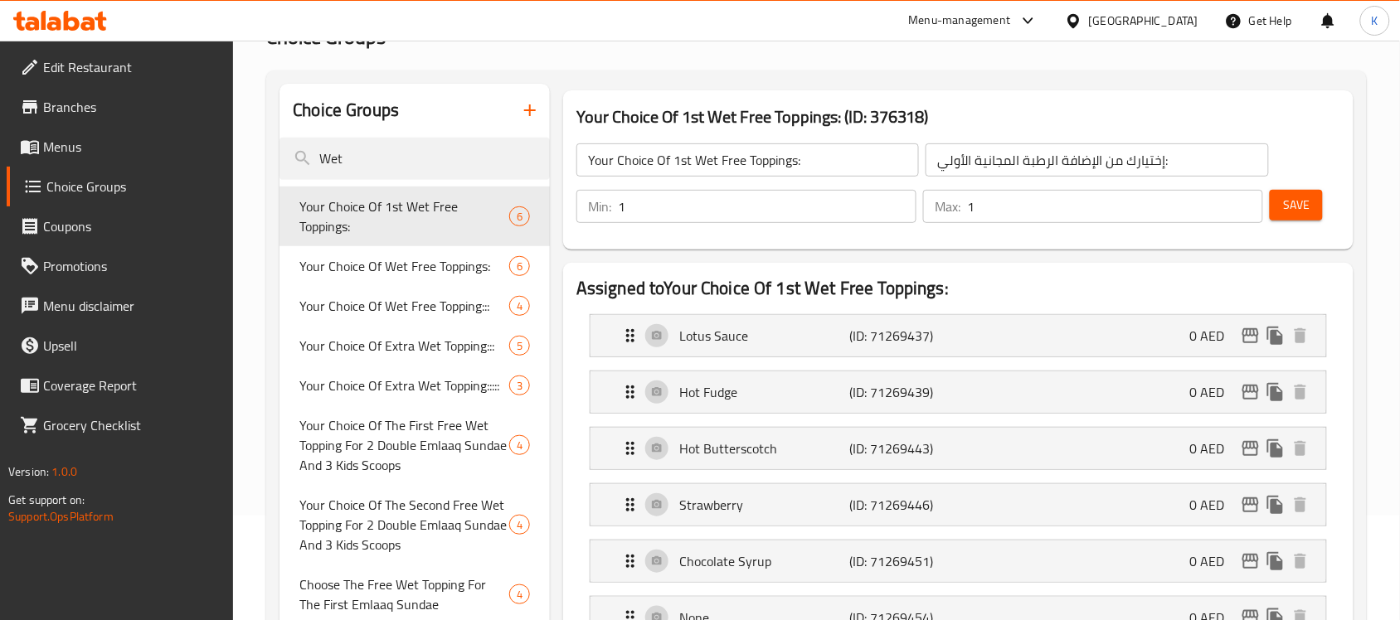
scroll to position [104, 0]
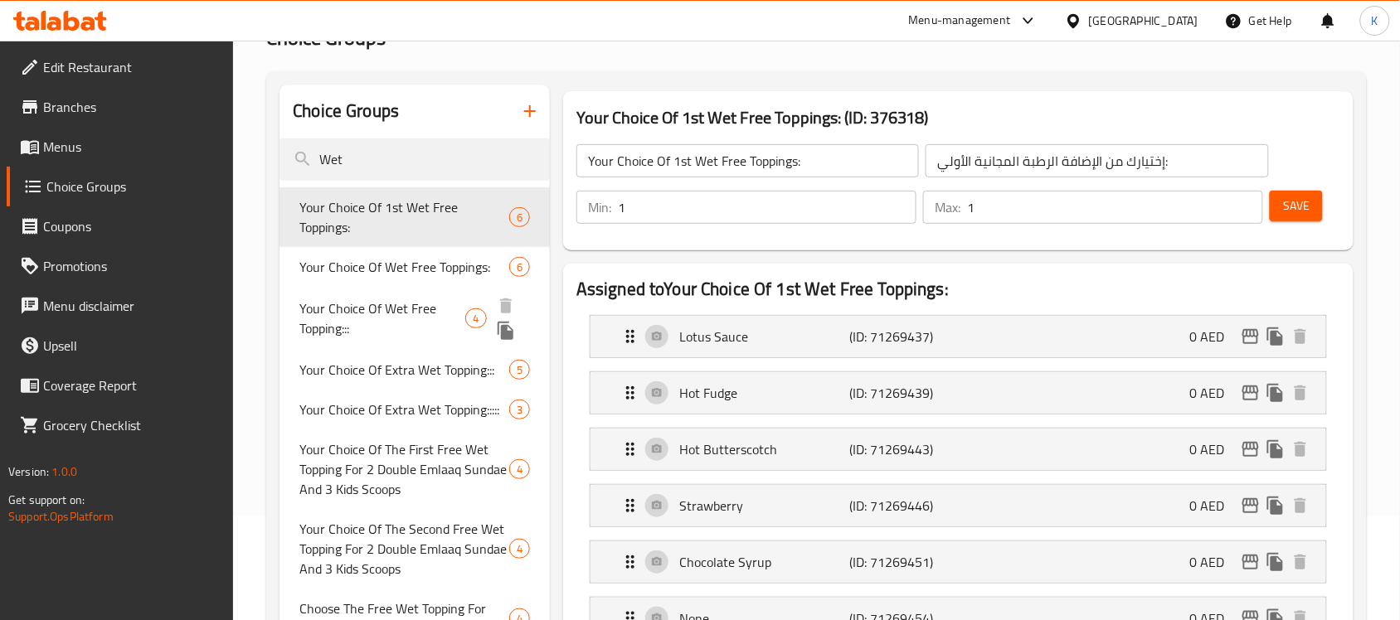
click at [424, 275] on span "Your Choice Of Wet Free Toppings:" at bounding box center [404, 267] width 210 height 20
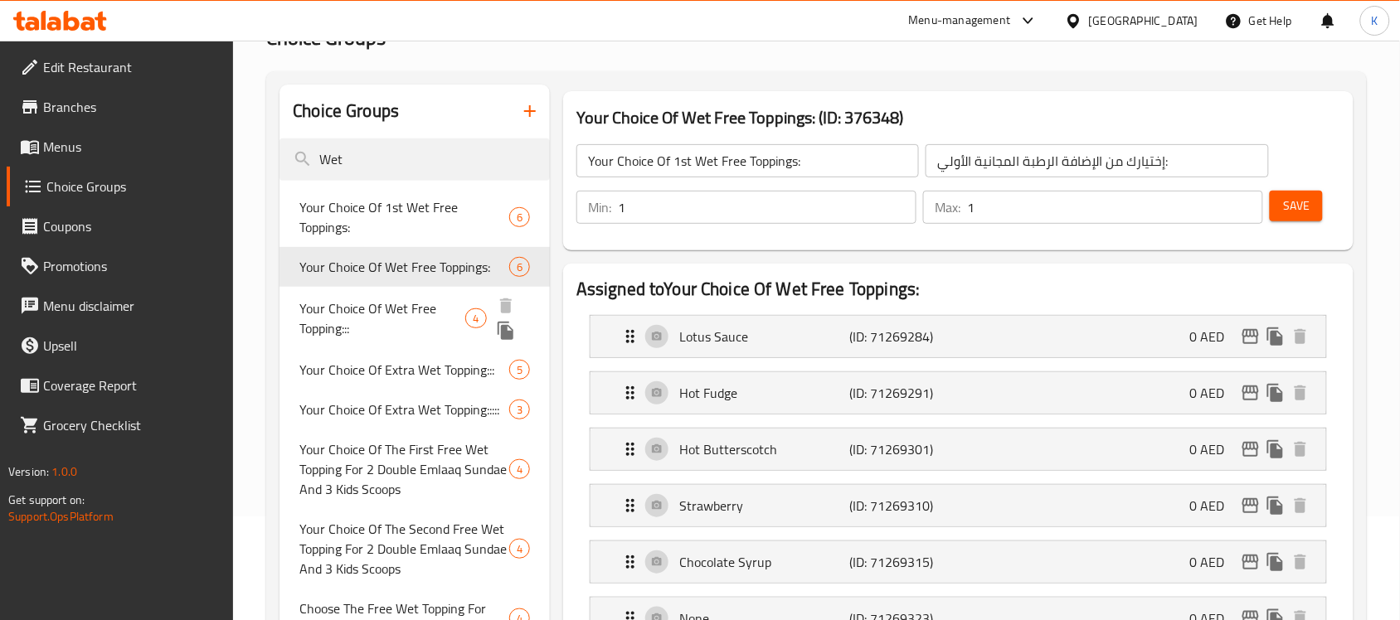
type input "Your Choice Of Wet Free Toppings:"
type input "إختيارك من الإضافة الرطبة المجانية:"
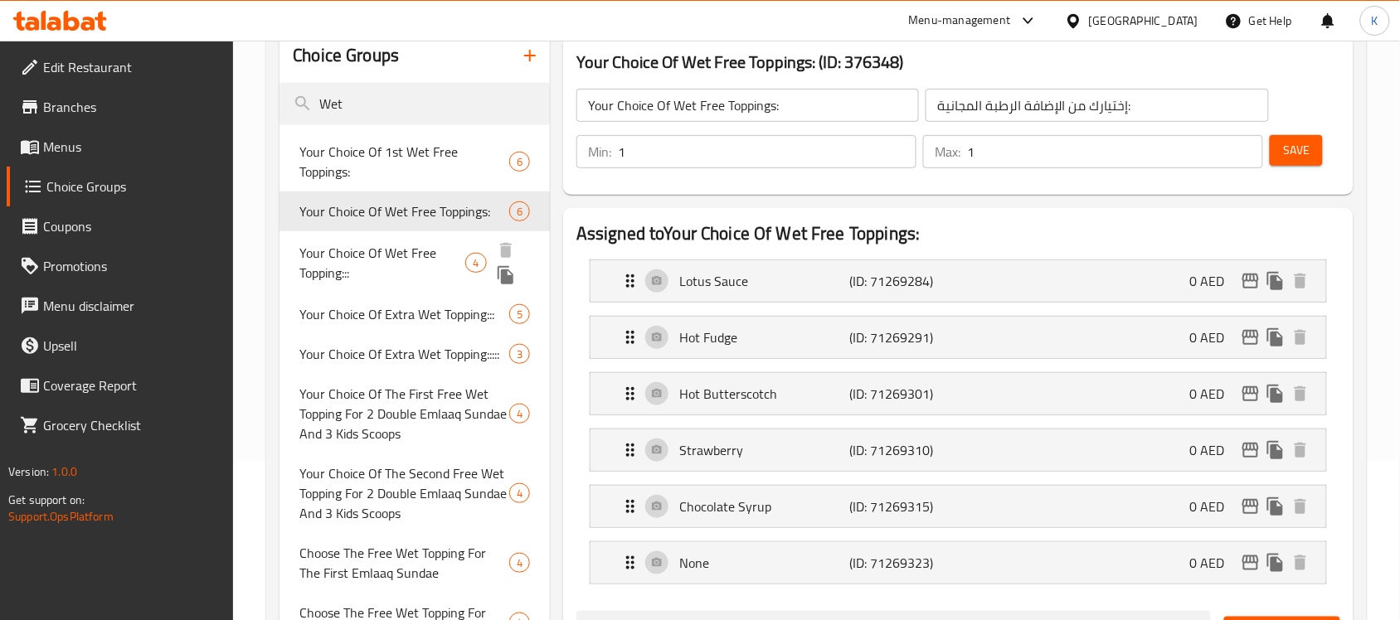
scroll to position [207, 0]
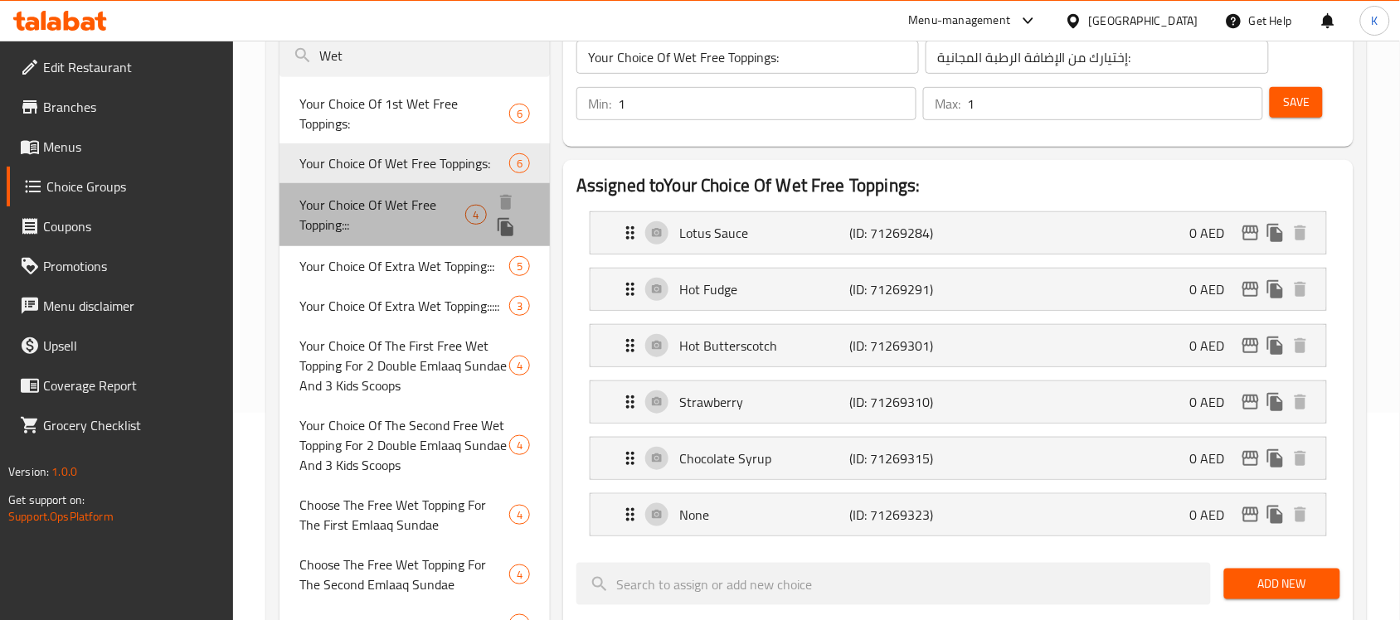
click at [409, 217] on span "Your Choice Of Wet Free Topping:::" at bounding box center [382, 215] width 166 height 40
type input "Your Choice Of Wet Free Topping:::"
type input "إختيارك من الإضافة الرطبة المجانية:::"
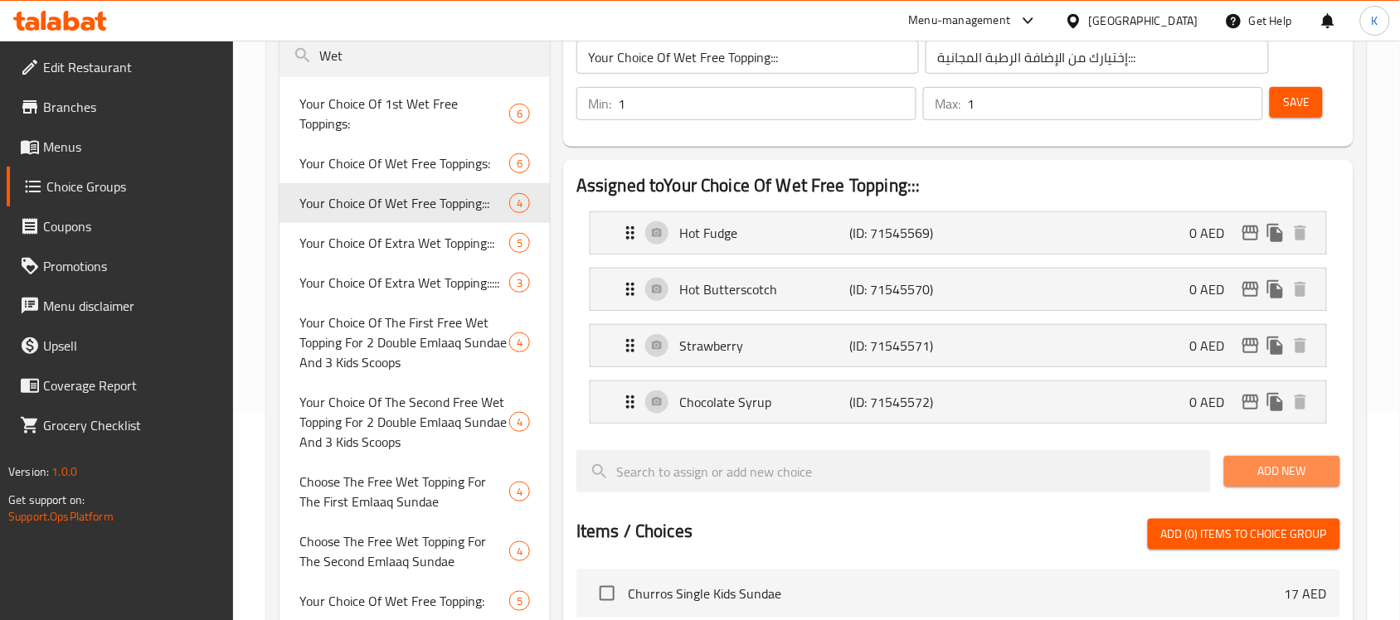
click at [1276, 481] on span "Add New" at bounding box center [1282, 471] width 90 height 21
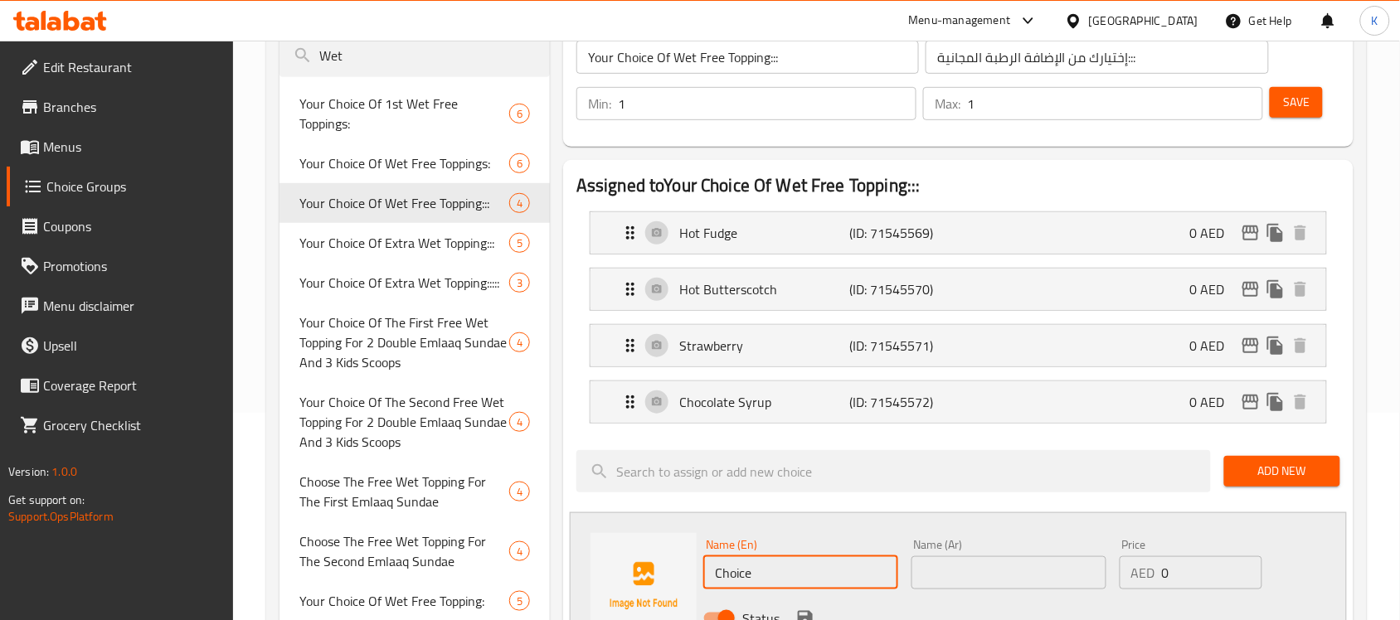
drag, startPoint x: 790, startPoint y: 577, endPoint x: 597, endPoint y: 562, distance: 193.1
click at [604, 562] on div "Name (En) Choice Name (En) Name (Ar) Name (Ar) Price AED 0 Price Status" at bounding box center [958, 587] width 777 height 148
type input "None"
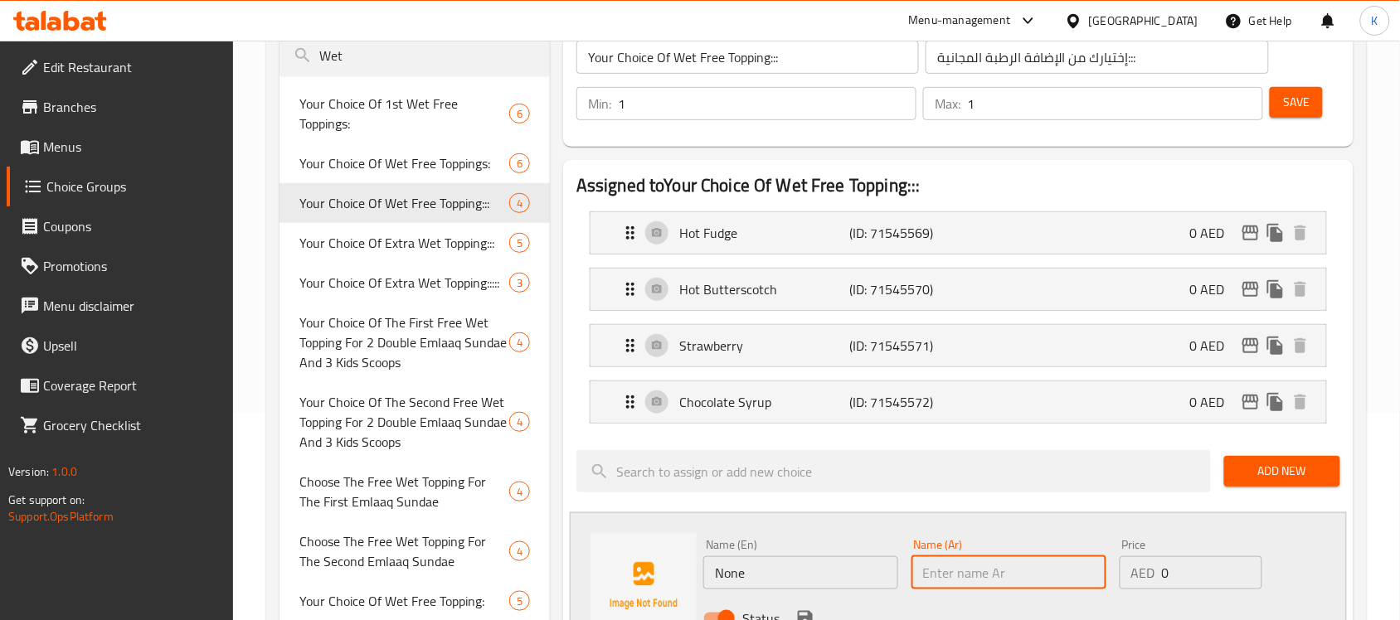
click at [952, 569] on input "text" at bounding box center [1009, 573] width 195 height 33
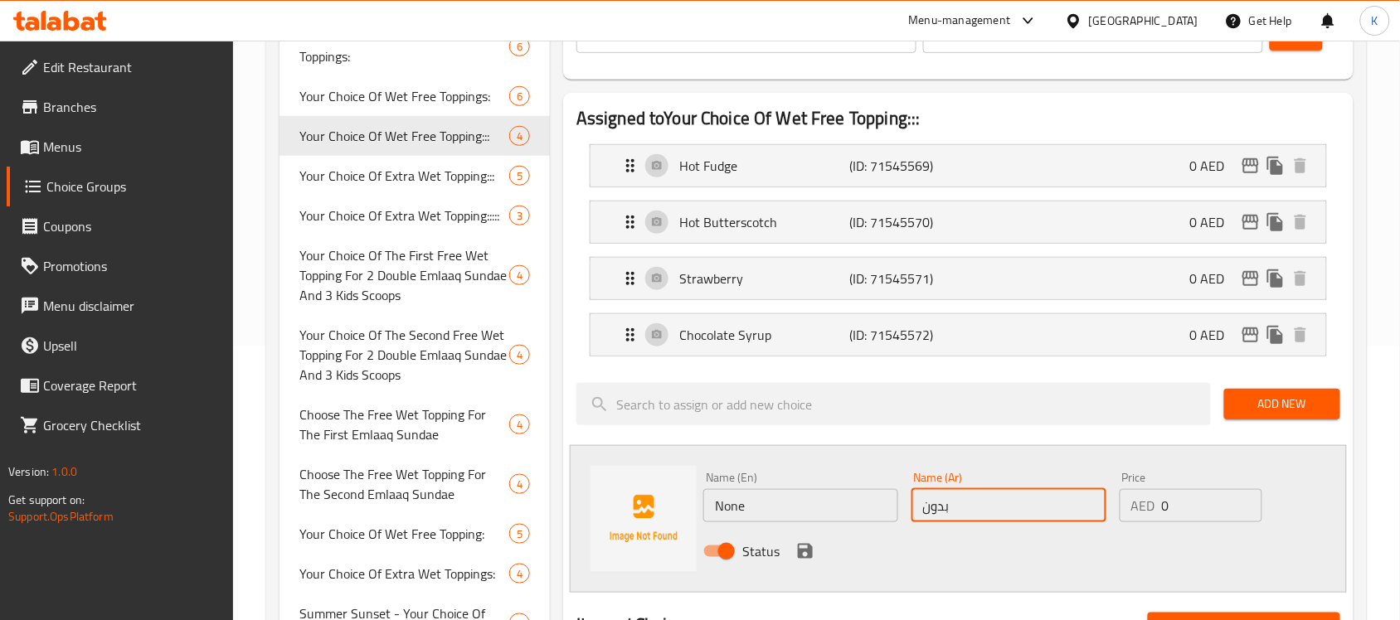
scroll to position [311, 0]
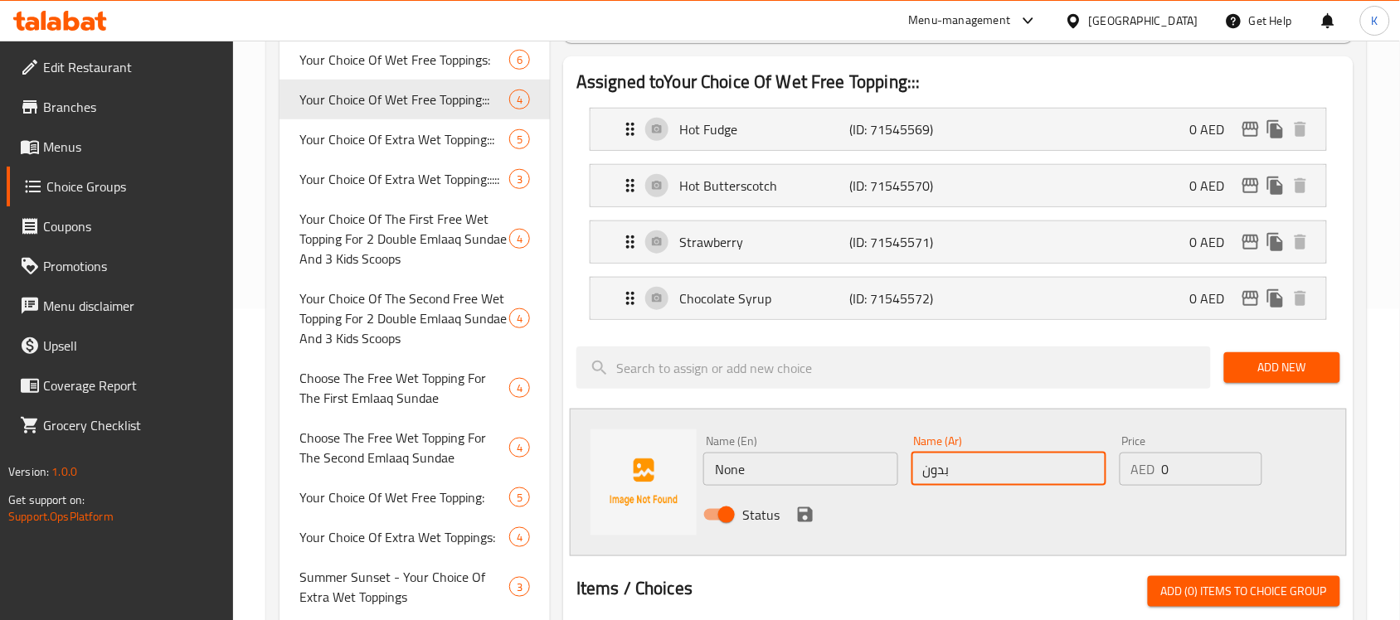
type input "بدون"
click at [802, 511] on icon "save" at bounding box center [805, 515] width 20 height 20
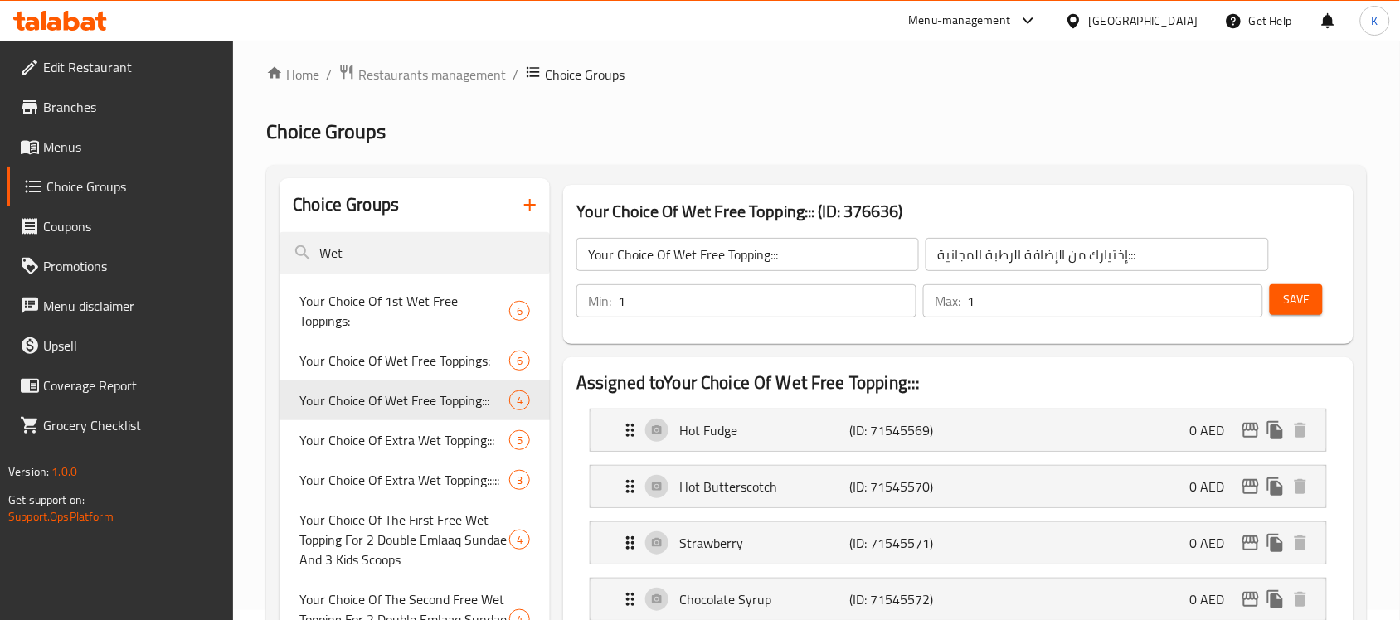
scroll to position [0, 0]
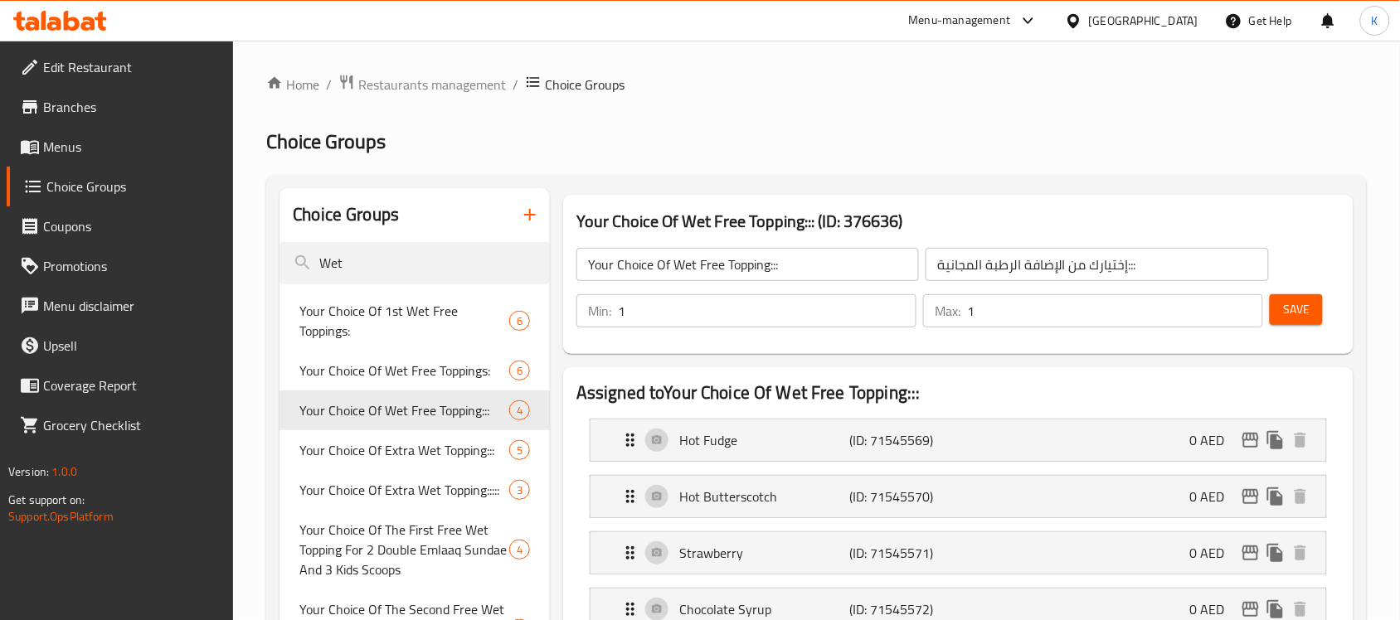
click at [1301, 309] on span "Save" at bounding box center [1296, 309] width 27 height 21
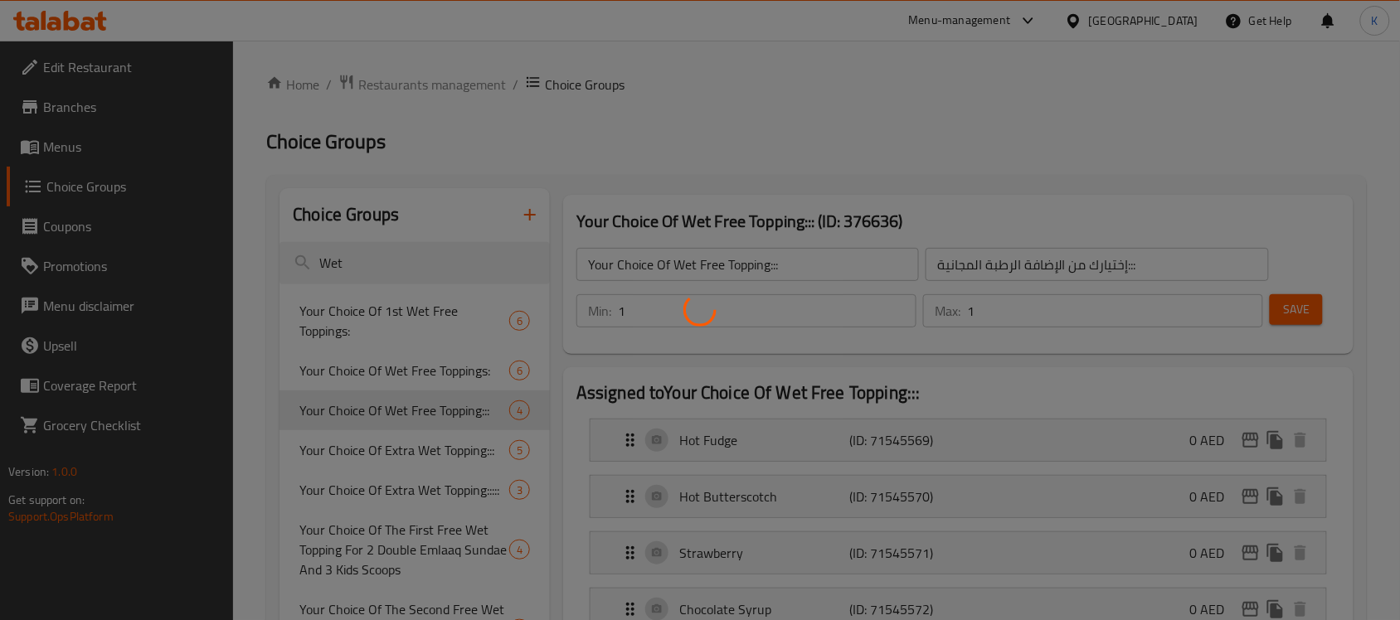
scroll to position [104, 0]
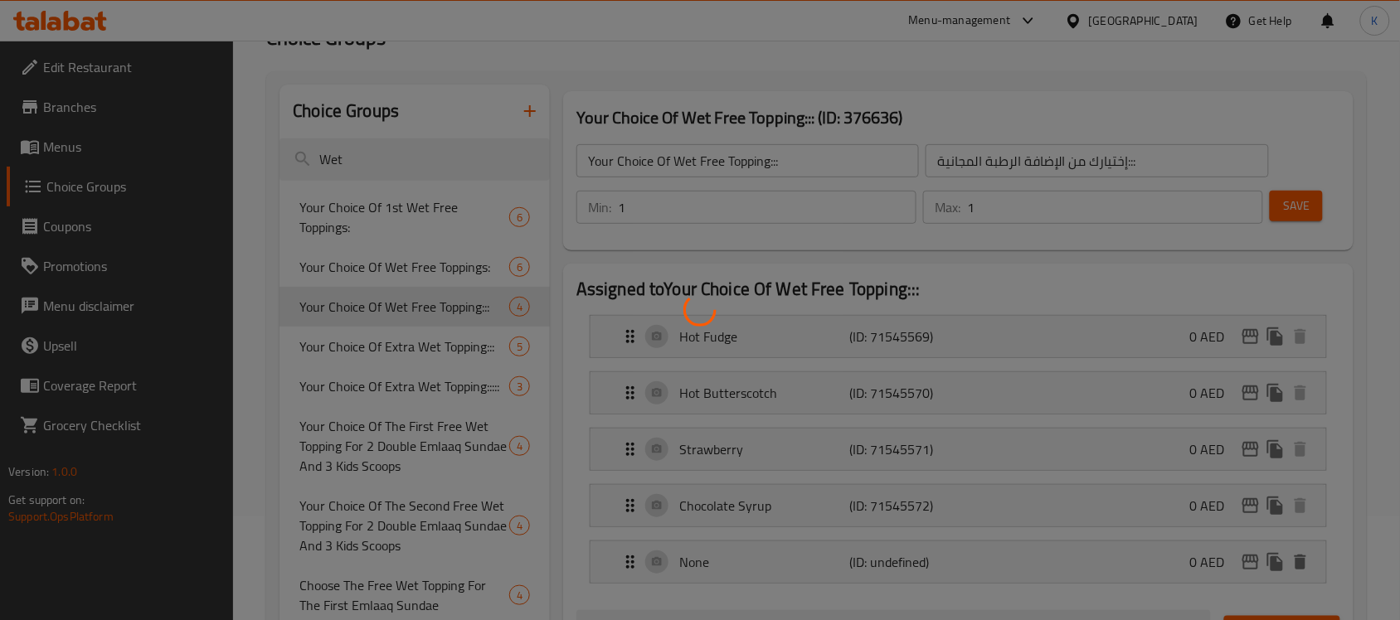
click at [452, 336] on div at bounding box center [700, 310] width 1400 height 620
click at [449, 343] on div at bounding box center [700, 310] width 1400 height 620
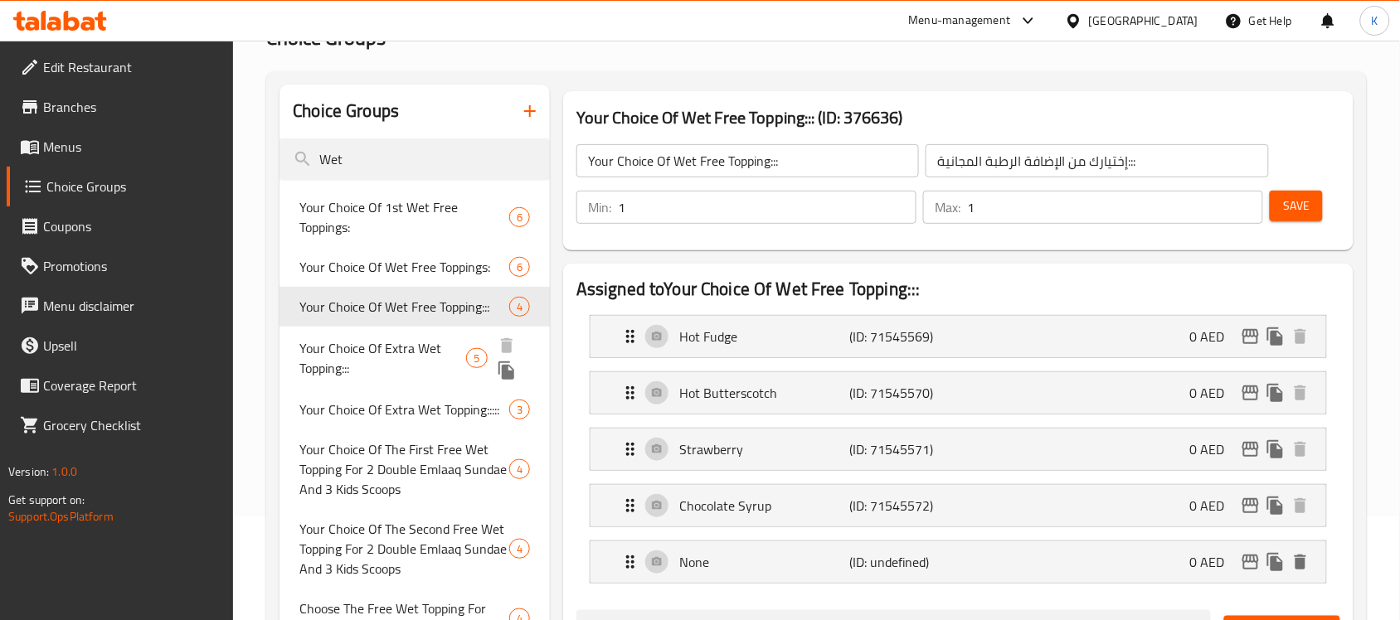
click at [357, 353] on span "Your Choice Of Extra Wet Topping:::" at bounding box center [382, 358] width 167 height 40
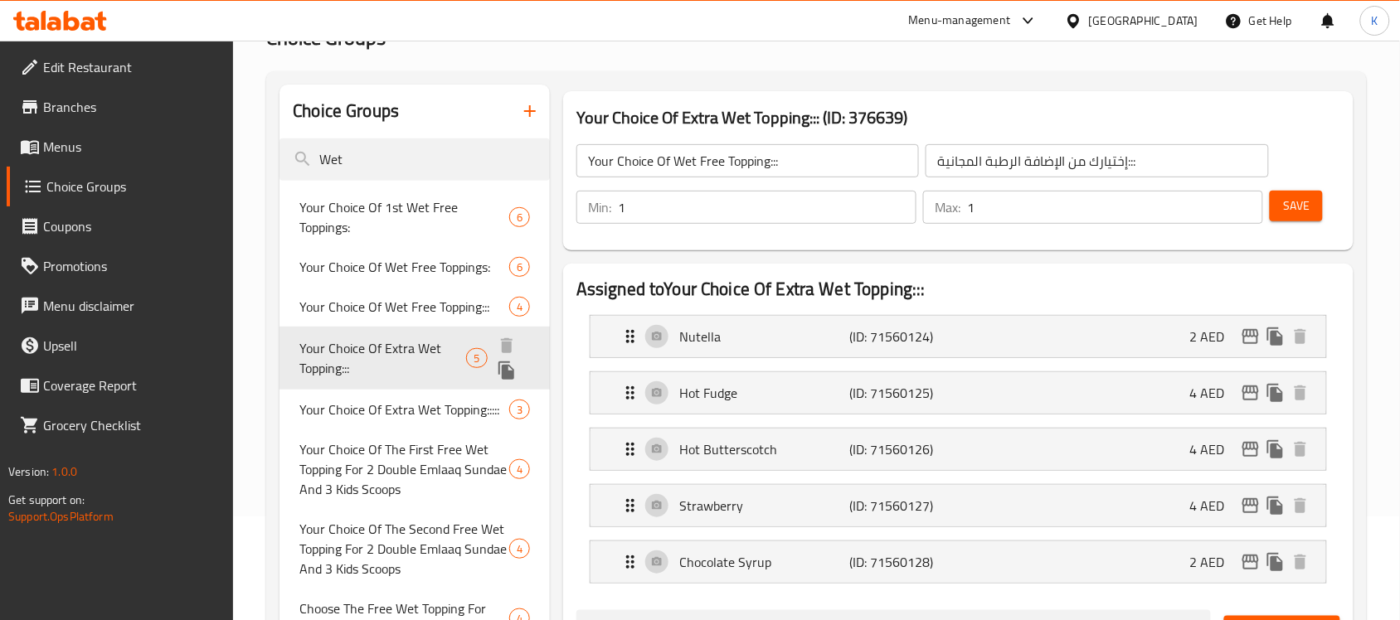
type input "Your Choice Of Extra Wet Topping:::"
type input "إختيارك من الإضافات الرطبة:::"
type input "0"
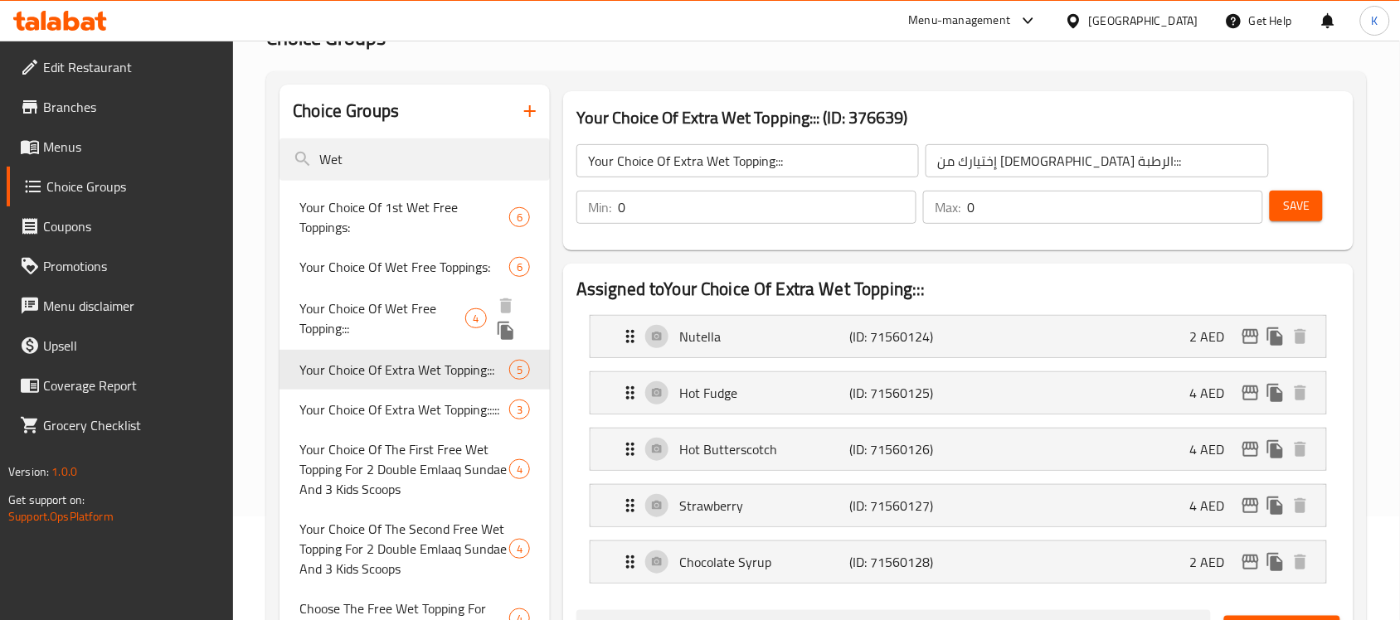
click at [376, 304] on span "Your Choice Of Wet Free Topping:::" at bounding box center [382, 319] width 166 height 40
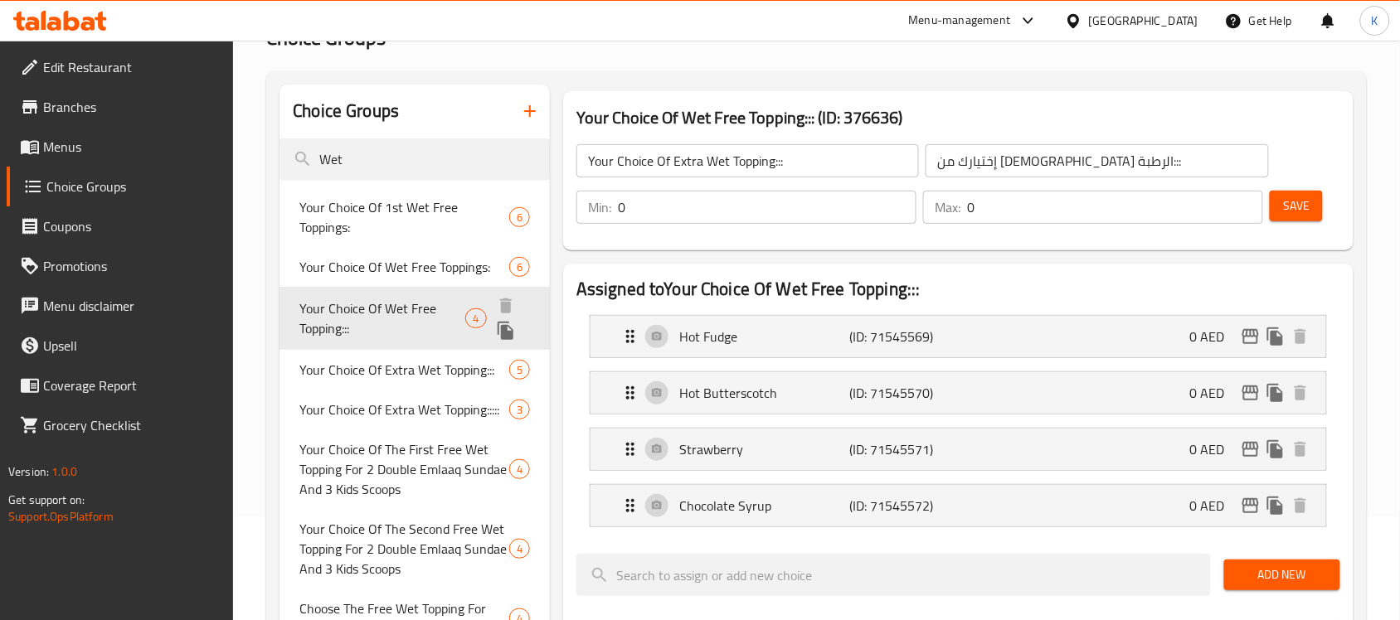
type input "Your Choice Of Wet Free Topping:::"
type input "إختيارك من الإضافة الرطبة المجانية:::"
type input "1"
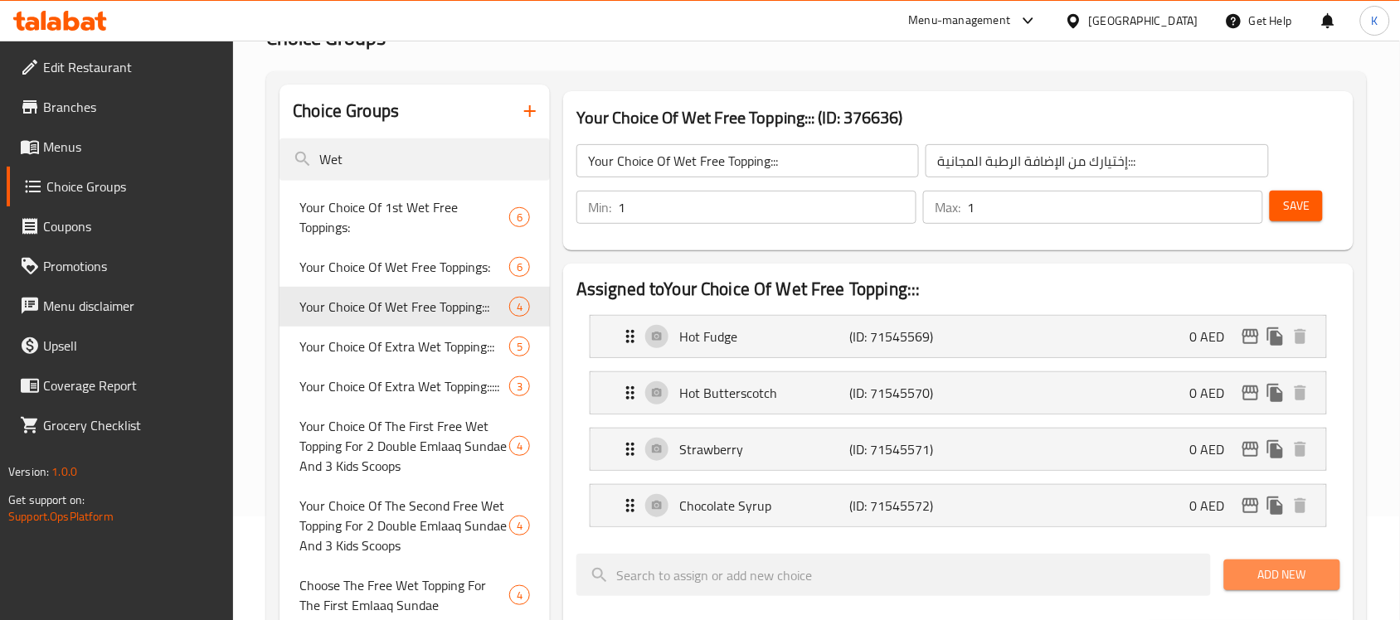
click at [1250, 573] on span "Add New" at bounding box center [1282, 575] width 90 height 21
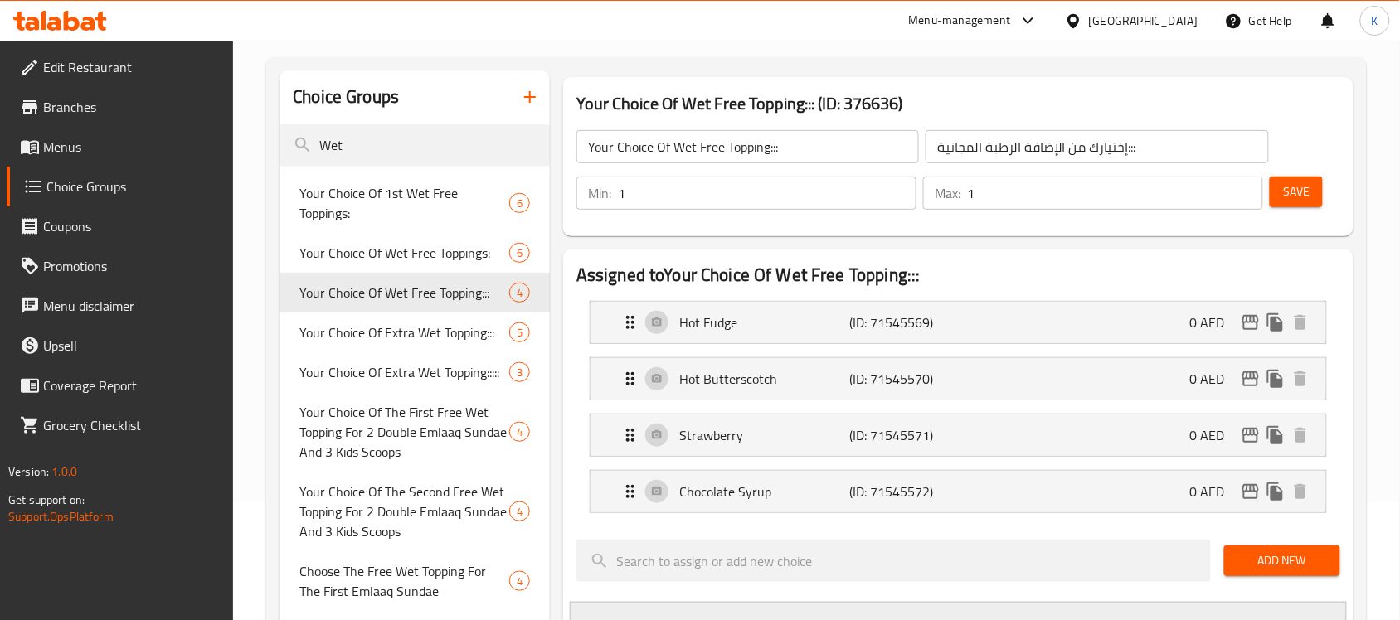
scroll to position [311, 0]
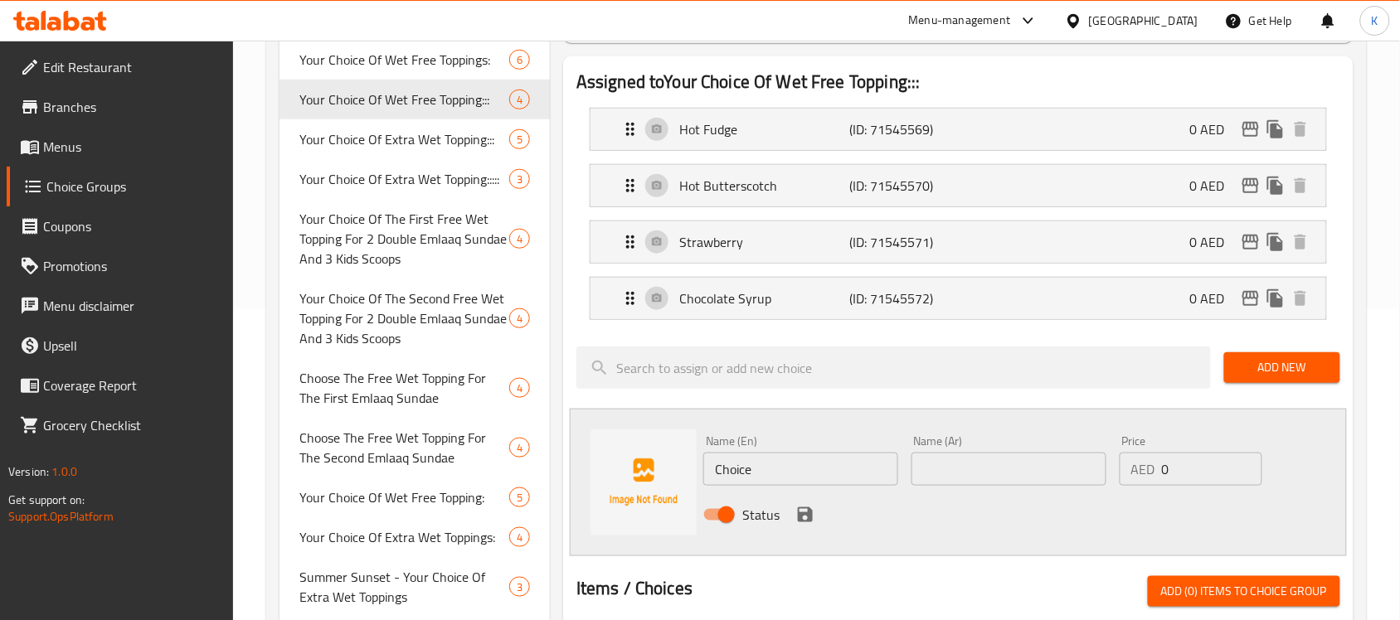
drag, startPoint x: 747, startPoint y: 475, endPoint x: 341, endPoint y: 461, distance: 406.7
type input "خ"
type input "None"
type input "بدون"
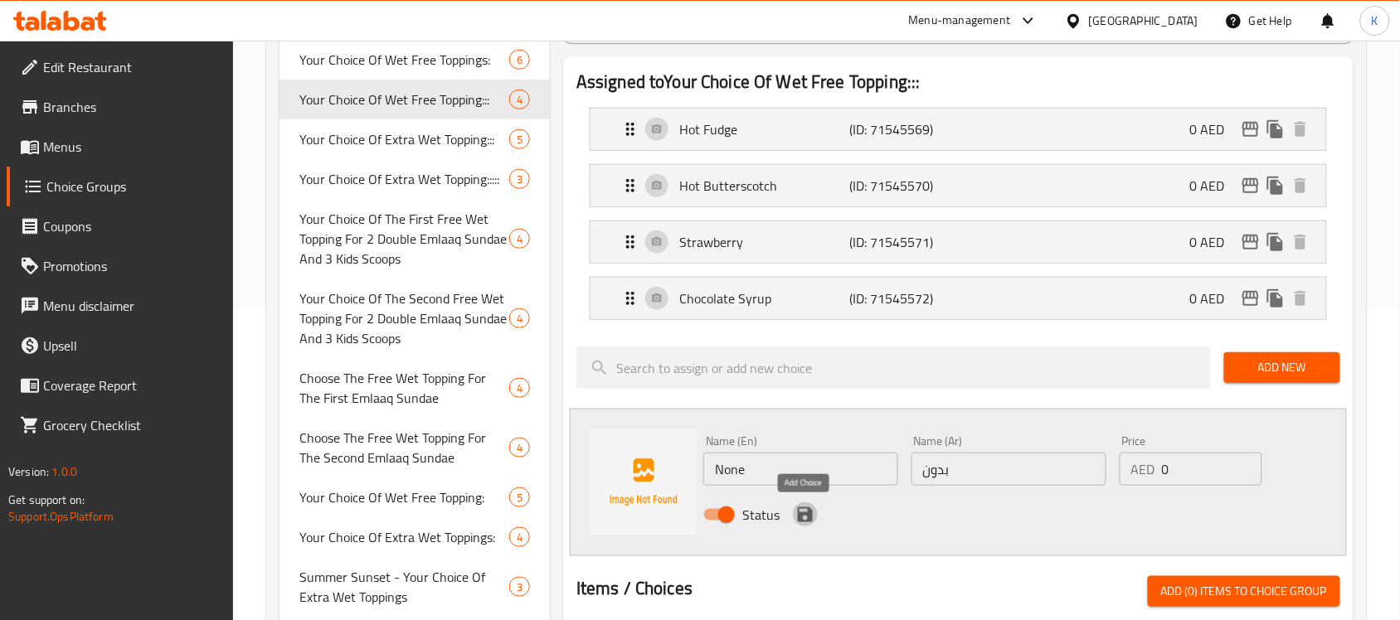
click at [806, 516] on icon "save" at bounding box center [805, 515] width 15 height 15
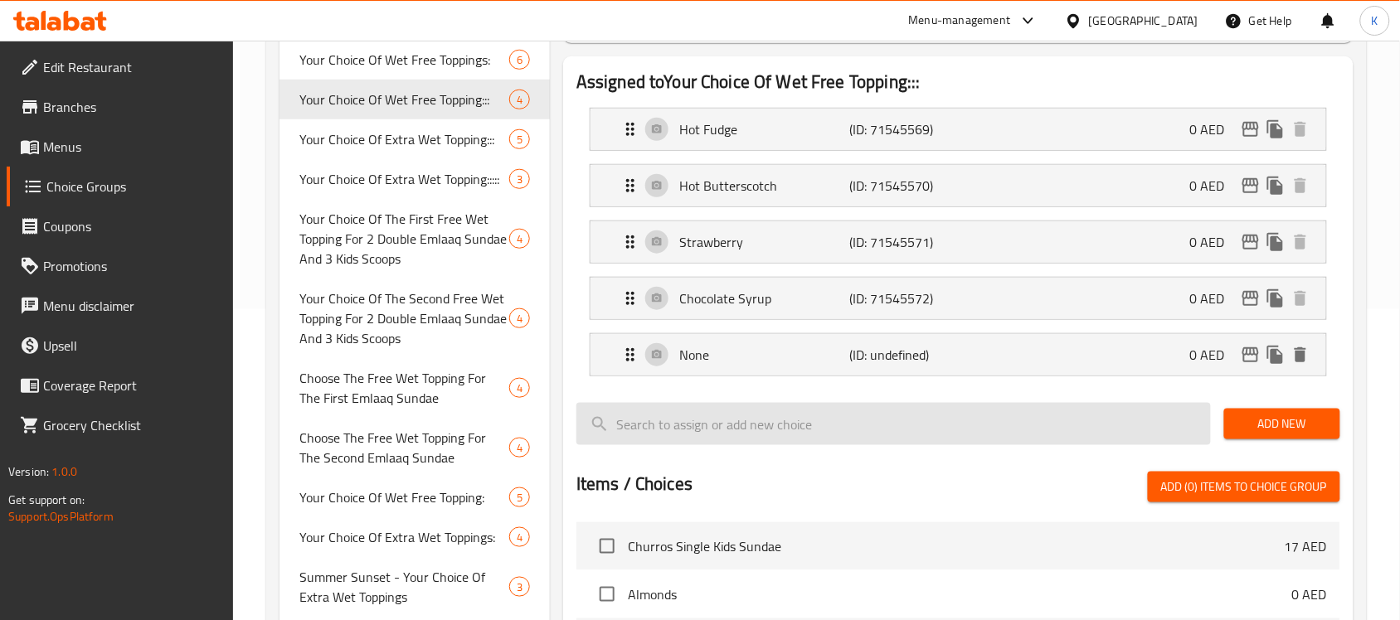
scroll to position [207, 0]
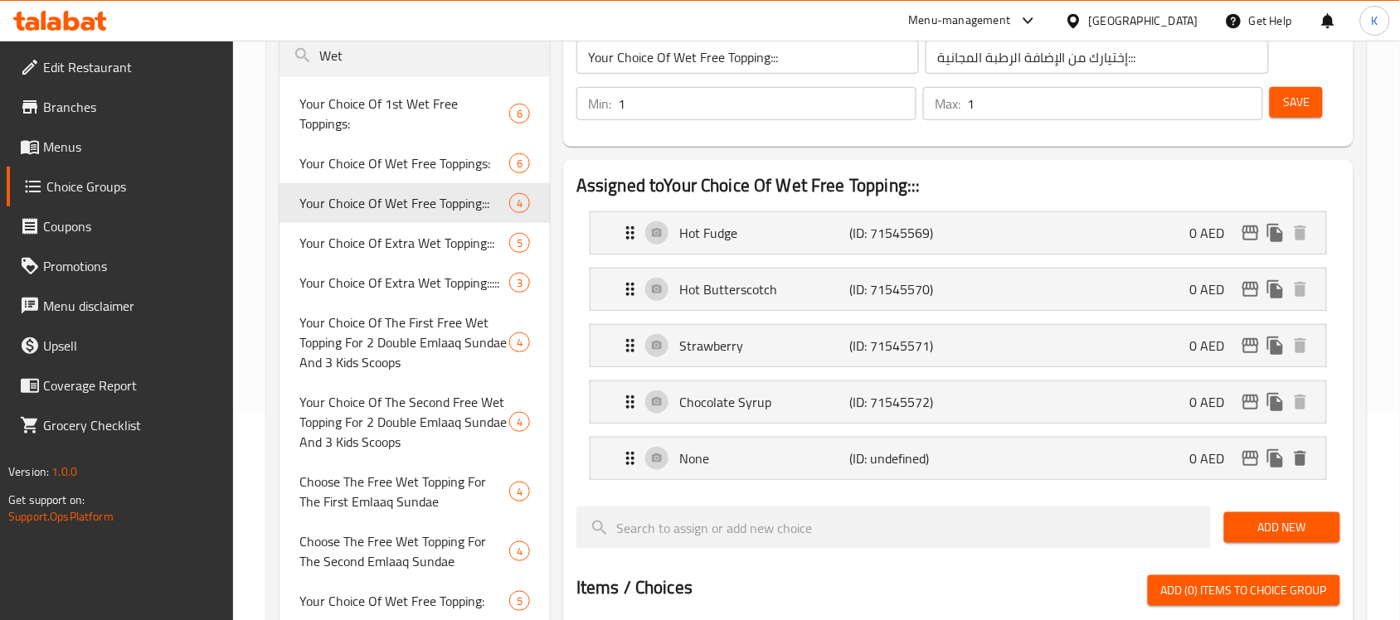
click at [1308, 89] on button "Save" at bounding box center [1296, 102] width 53 height 31
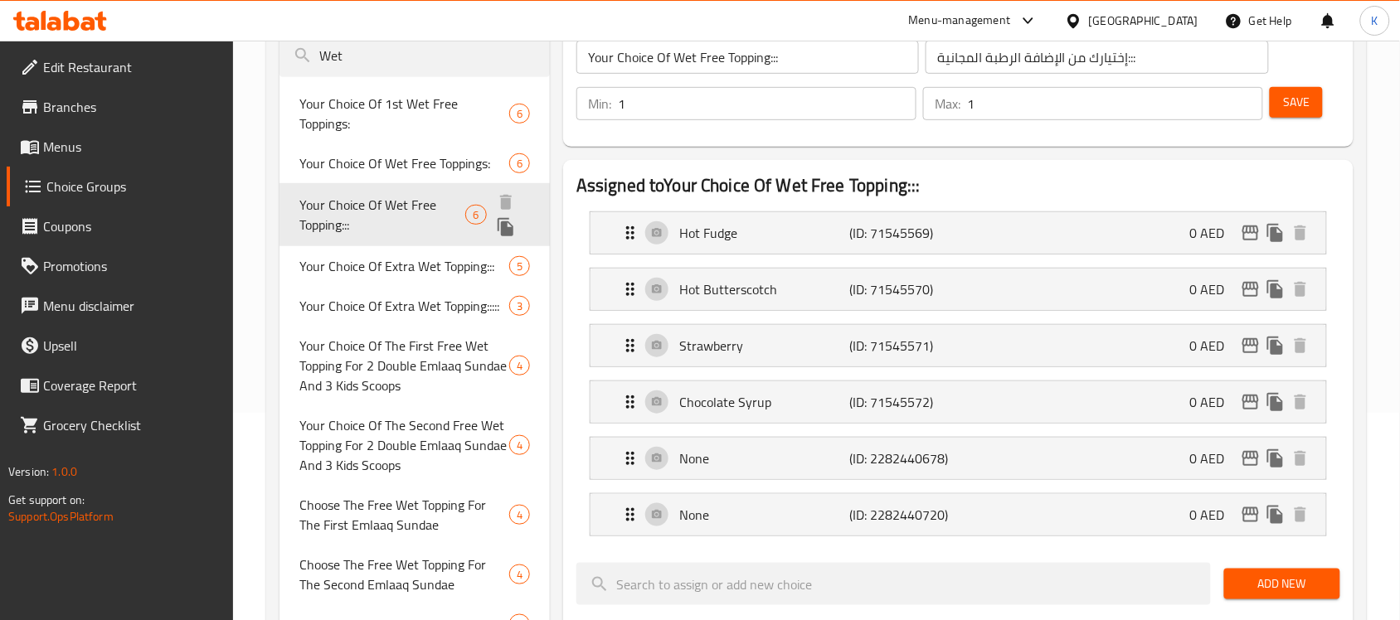
click at [446, 210] on span "Your Choice Of Wet Free Topping:::" at bounding box center [382, 215] width 166 height 40
click at [425, 206] on span "Your Choice Of Wet Free Topping:::" at bounding box center [382, 215] width 166 height 40
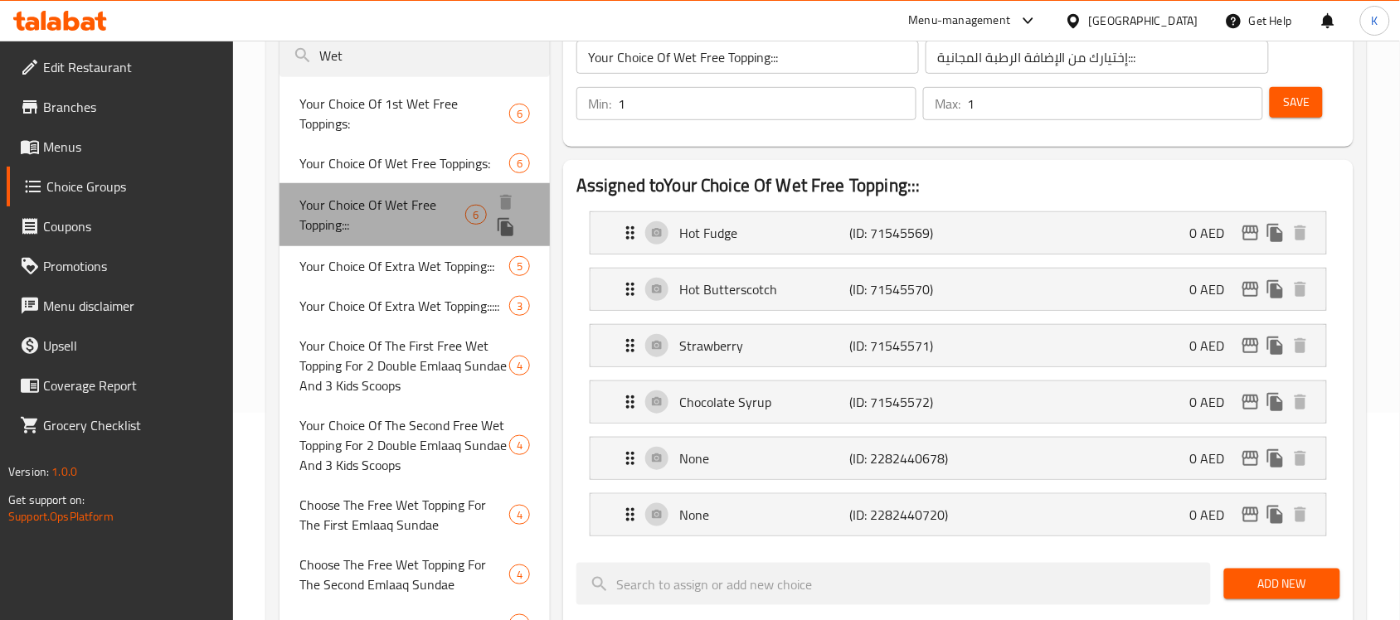
click at [425, 206] on span "Your Choice Of Wet Free Topping:::" at bounding box center [382, 215] width 166 height 40
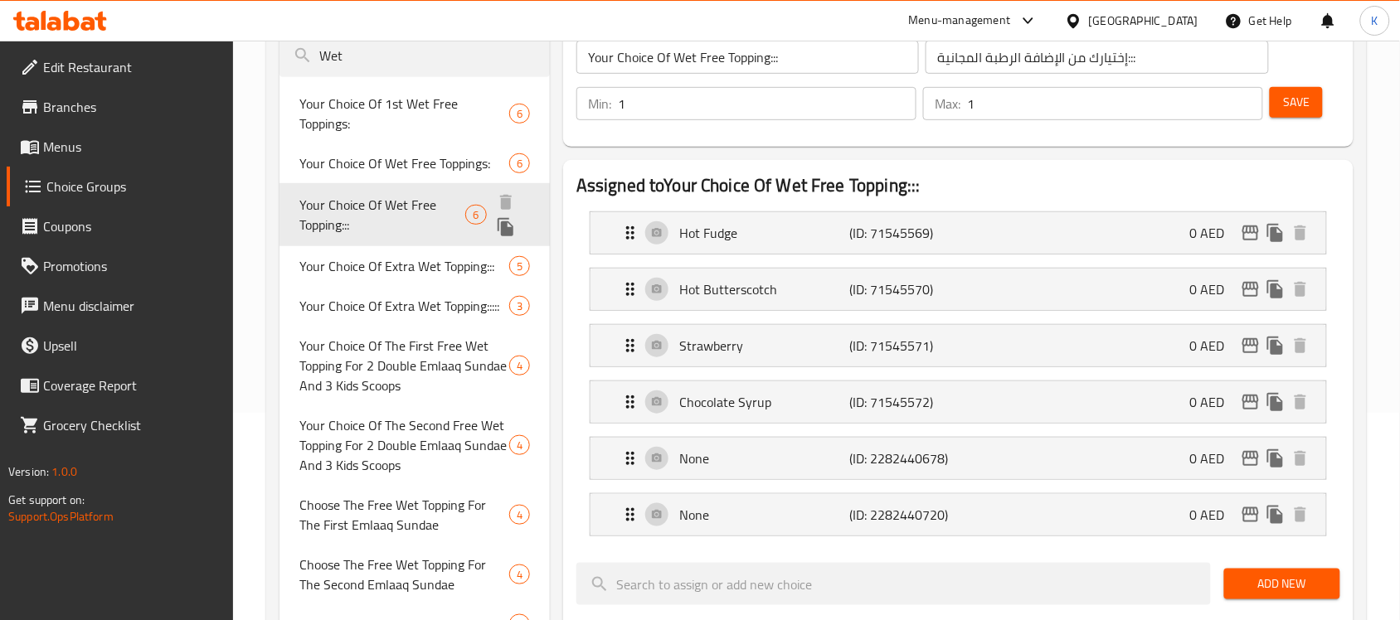
click at [425, 206] on span "Your Choice Of Wet Free Topping:::" at bounding box center [382, 215] width 166 height 40
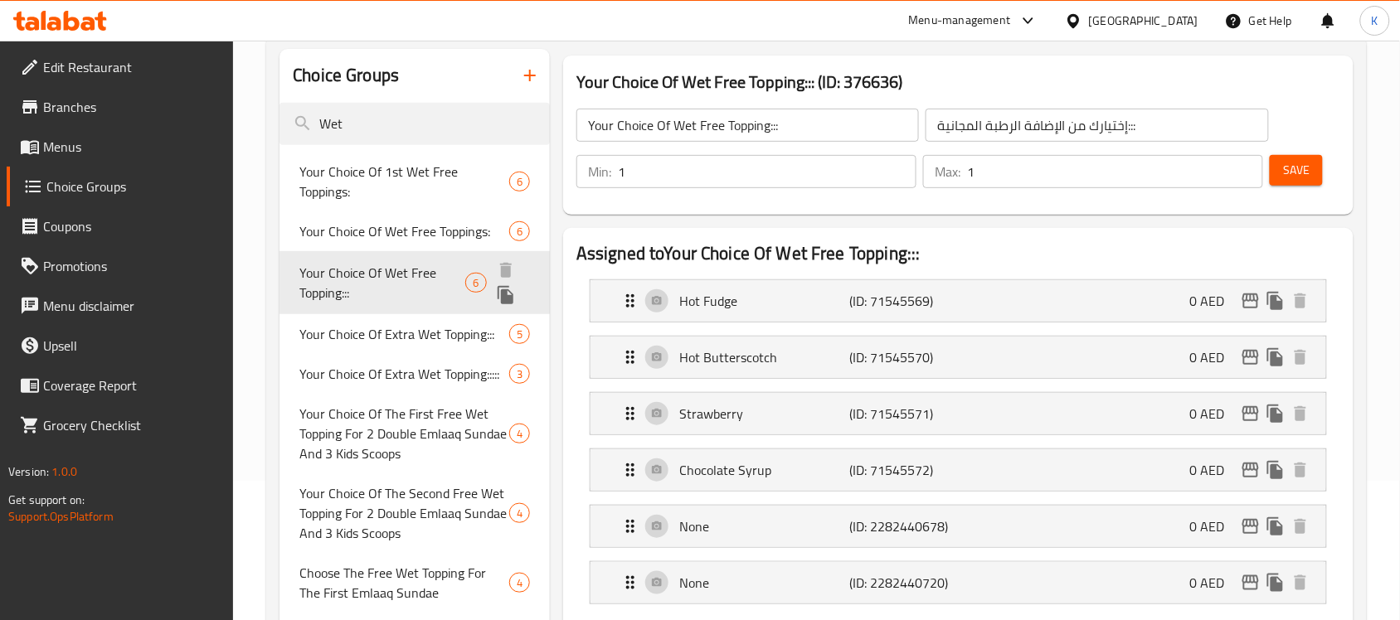
scroll to position [104, 0]
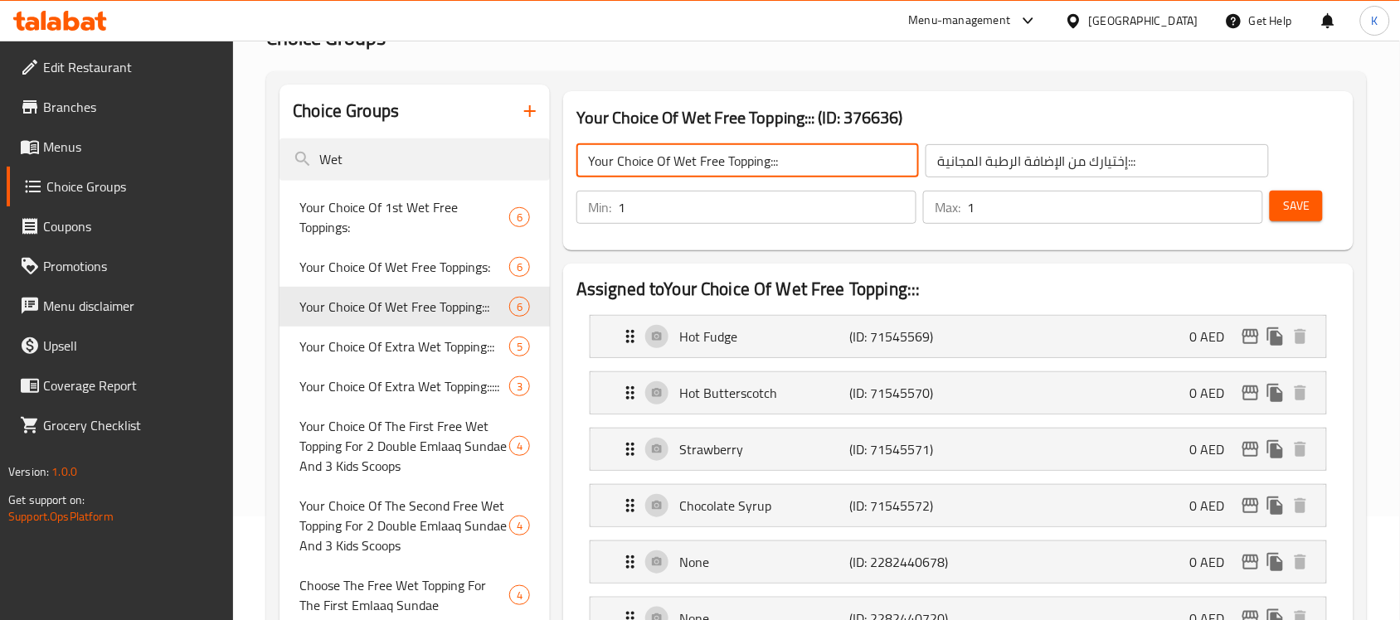
drag, startPoint x: 844, startPoint y: 152, endPoint x: 164, endPoint y: 160, distance: 680.2
click at [326, 149] on input "Wet" at bounding box center [415, 160] width 270 height 42
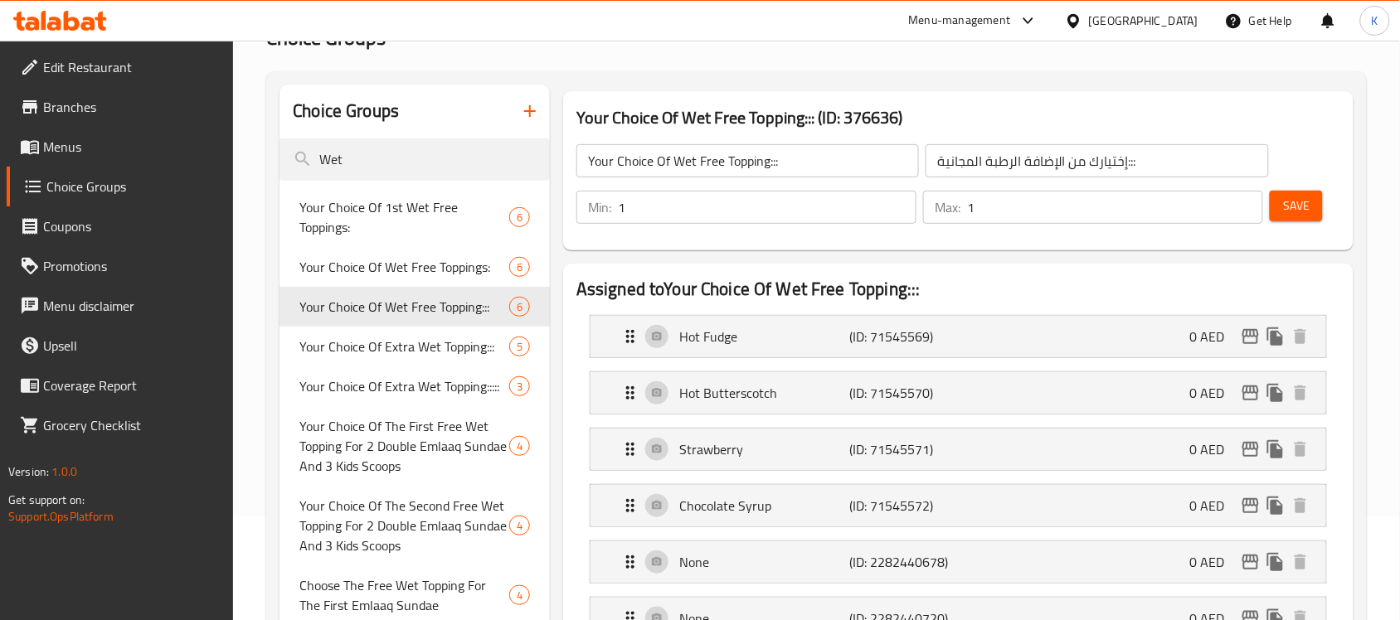
drag, startPoint x: 390, startPoint y: 158, endPoint x: 0, endPoint y: 160, distance: 389.8
paste input "Your Choice Of Wet Free Topping:::"
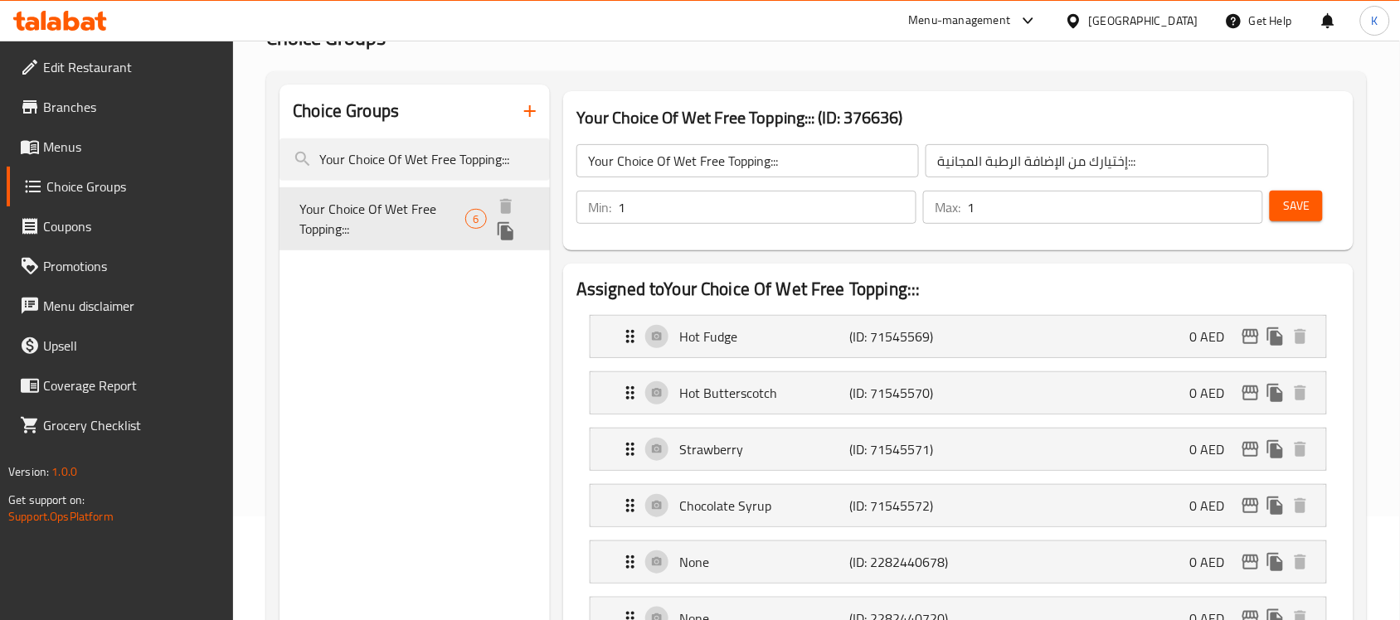
type input "Your Choice Of Wet Free Topping:::"
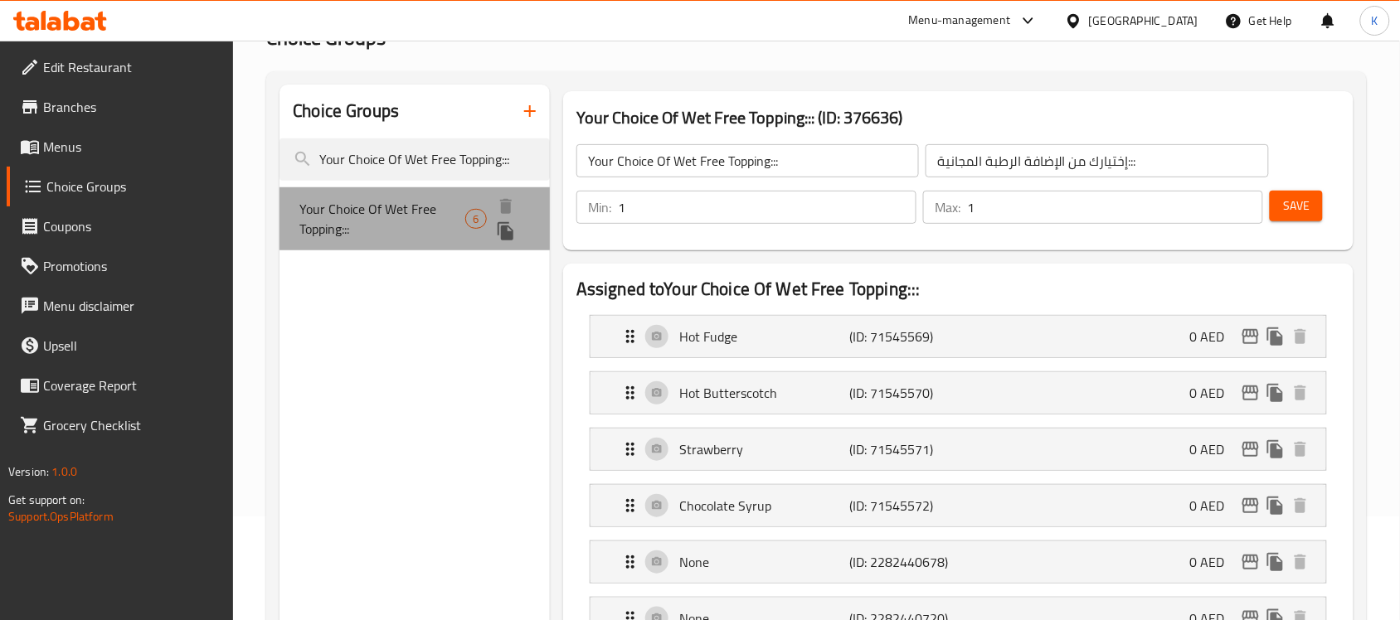
click at [419, 226] on span "Your Choice Of Wet Free Topping:::" at bounding box center [382, 219] width 166 height 40
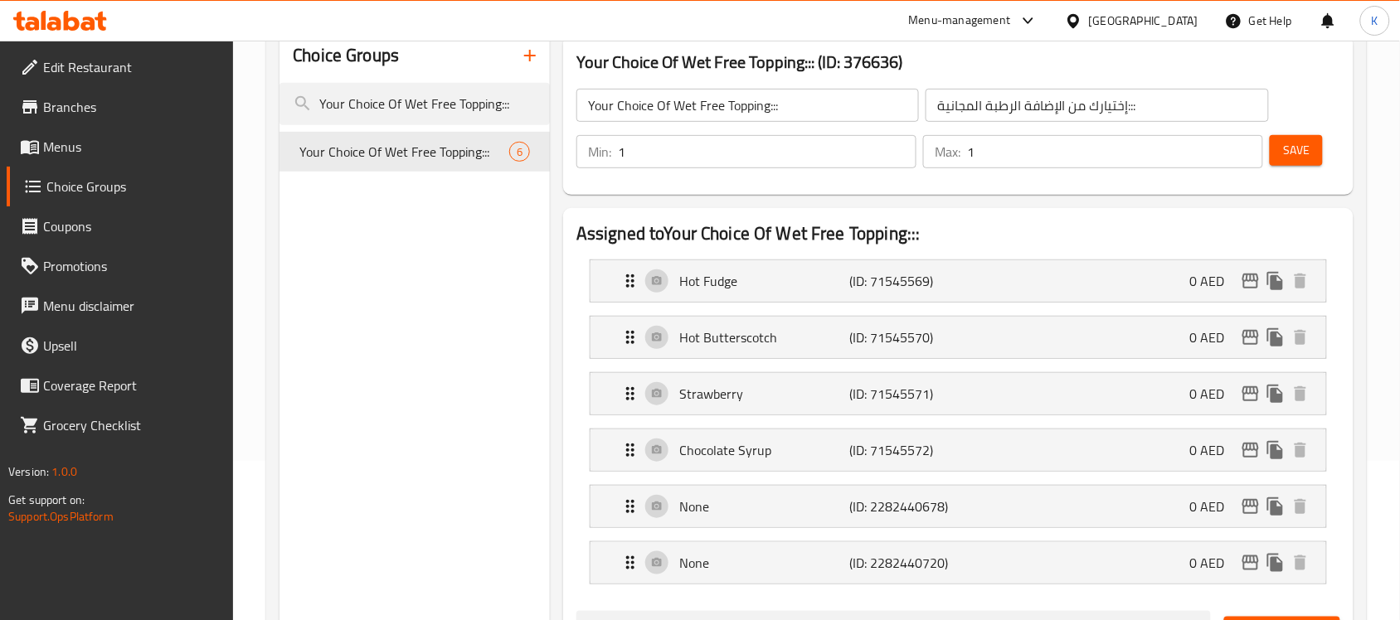
scroll to position [207, 0]
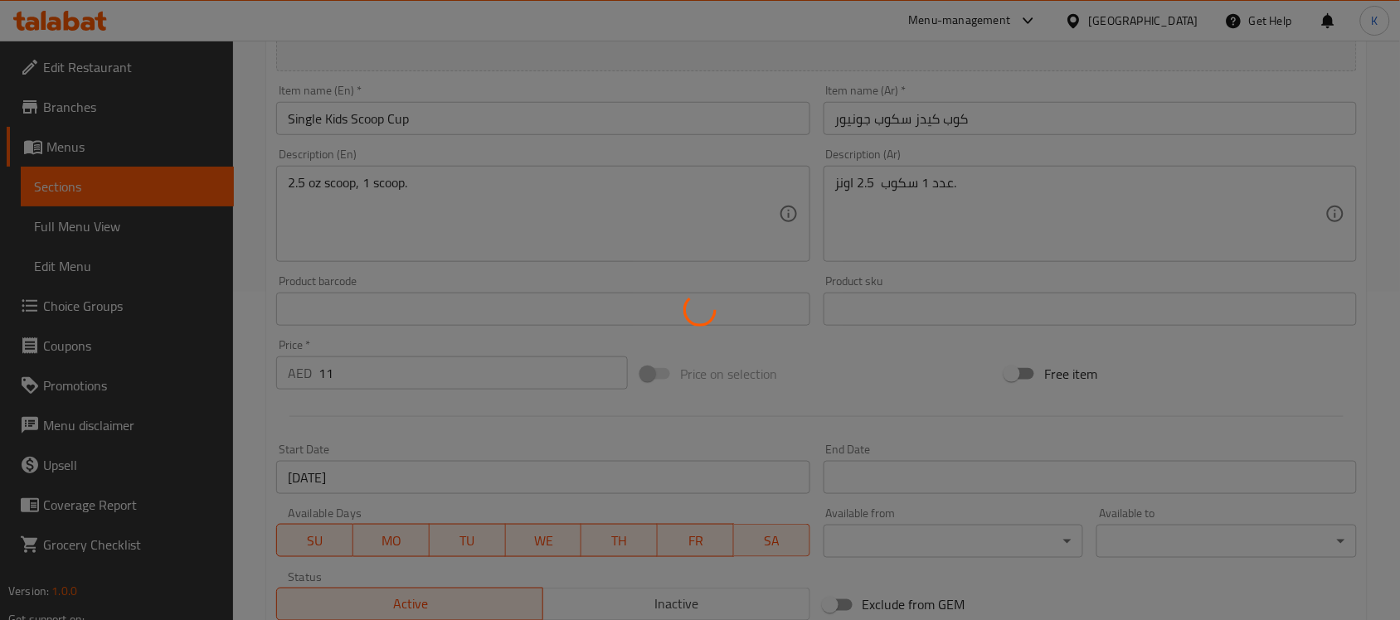
scroll to position [221, 0]
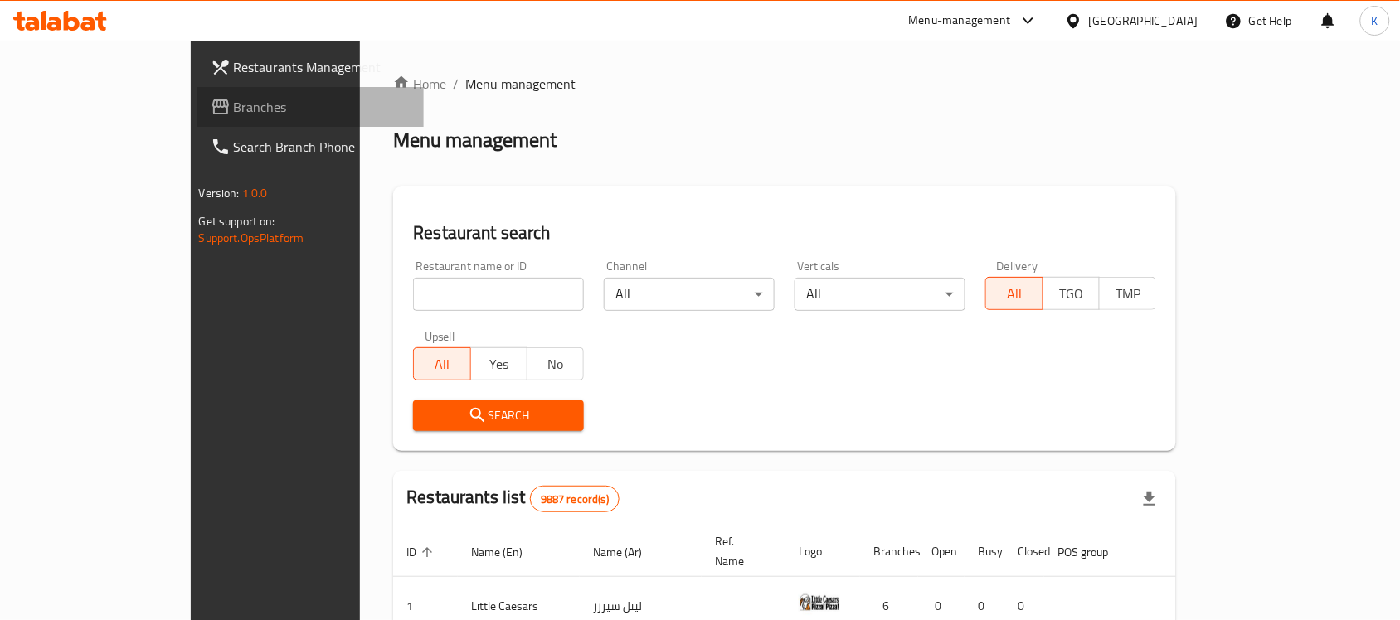
click at [234, 105] on span "Branches" at bounding box center [322, 107] width 177 height 20
